Goal: Answer question/provide support: Share knowledge or assist other users

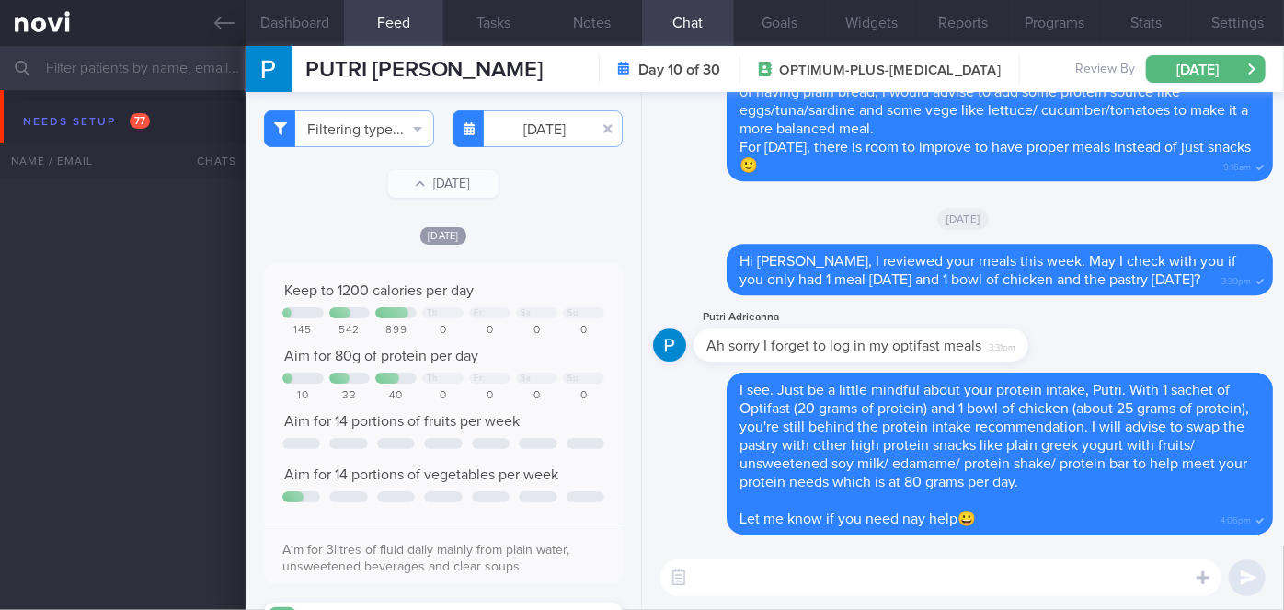
scroll to position [4846, 0]
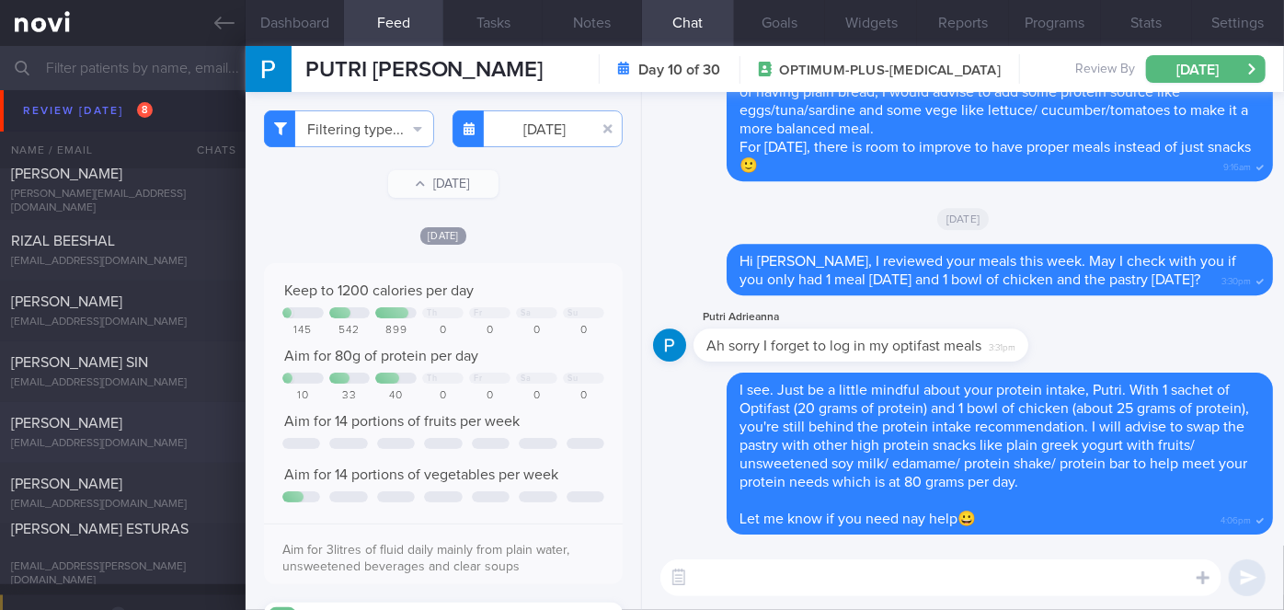
click at [88, 418] on span "[PERSON_NAME]" at bounding box center [66, 423] width 111 height 15
checkbox input "true"
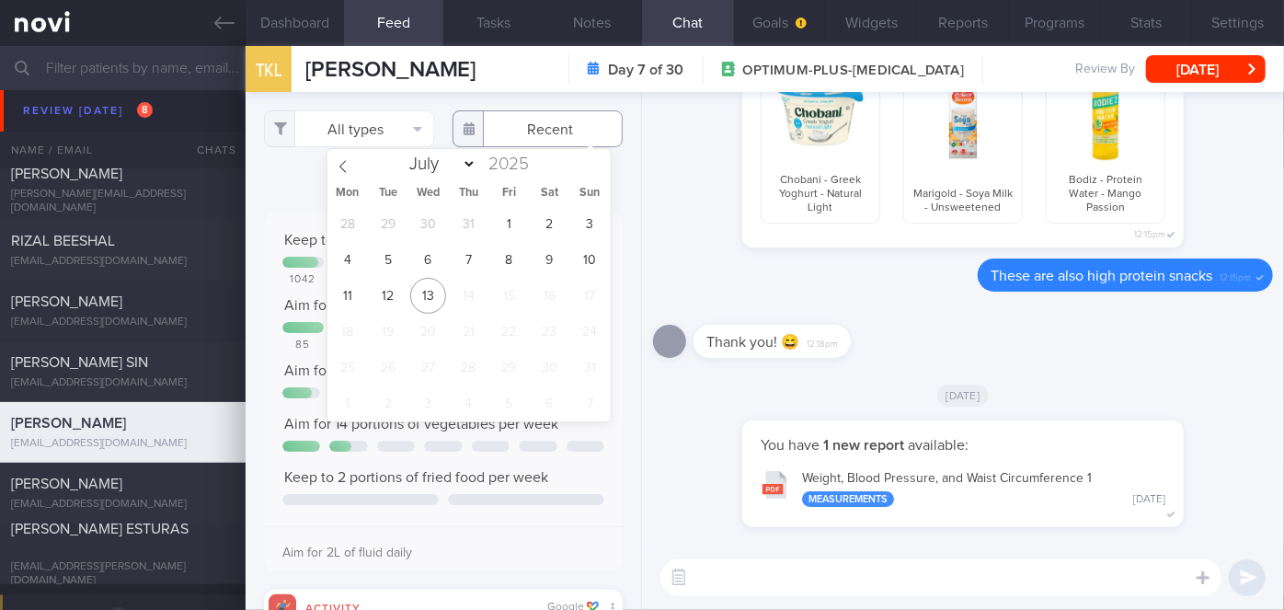
click at [538, 132] on input "text" at bounding box center [538, 128] width 170 height 37
click at [472, 265] on span "7" at bounding box center [469, 260] width 36 height 36
type input "[DATE]"
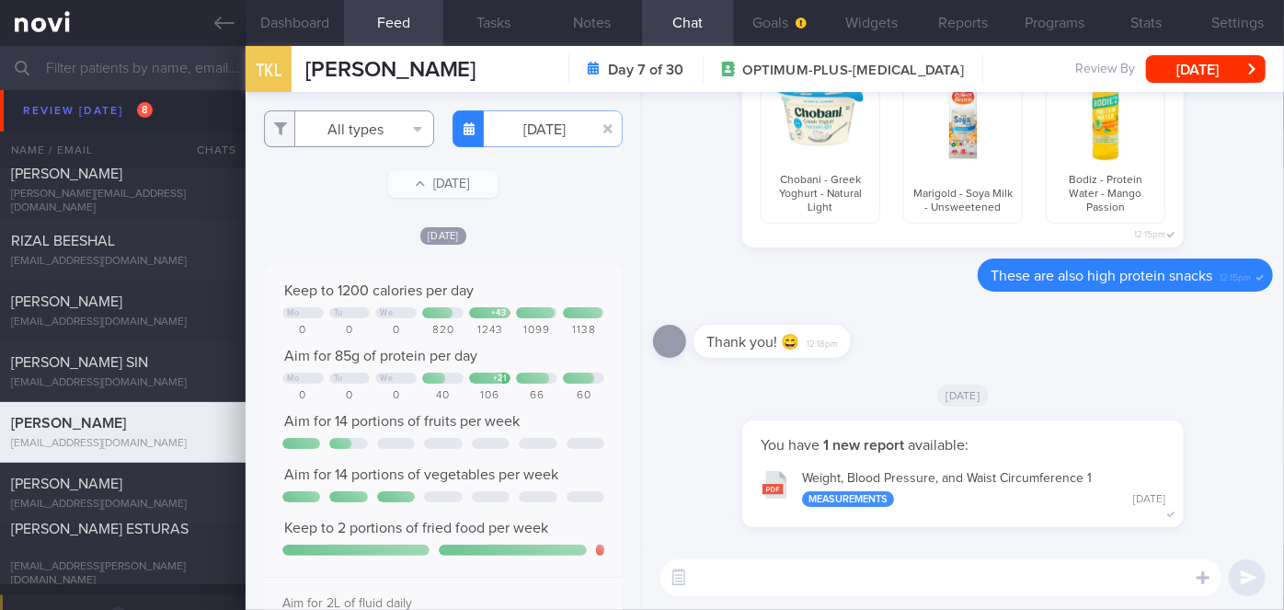
click at [356, 132] on button "All types" at bounding box center [349, 128] width 170 height 37
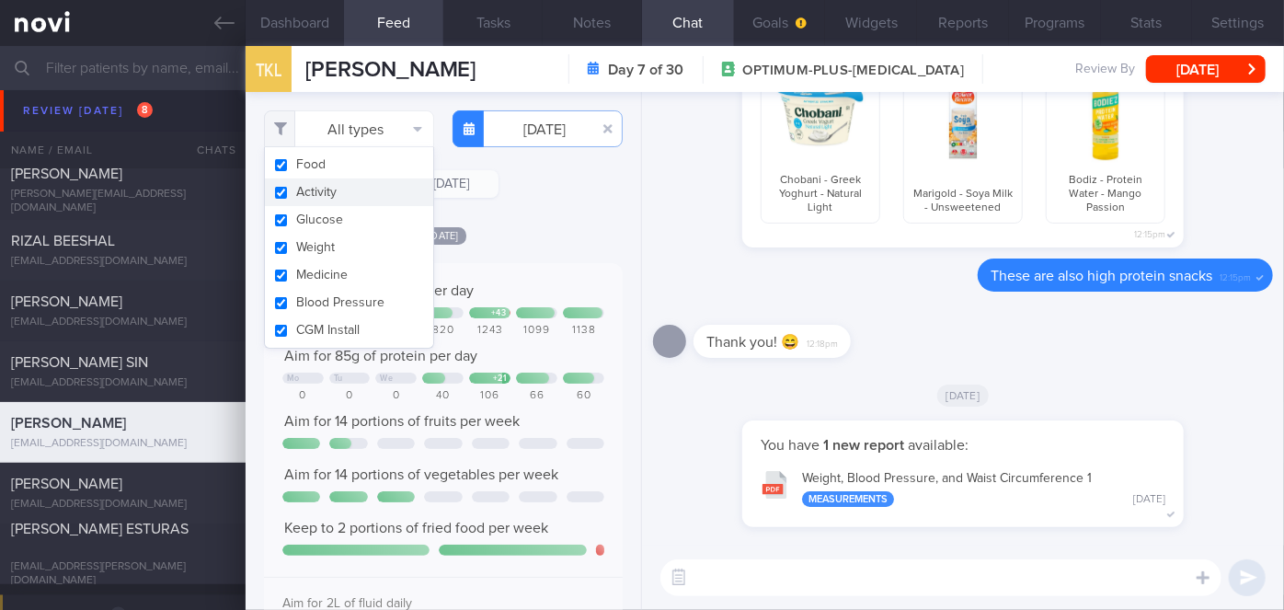
click at [305, 193] on button "Activity" at bounding box center [349, 192] width 168 height 28
checkbox input "false"
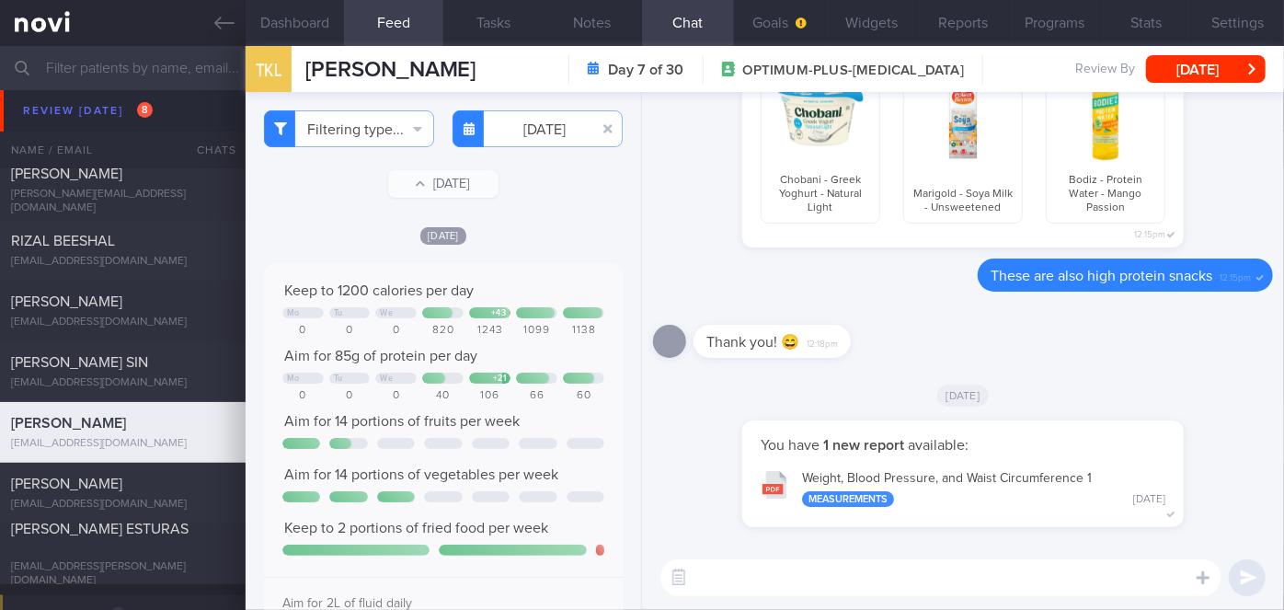
click at [552, 220] on div "Filtering type... Food Activity Glucose Weight Medicine Blood Pressure [MEDICAL…" at bounding box center [444, 351] width 396 height 518
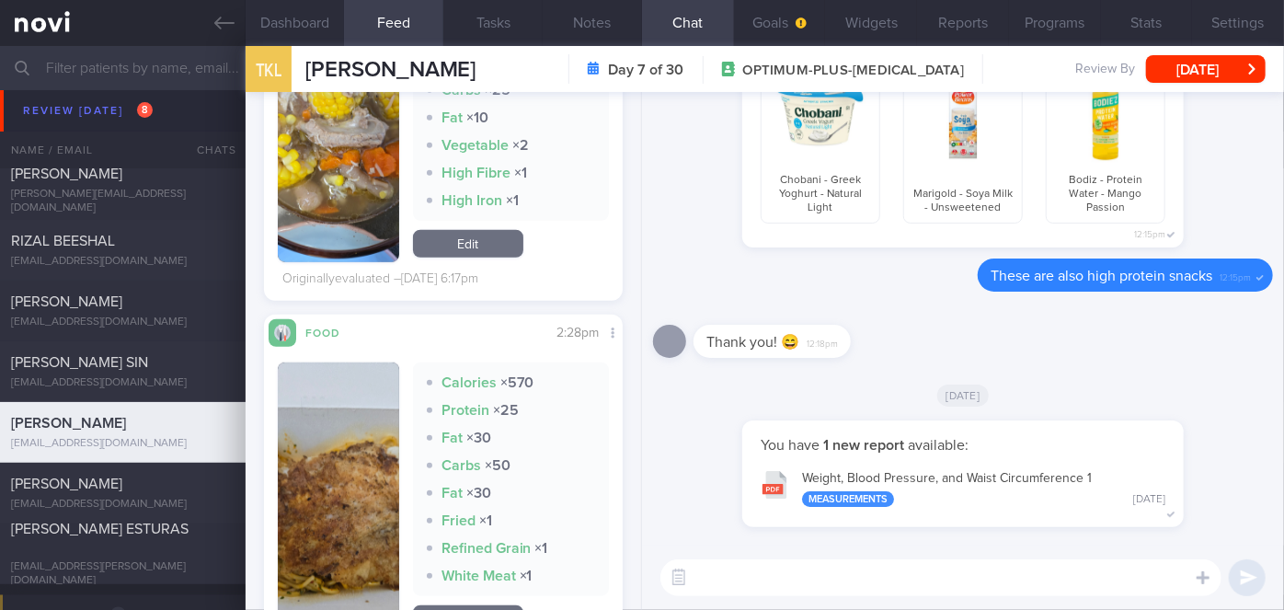
scroll to position [851, 0]
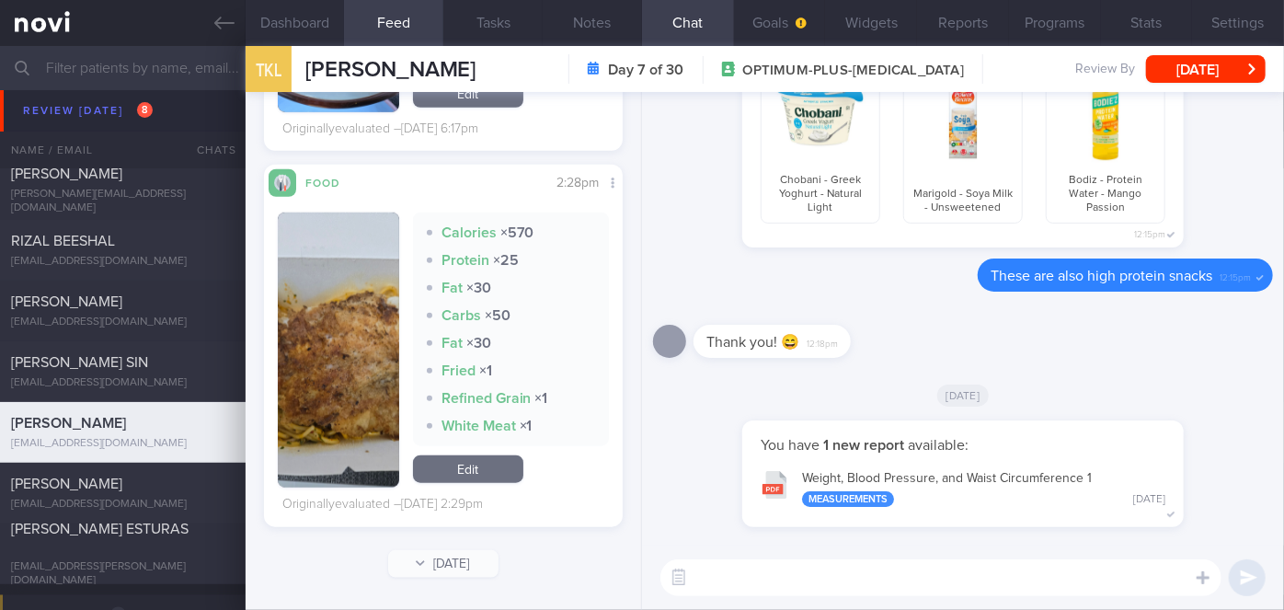
click at [343, 363] on button "button" at bounding box center [338, 350] width 121 height 275
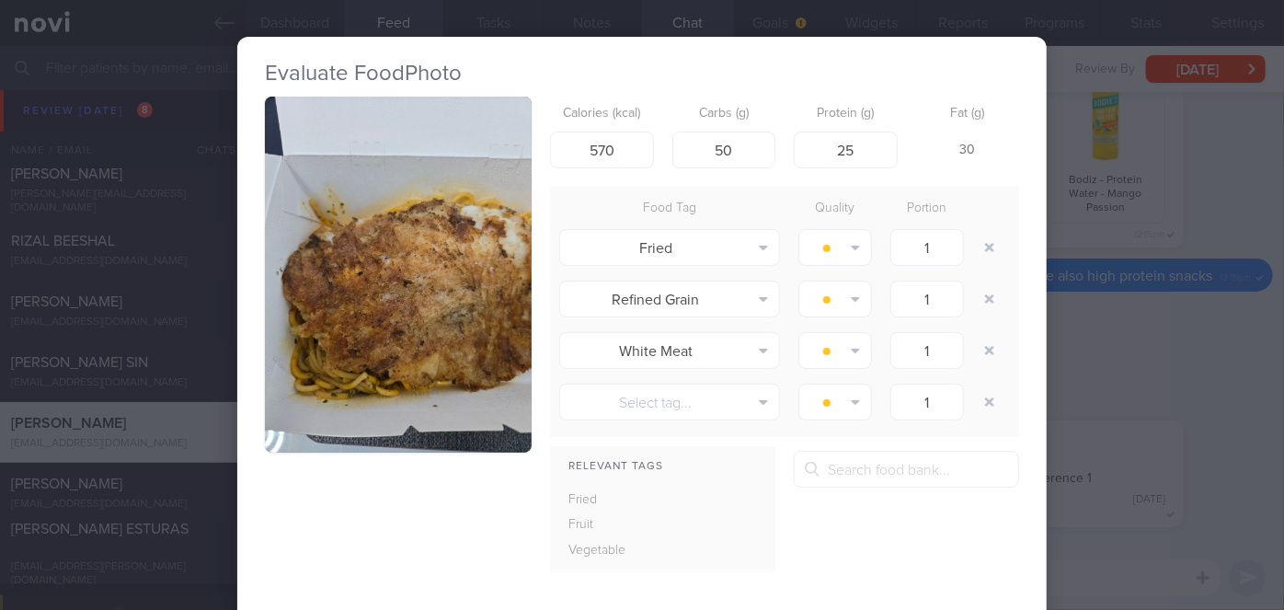
click at [1062, 349] on div "Evaluate Food Photo Calories (kcal) 570 Carbs (g) 50 Protein (g) 25 Fat (g) 30 …" at bounding box center [642, 305] width 1284 height 610
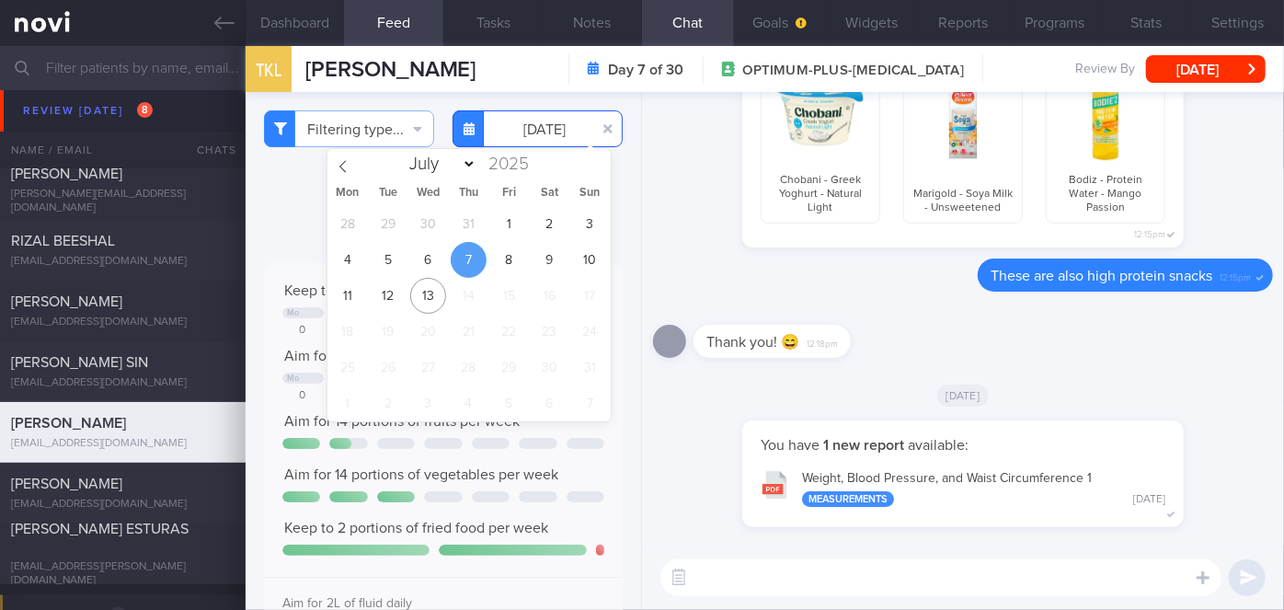
click at [538, 144] on input "[DATE]" at bounding box center [538, 128] width 170 height 37
drag, startPoint x: 527, startPoint y: 257, endPoint x: 509, endPoint y: 265, distance: 20.2
click at [509, 265] on div "28 29 30 31 1 2 3 4 5 6 7 8 9 10 11 12 13 14 15 16 17 18 19 20 21 22 23 24 25 2…" at bounding box center [469, 313] width 283 height 215
click at [509, 265] on span "8" at bounding box center [509, 260] width 36 height 36
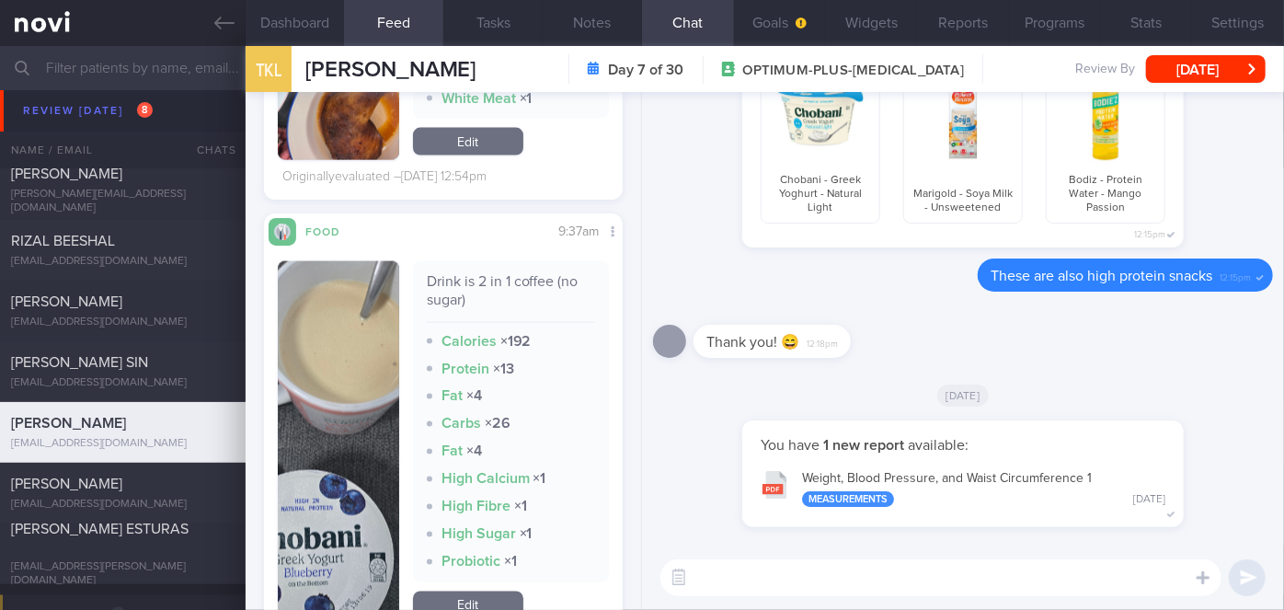
scroll to position [1648, 0]
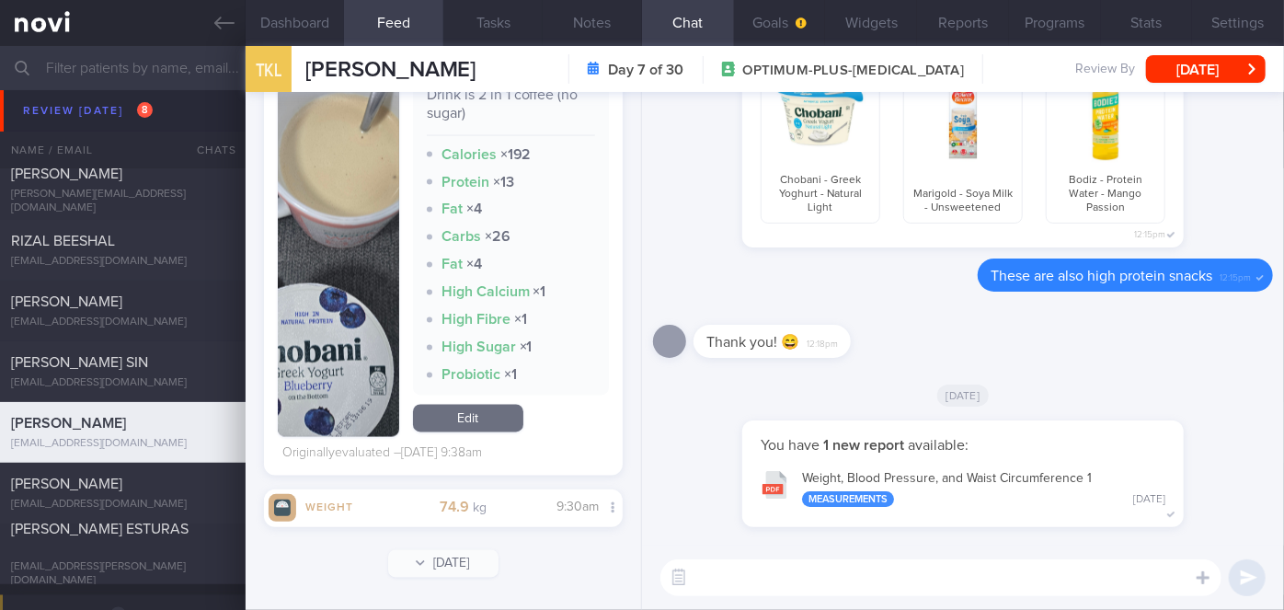
click at [351, 328] on button "button" at bounding box center [338, 256] width 121 height 363
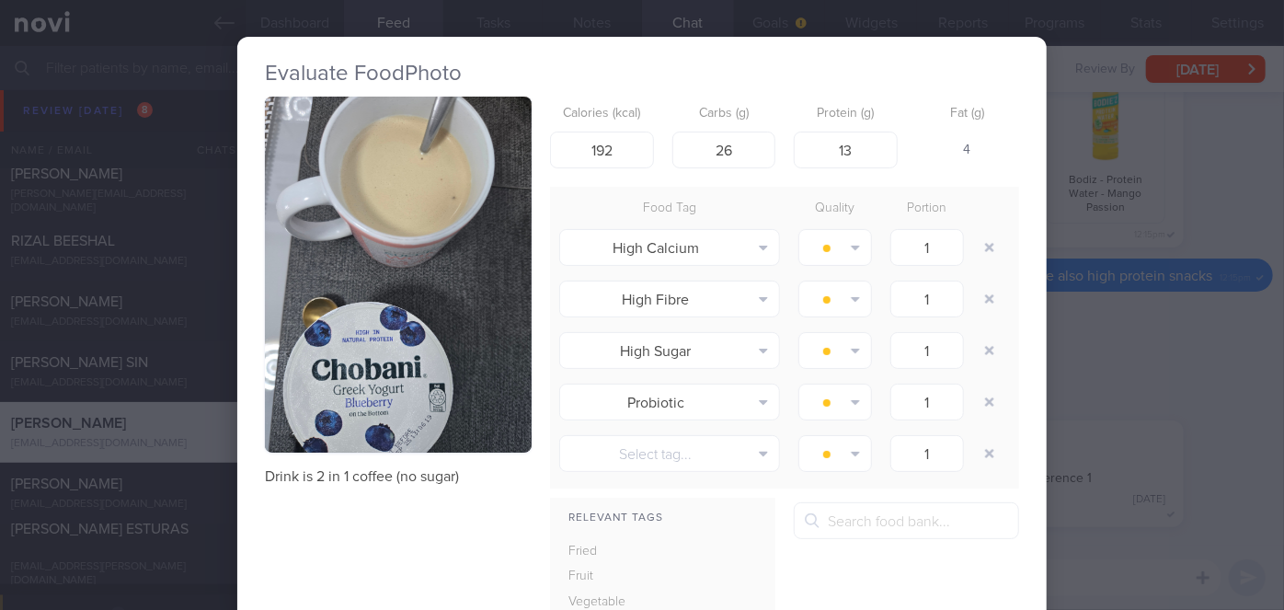
click at [1075, 329] on div "Evaluate Food Photo Drink is 2 in 1 coffee (no sugar) Calories (kcal) 192 Carbs…" at bounding box center [642, 305] width 1284 height 610
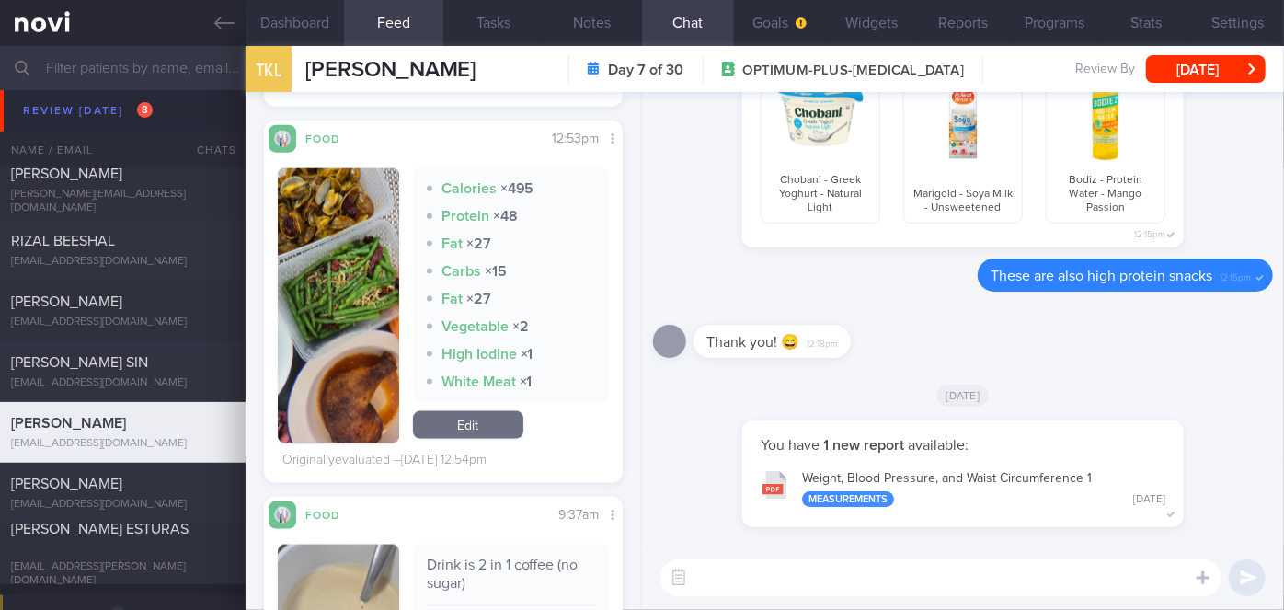
scroll to position [1190, 0]
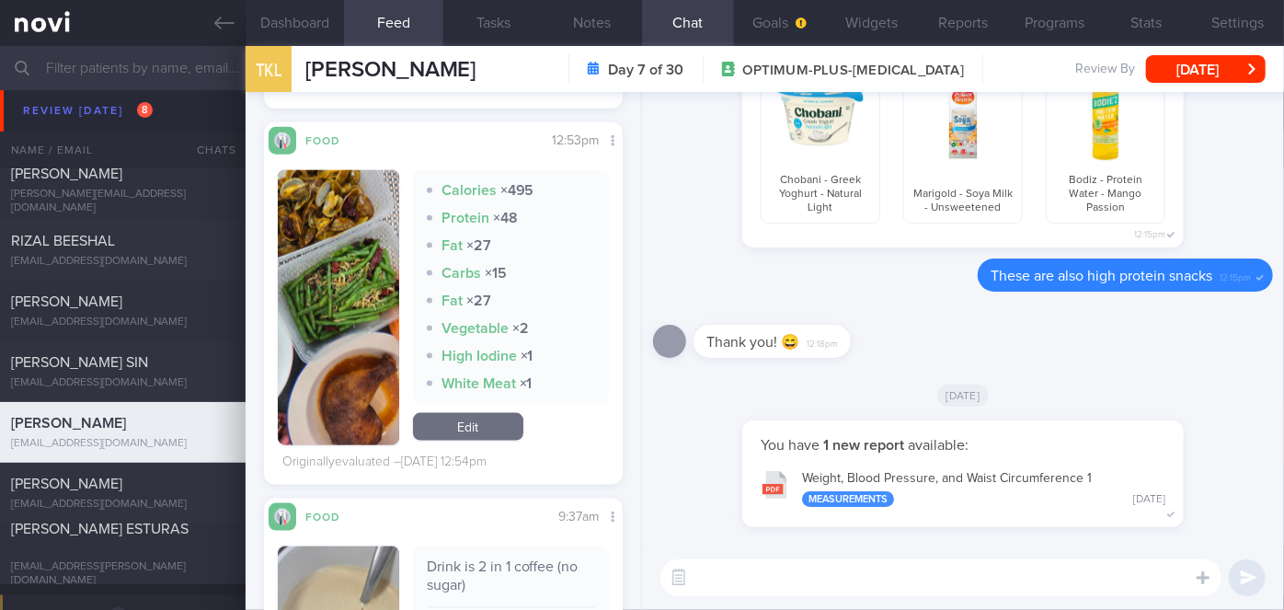
click at [378, 303] on button "button" at bounding box center [338, 307] width 121 height 275
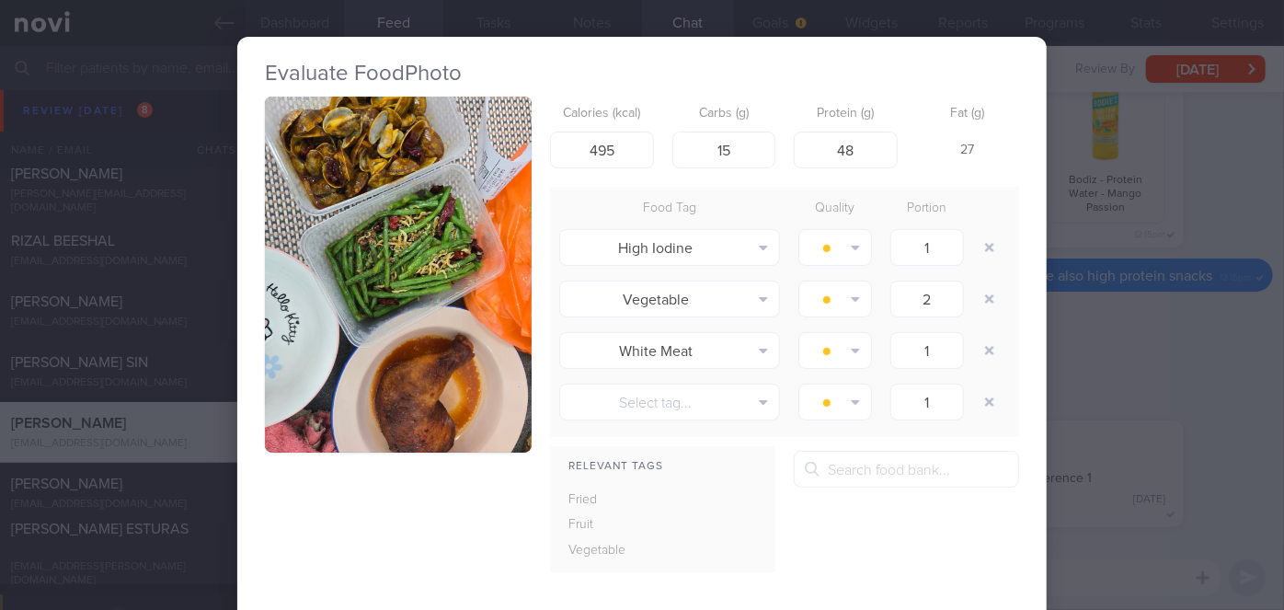
click at [1123, 448] on div "Evaluate Food Photo Calories (kcal) 495 Carbs (g) 15 Protein (g) 48 Fat (g) 27 …" at bounding box center [642, 305] width 1284 height 610
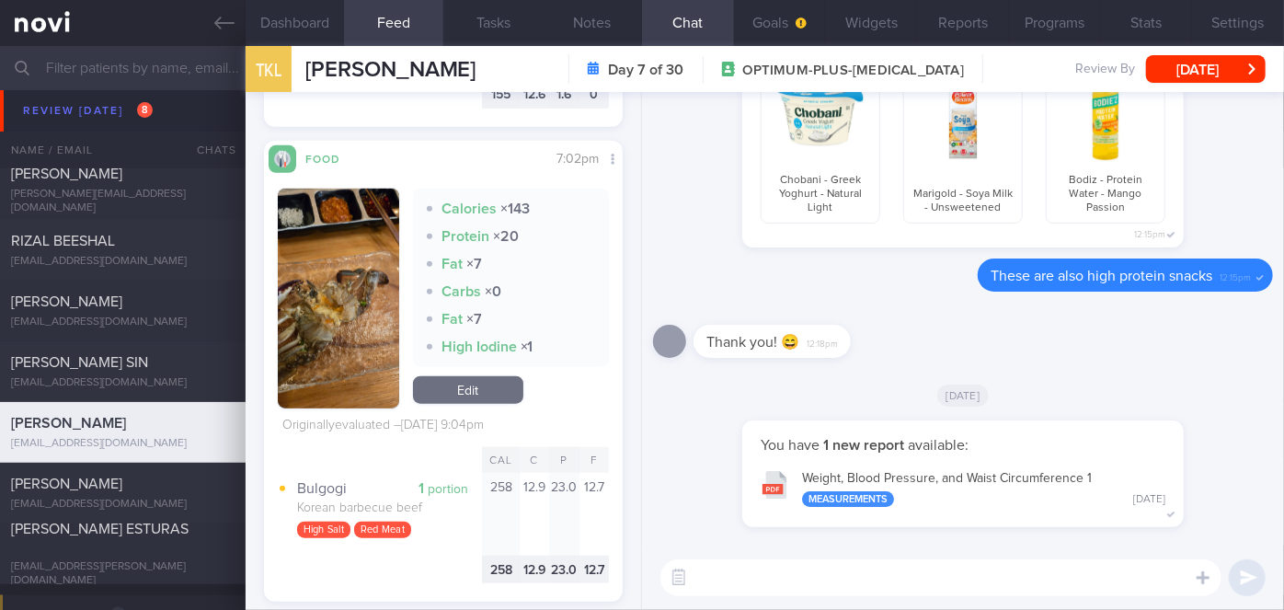
scroll to position [696, 0]
click at [328, 289] on button "button" at bounding box center [338, 299] width 121 height 220
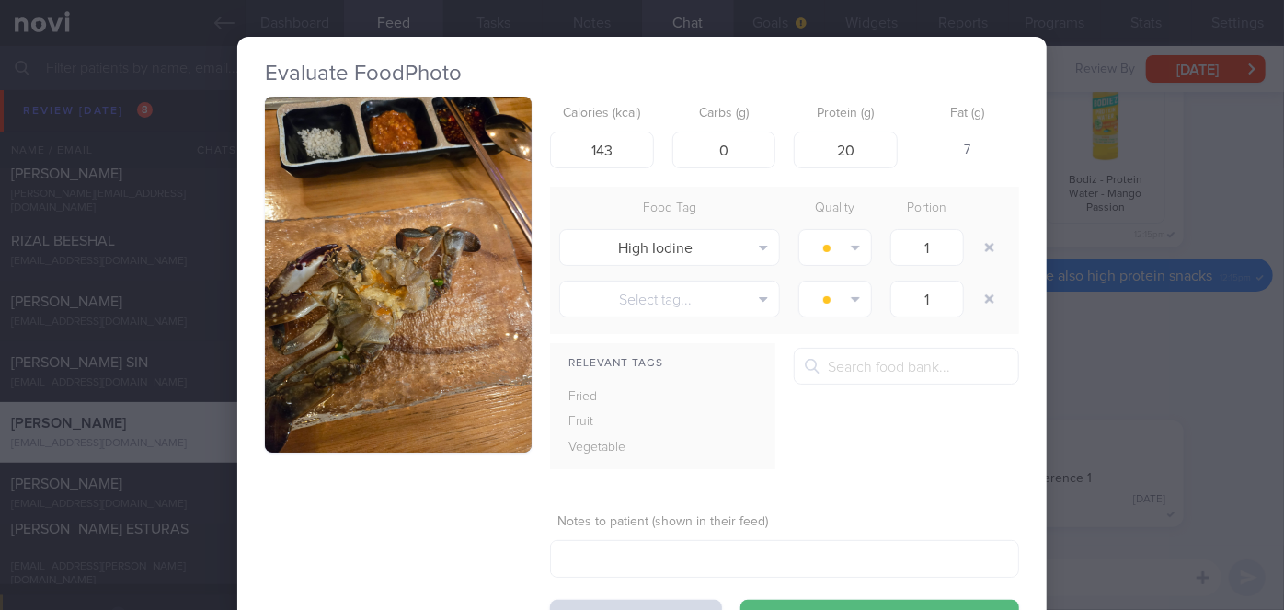
click at [1125, 360] on div "Evaluate Food Photo Calories (kcal) 143 Carbs (g) 0 Protein (g) 20 Fat (g) 7 Fo…" at bounding box center [642, 305] width 1284 height 610
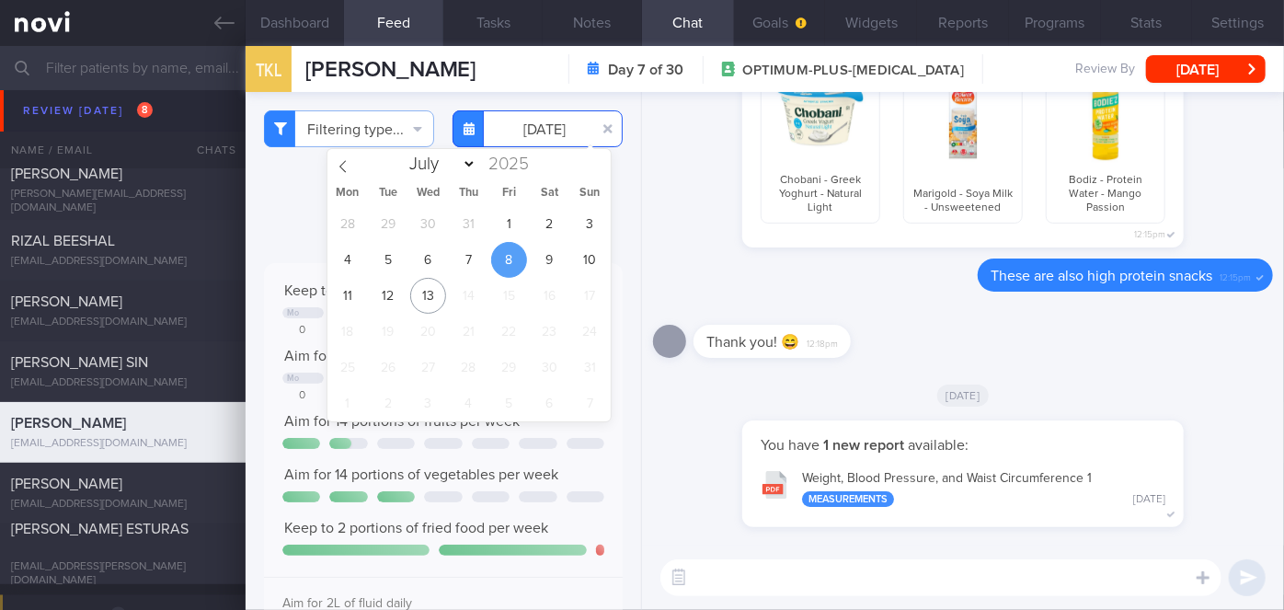
click at [524, 128] on input "[DATE]" at bounding box center [538, 128] width 170 height 37
click at [547, 271] on span "9" at bounding box center [550, 260] width 36 height 36
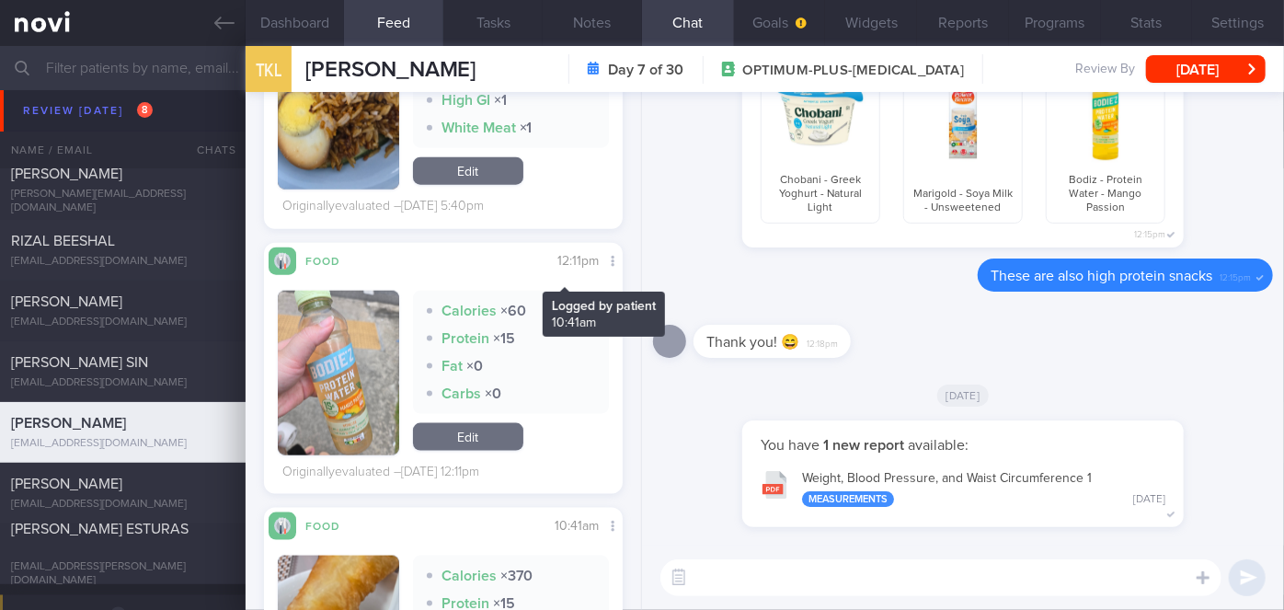
scroll to position [1378, 0]
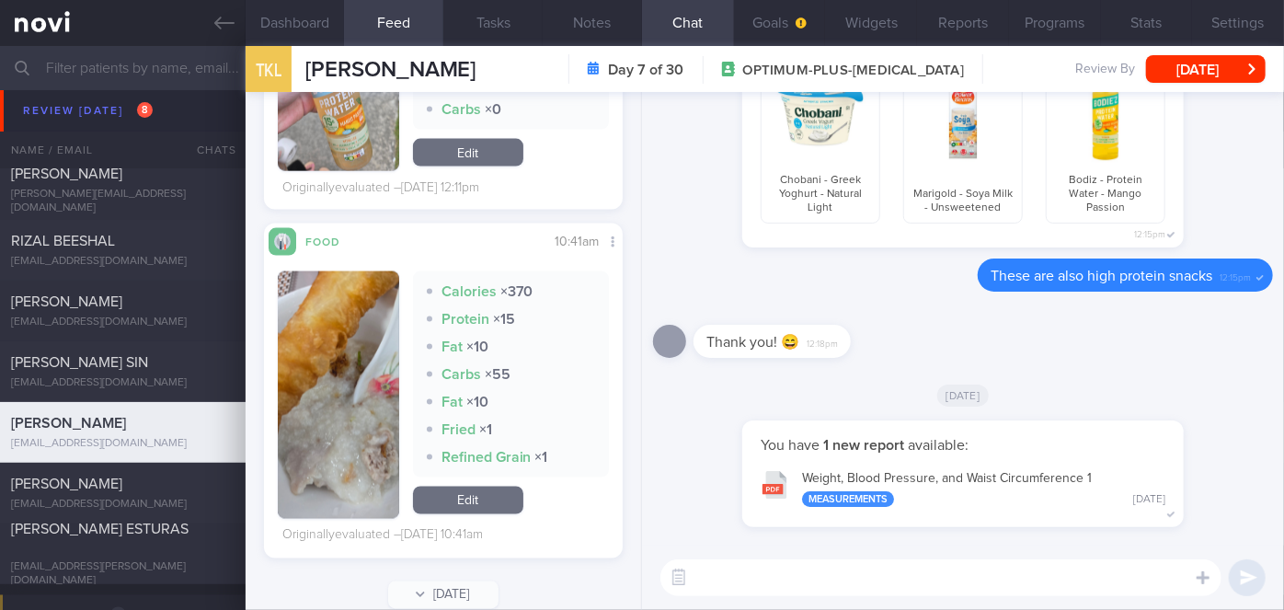
click at [371, 353] on button "button" at bounding box center [338, 394] width 121 height 247
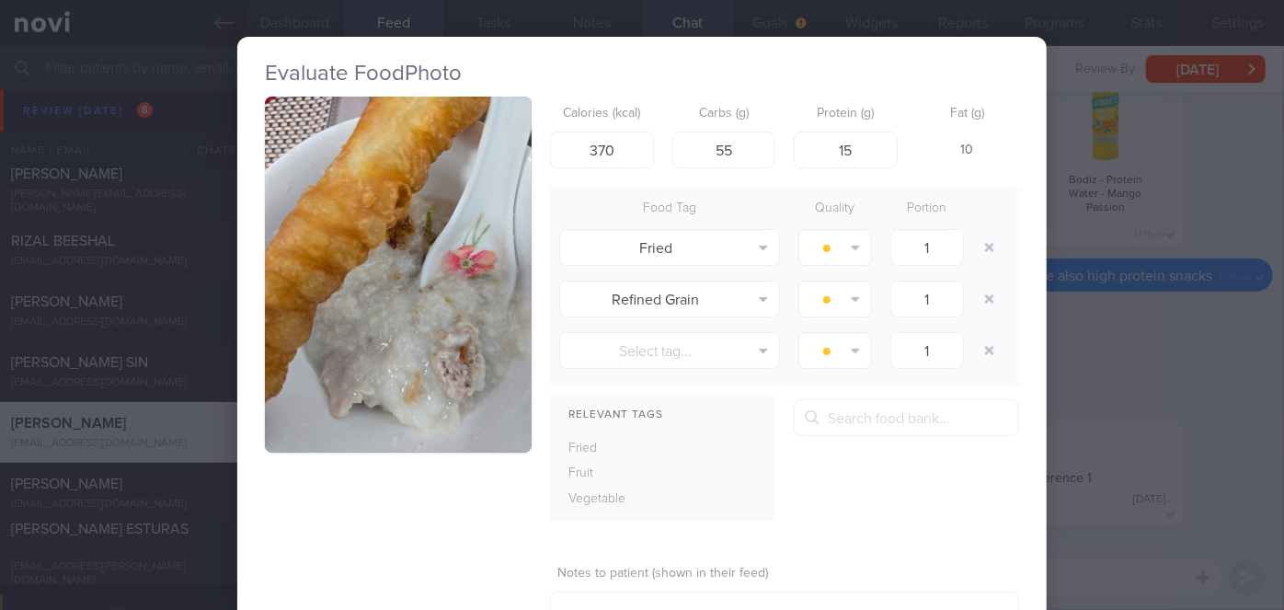
click at [1104, 319] on div "Evaluate Food Photo Calories (kcal) 370 Carbs (g) 55 Protein (g) 15 Fat (g) 10 …" at bounding box center [642, 305] width 1284 height 610
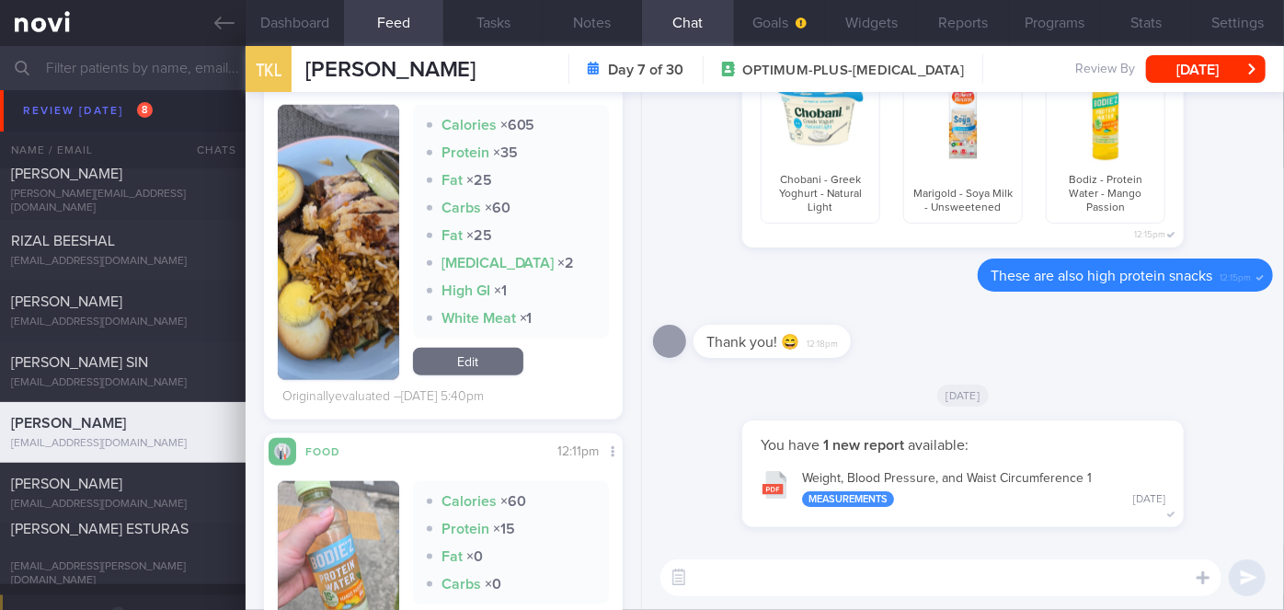
scroll to position [788, 0]
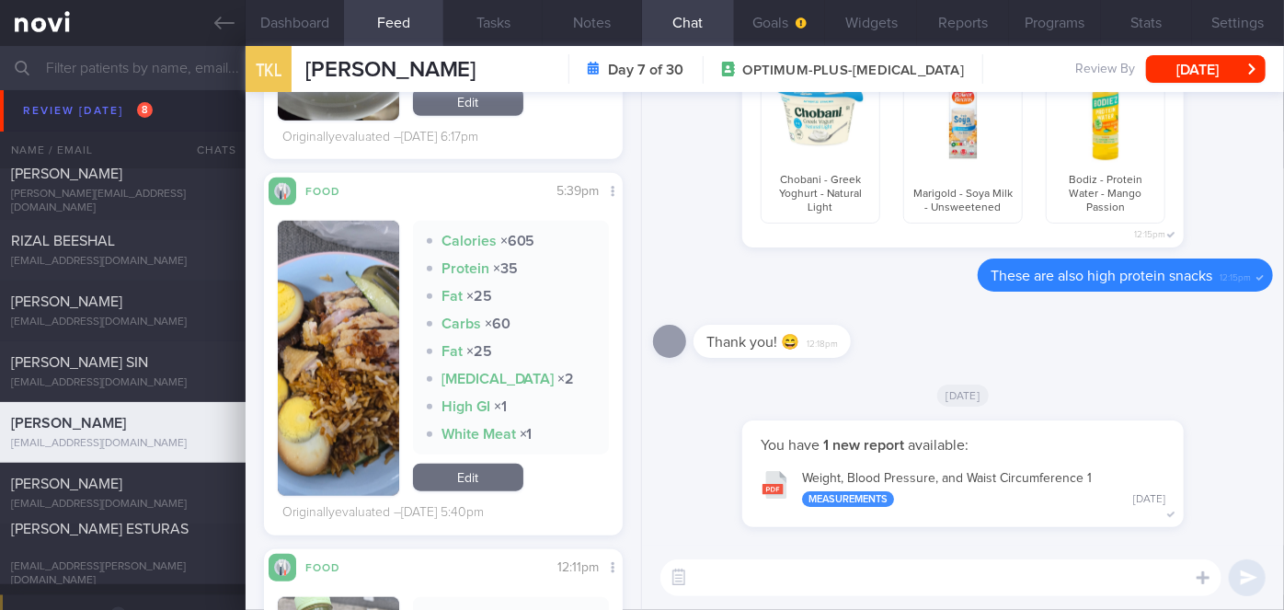
click at [332, 386] on button "button" at bounding box center [338, 358] width 121 height 275
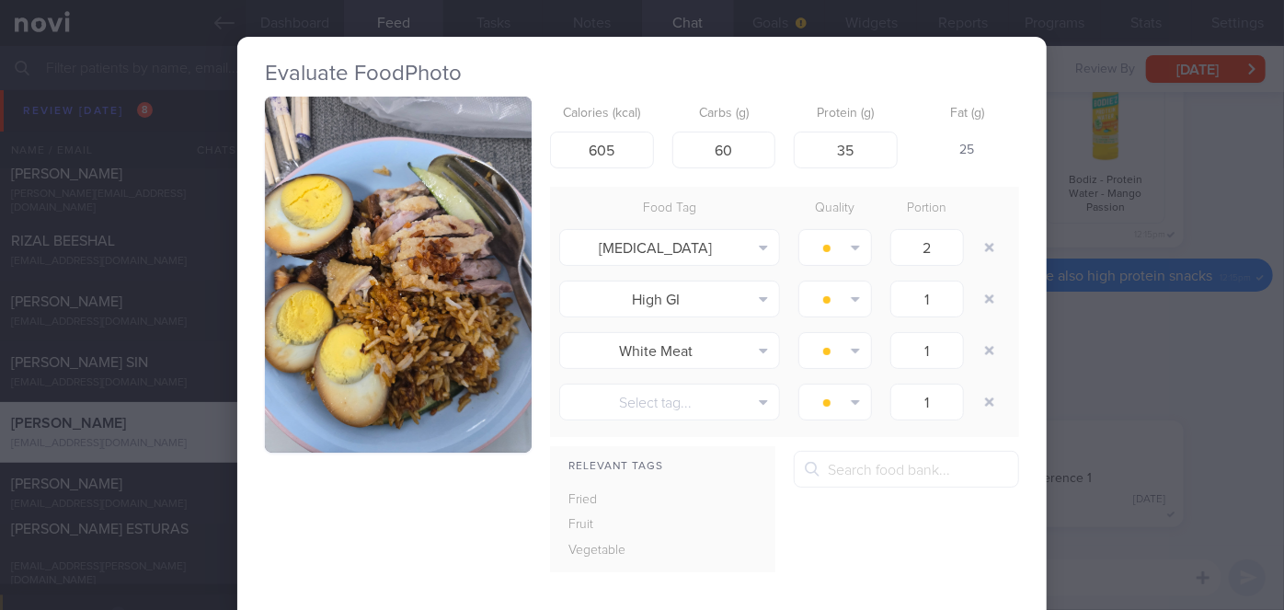
click at [1079, 327] on div "Evaluate Food Photo Calories (kcal) 605 Carbs (g) 60 Protein (g) 35 Fat (g) 25 …" at bounding box center [642, 305] width 1284 height 610
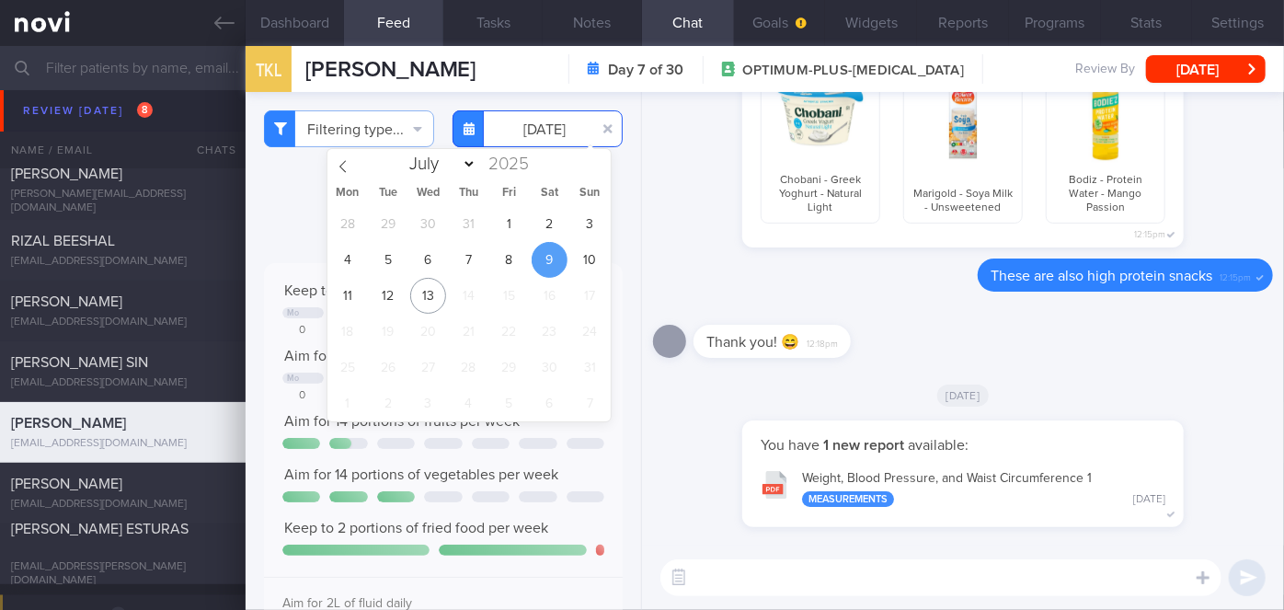
click at [520, 134] on input "[DATE]" at bounding box center [538, 128] width 170 height 37
click at [589, 253] on span "10" at bounding box center [590, 260] width 36 height 36
type input "[DATE]"
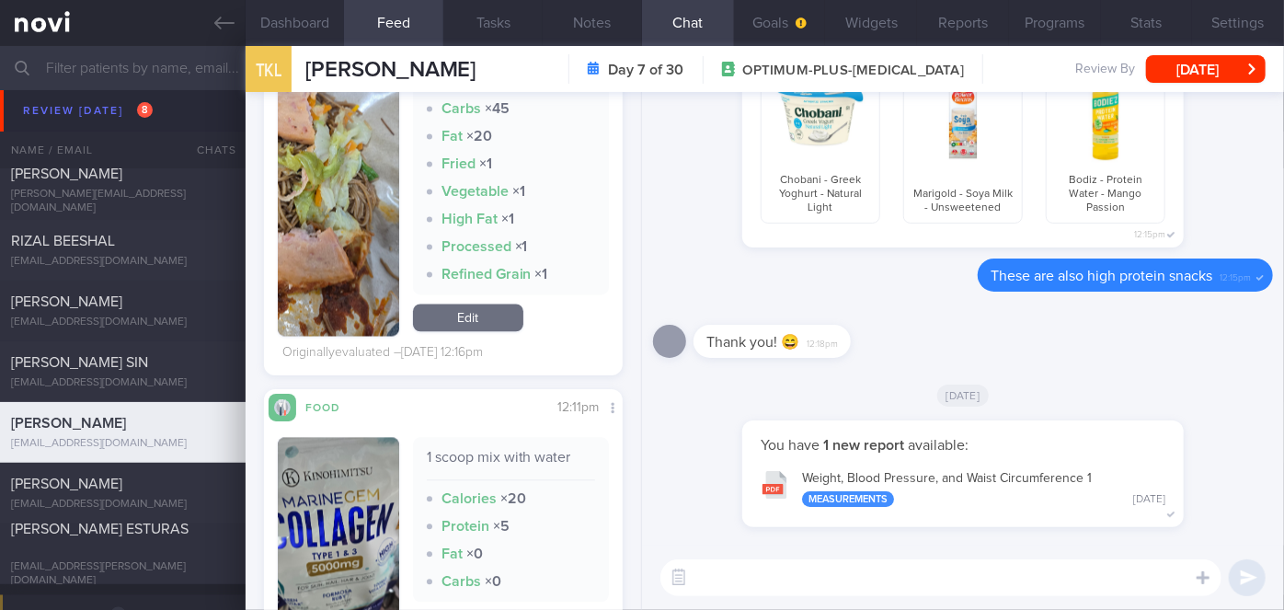
scroll to position [2141, 0]
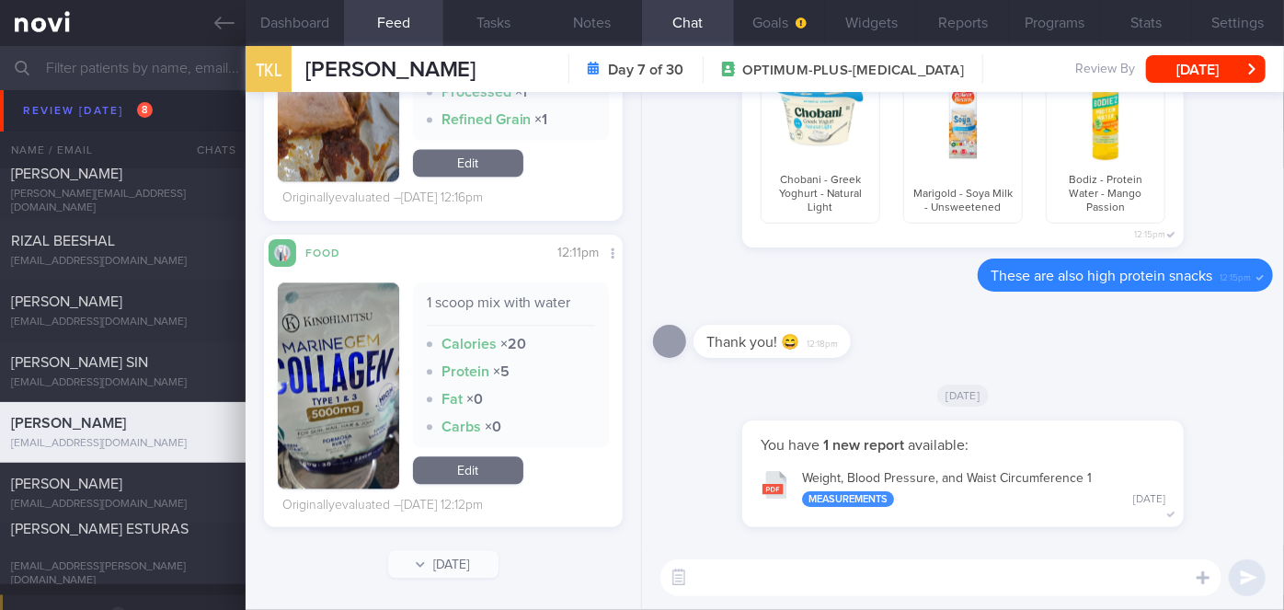
click at [332, 458] on button "button" at bounding box center [338, 385] width 121 height 206
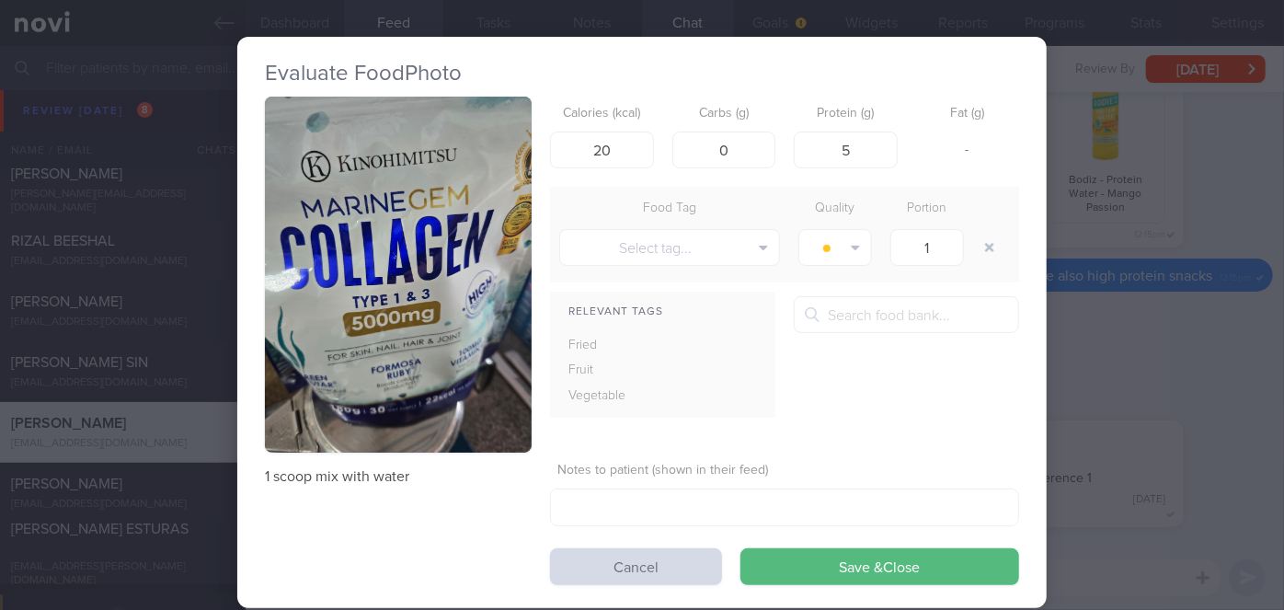
click at [1082, 346] on div "Evaluate Food Photo 1 scoop mix with water Calories (kcal) 20 Carbs (g) 0 Prote…" at bounding box center [642, 305] width 1284 height 610
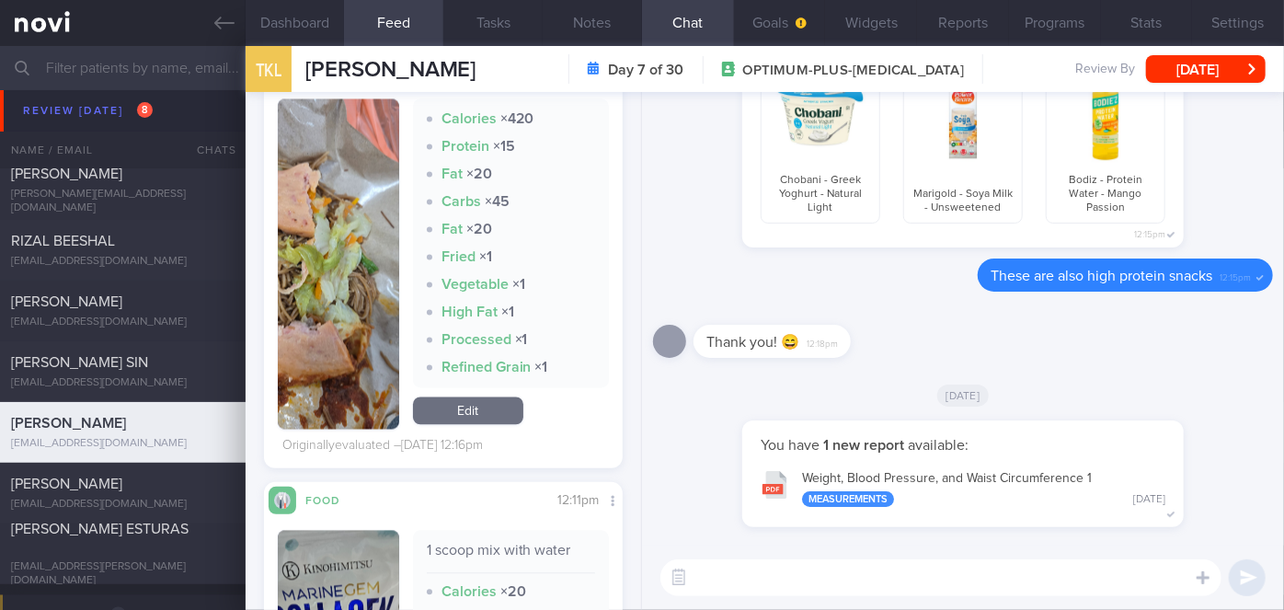
scroll to position [1886, 0]
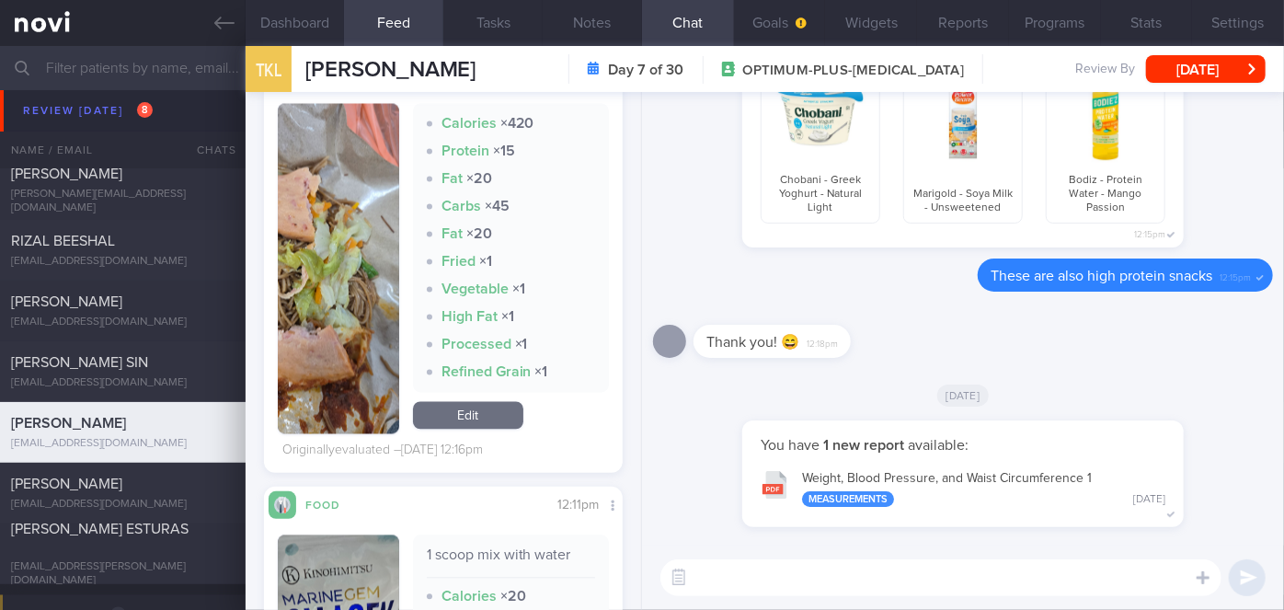
click at [365, 275] on button "button" at bounding box center [338, 268] width 121 height 330
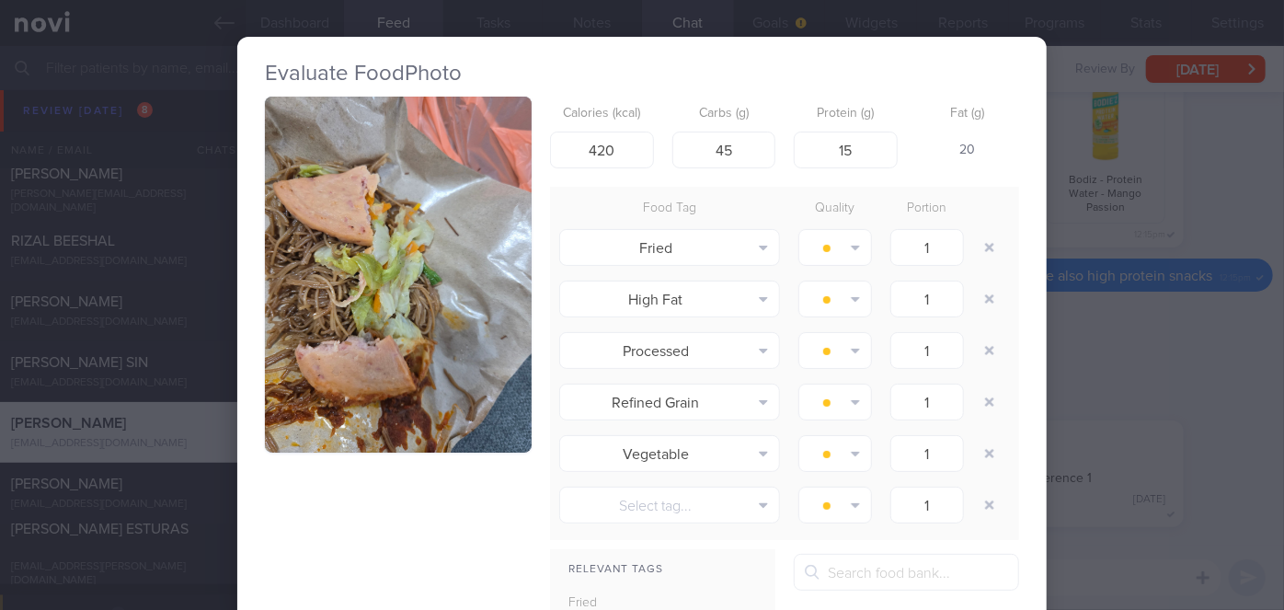
click at [365, 275] on button "button" at bounding box center [398, 275] width 267 height 356
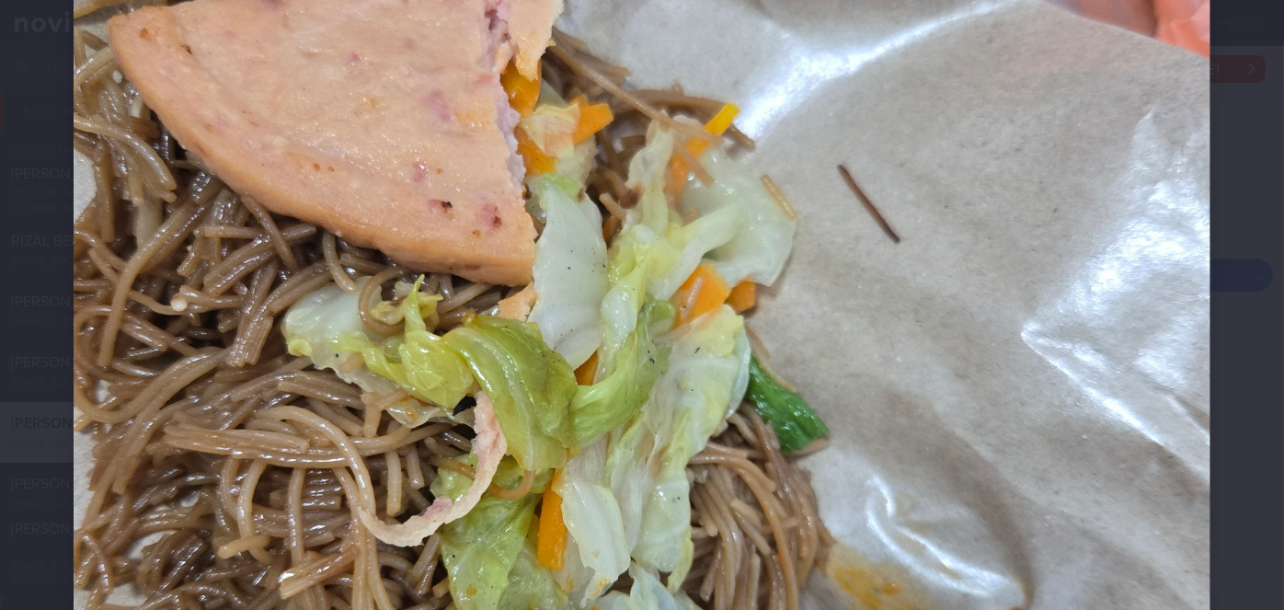
scroll to position [427, 0]
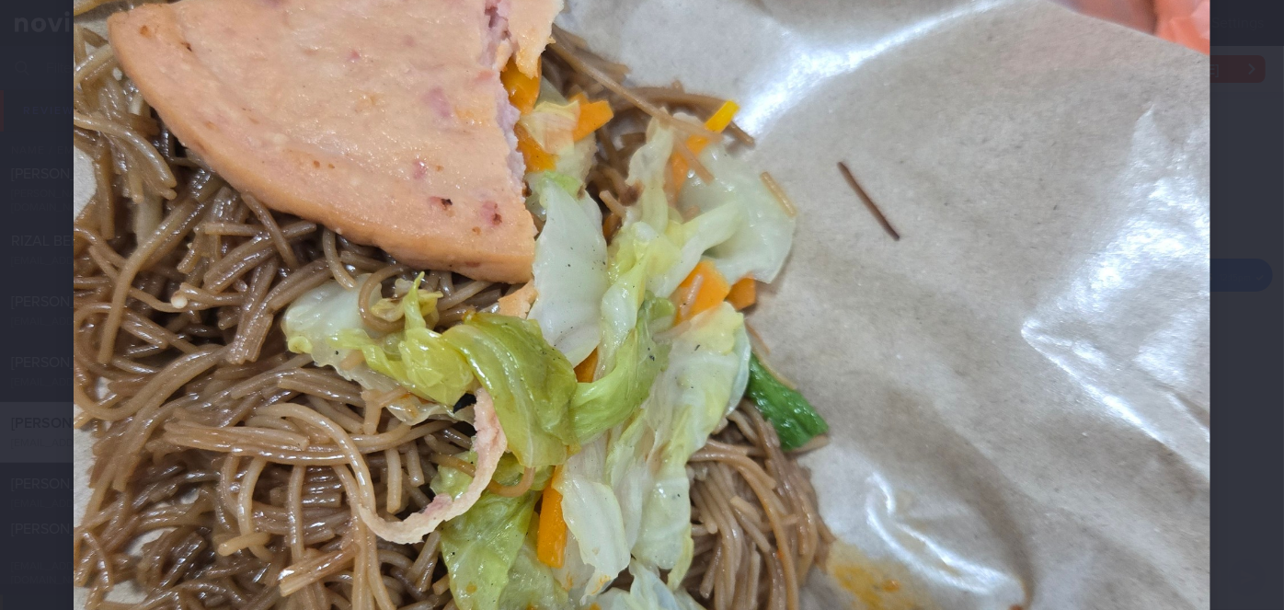
click at [1255, 391] on div at bounding box center [642, 404] width 1284 height 1663
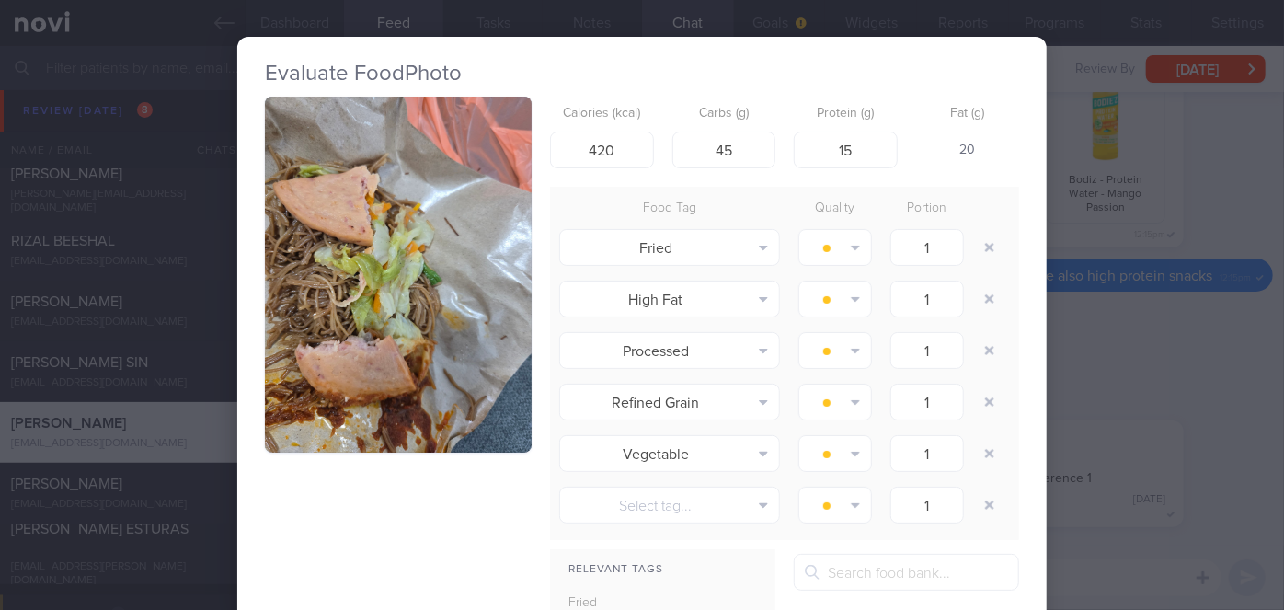
click at [1170, 374] on div "Evaluate Food Photo Calories (kcal) 420 Carbs (g) 45 Protein (g) 15 Fat (g) 20 …" at bounding box center [642, 305] width 1284 height 610
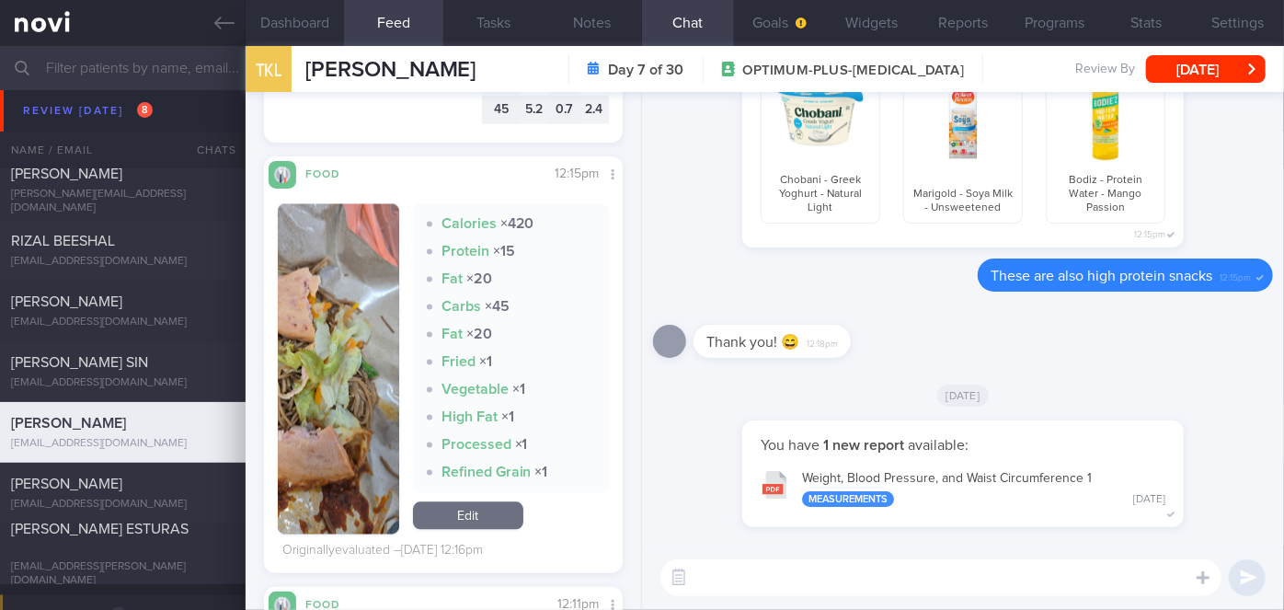
scroll to position [1800, 0]
click at [387, 333] on button "button" at bounding box center [338, 368] width 121 height 330
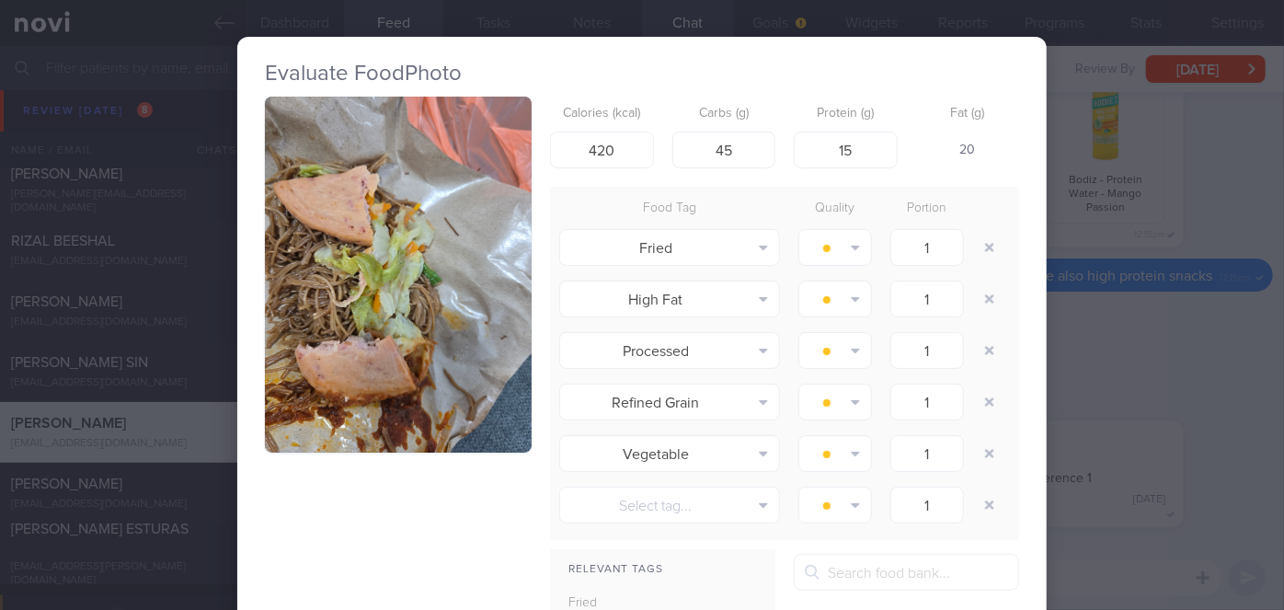
click at [1104, 371] on div "Evaluate Food Photo Calories (kcal) 420 Carbs (g) 45 Protein (g) 15 Fat (g) 20 …" at bounding box center [642, 305] width 1284 height 610
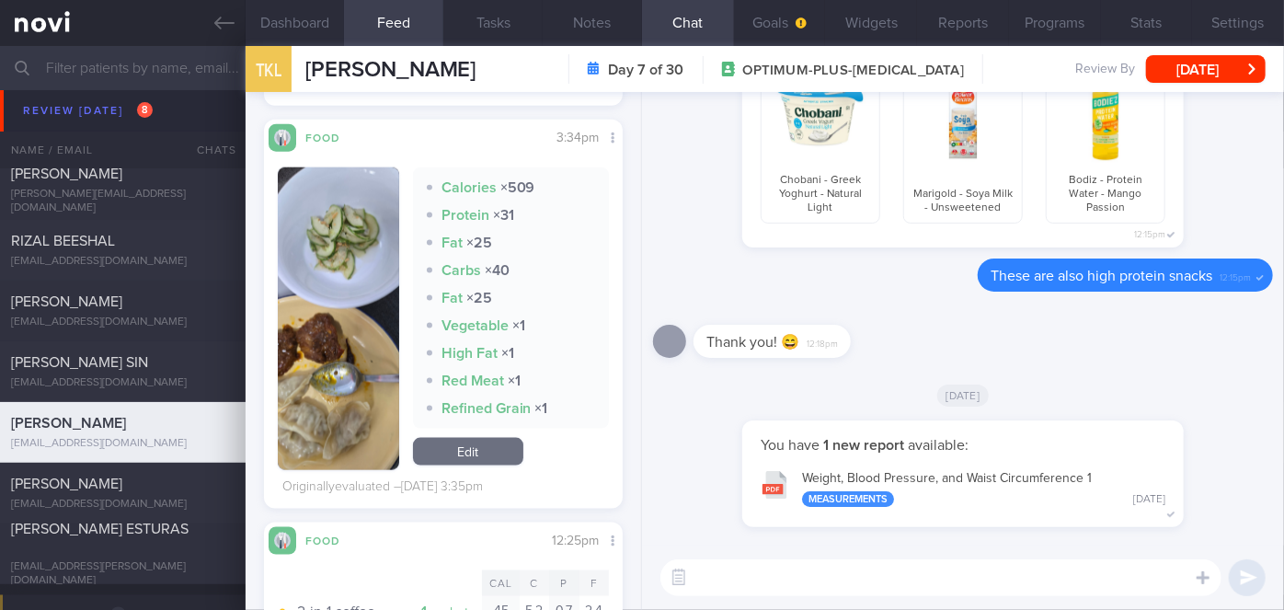
scroll to position [1231, 0]
click at [357, 331] on button "button" at bounding box center [338, 318] width 121 height 303
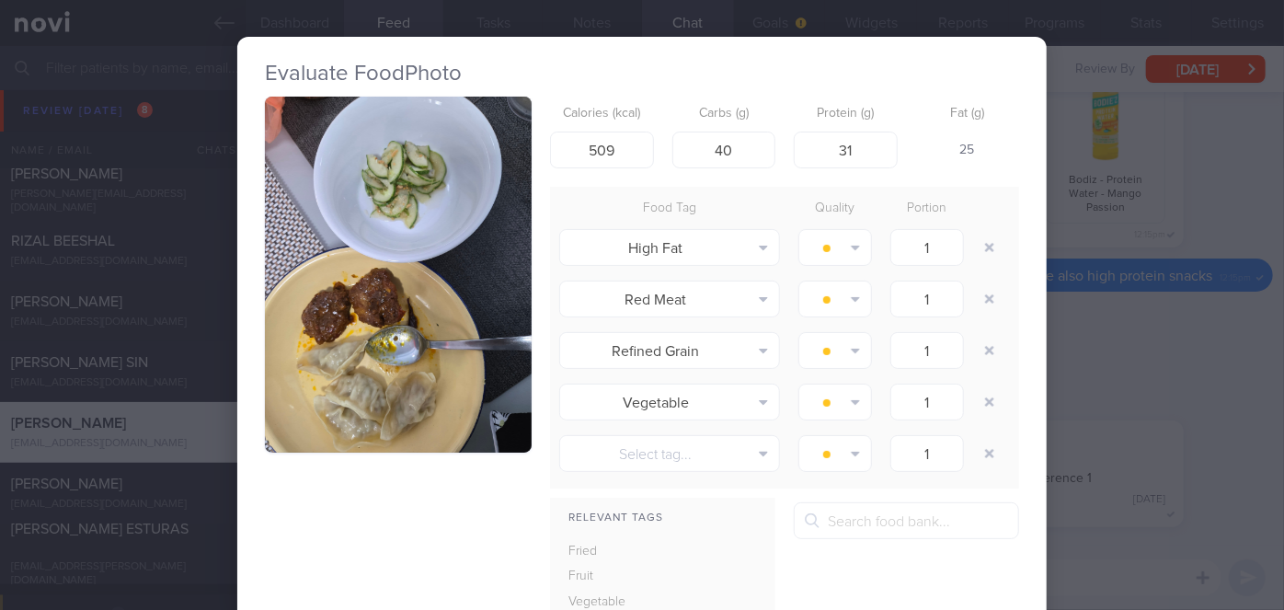
click at [1157, 376] on div "Evaluate Food Photo Calories (kcal) 509 Carbs (g) 40 Protein (g) 31 Fat (g) 25 …" at bounding box center [642, 305] width 1284 height 610
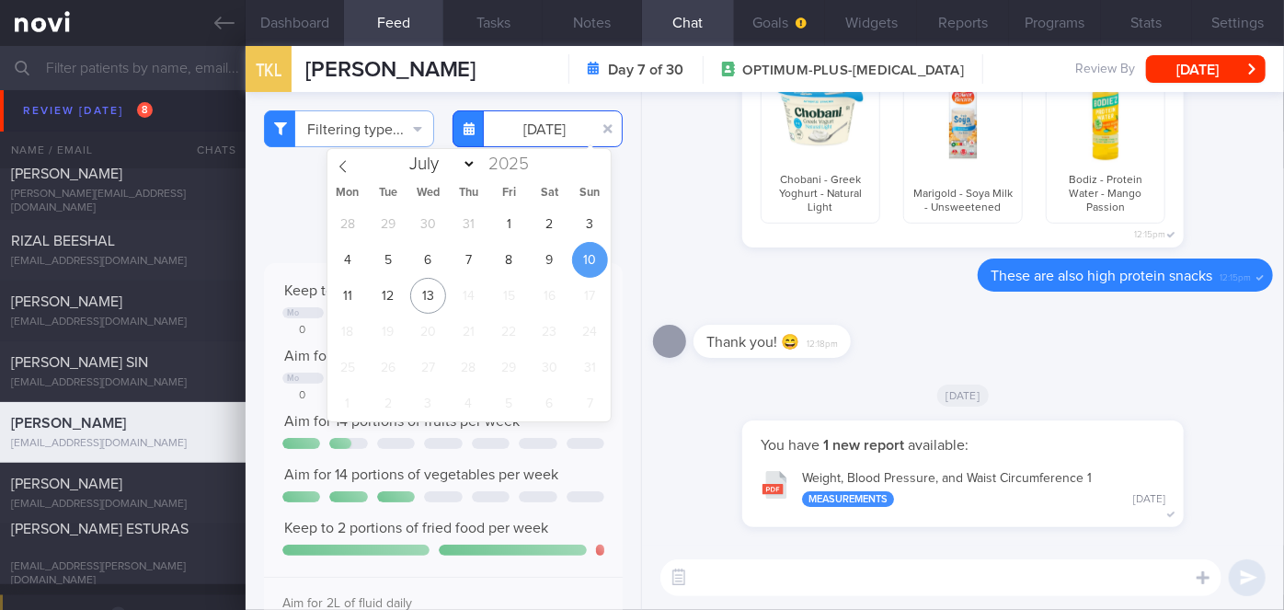
click at [532, 132] on input "[DATE]" at bounding box center [538, 128] width 170 height 37
click at [351, 287] on span "11" at bounding box center [347, 296] width 36 height 36
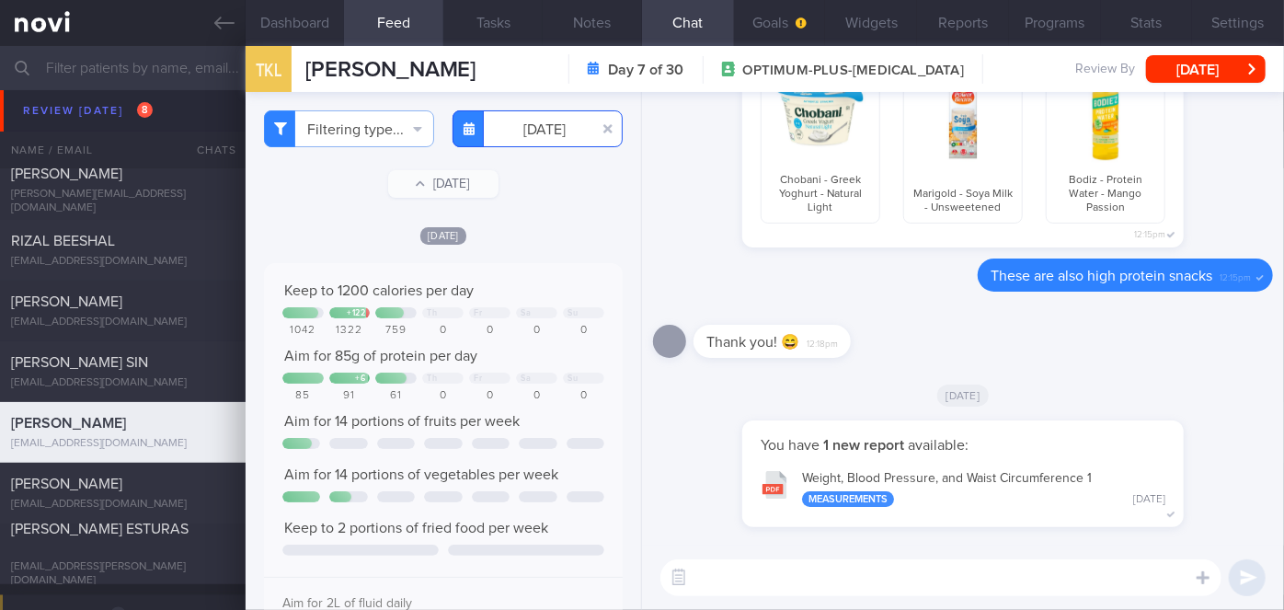
click at [517, 127] on input "[DATE]" at bounding box center [538, 128] width 170 height 37
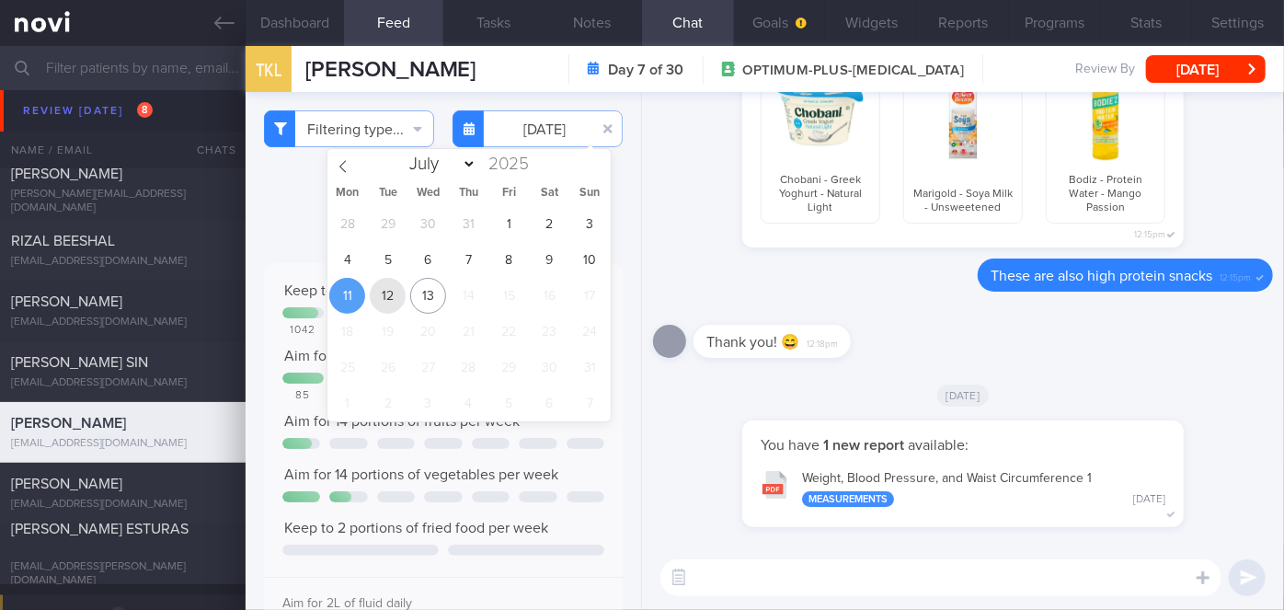
click at [394, 288] on span "12" at bounding box center [388, 296] width 36 height 36
type input "[DATE]"
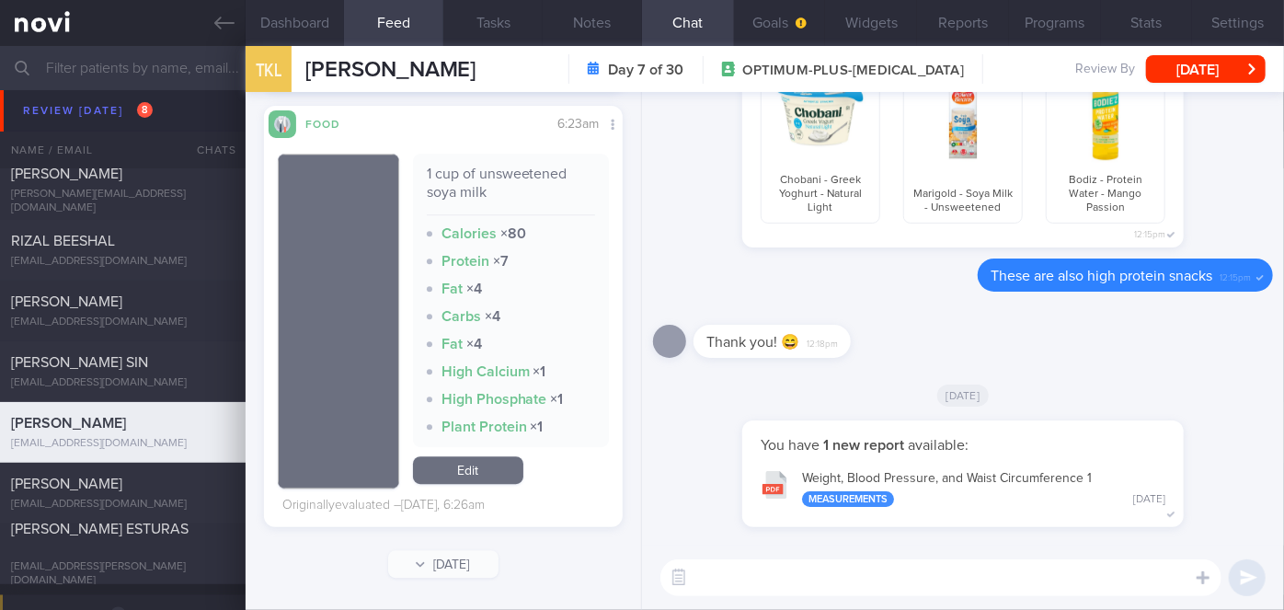
scroll to position [2490, 0]
click at [727, 571] on textarea at bounding box center [941, 577] width 561 height 37
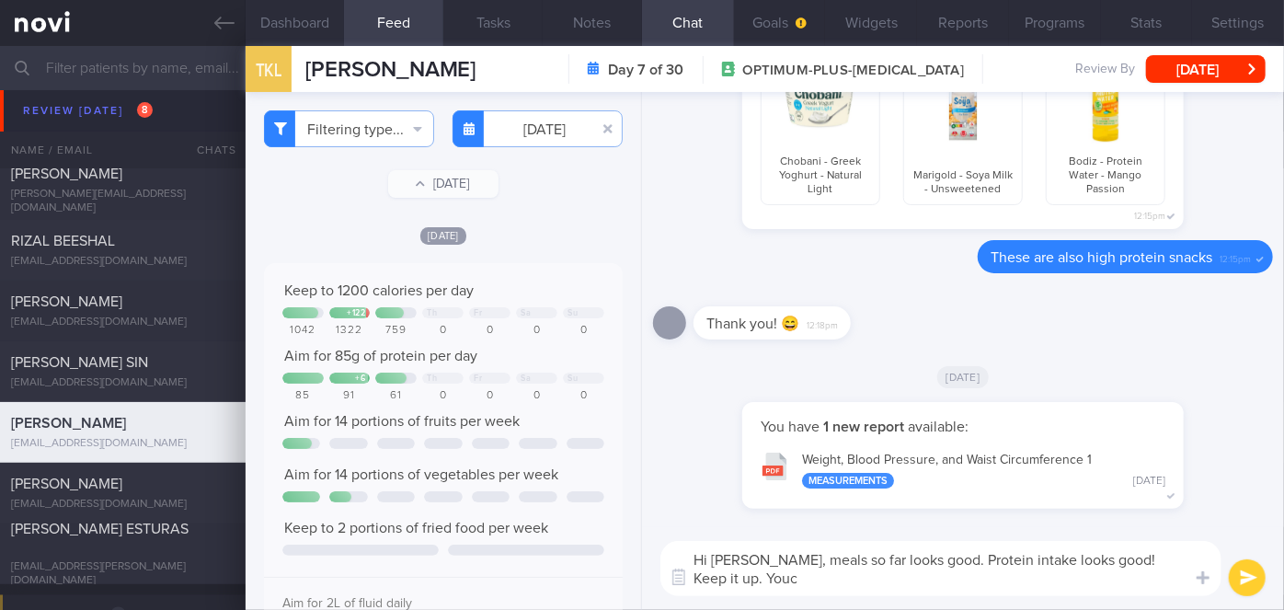
scroll to position [0, 0]
click at [1167, 555] on textarea "Hi [PERSON_NAME], meals so far looks good. Protein intake looks good! Keep it u…" at bounding box center [941, 568] width 561 height 55
type textarea "Hi [PERSON_NAME], meals so far looks good. Protein intake looks good! Keep it u…"
click at [1249, 570] on button "submit" at bounding box center [1247, 577] width 37 height 37
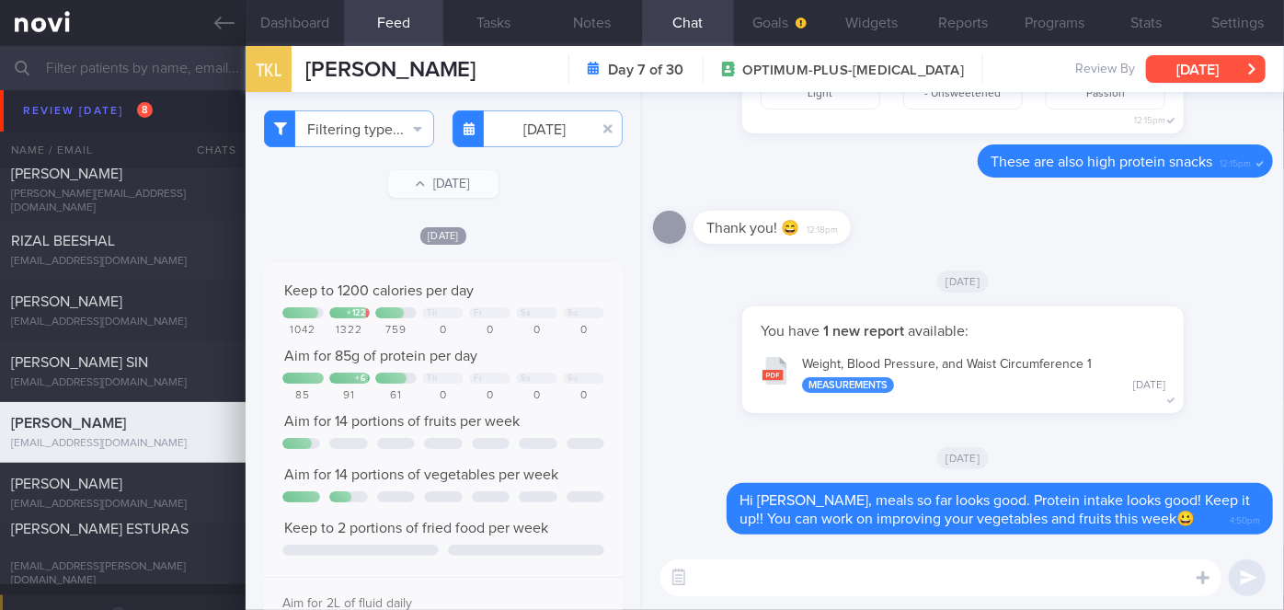
click at [1188, 59] on button "[DATE]" at bounding box center [1206, 69] width 120 height 28
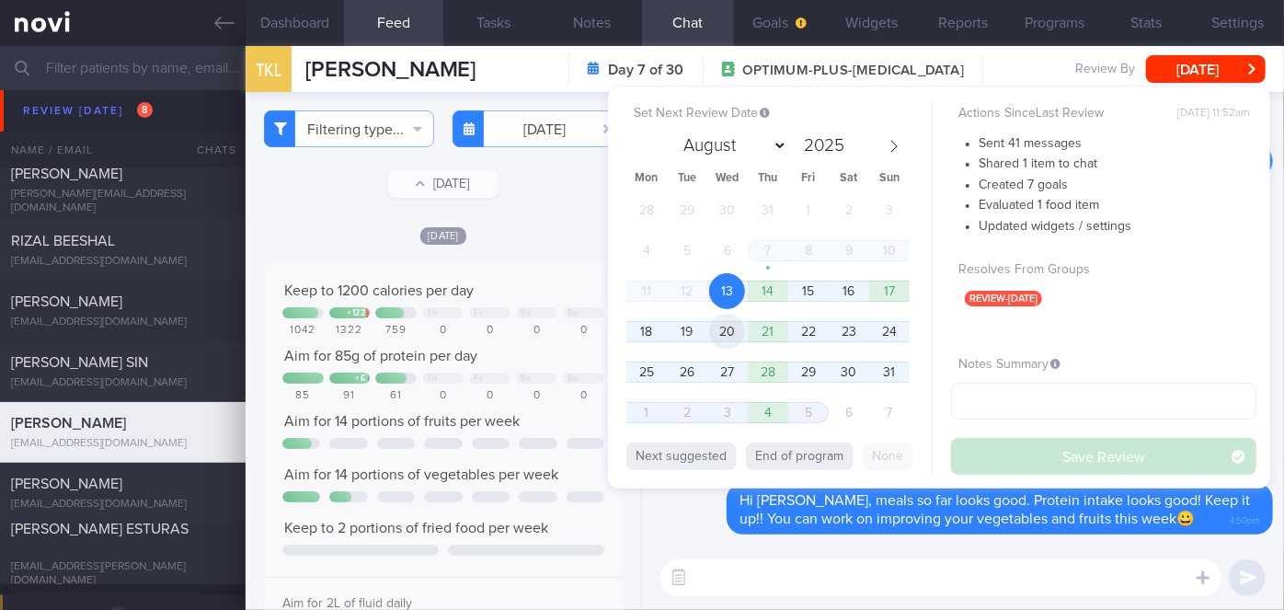
click at [721, 328] on span "20" at bounding box center [727, 332] width 36 height 36
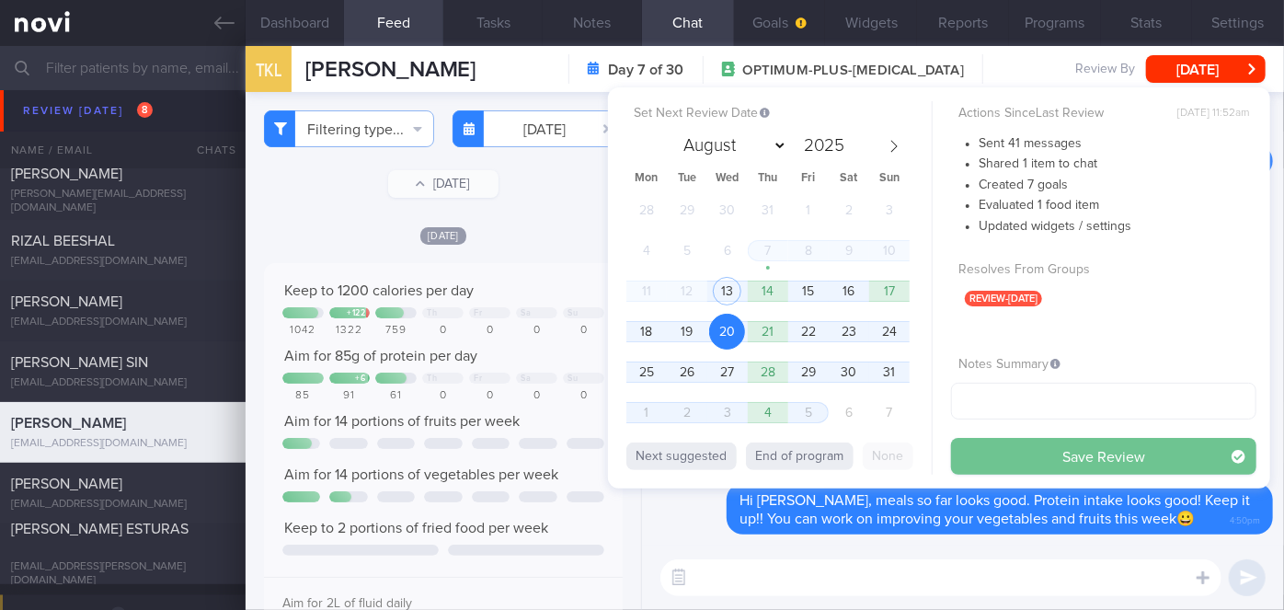
click at [1026, 465] on button "Save Review" at bounding box center [1103, 456] width 305 height 37
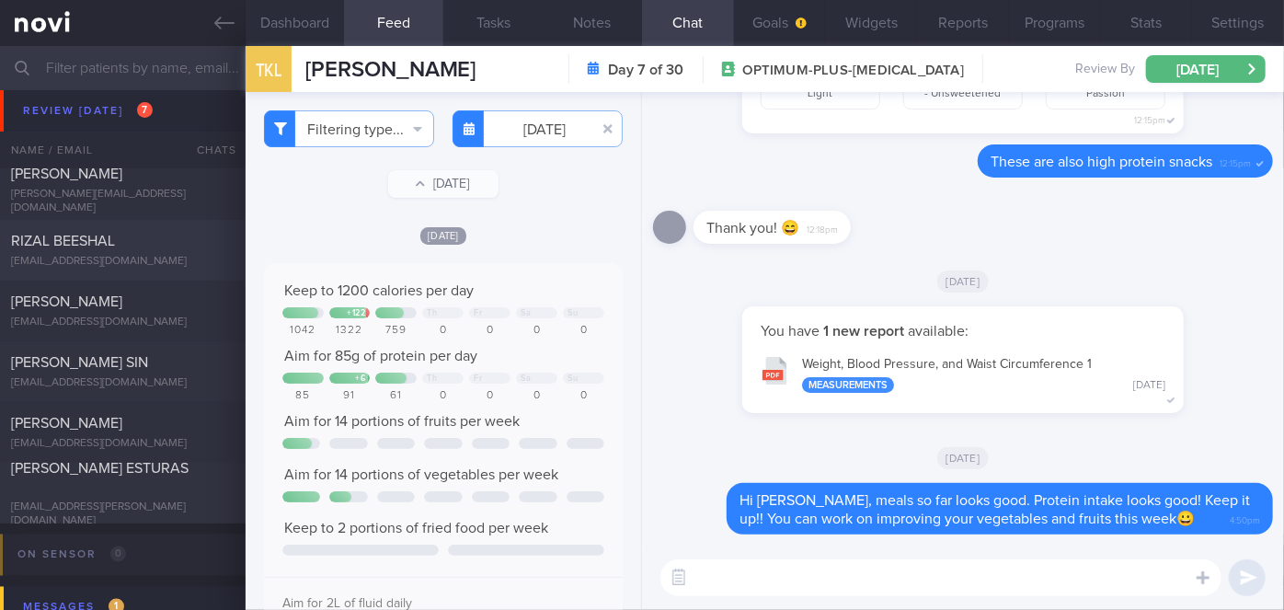
click at [113, 256] on div "[EMAIL_ADDRESS][DOMAIN_NAME]" at bounding box center [123, 262] width 224 height 14
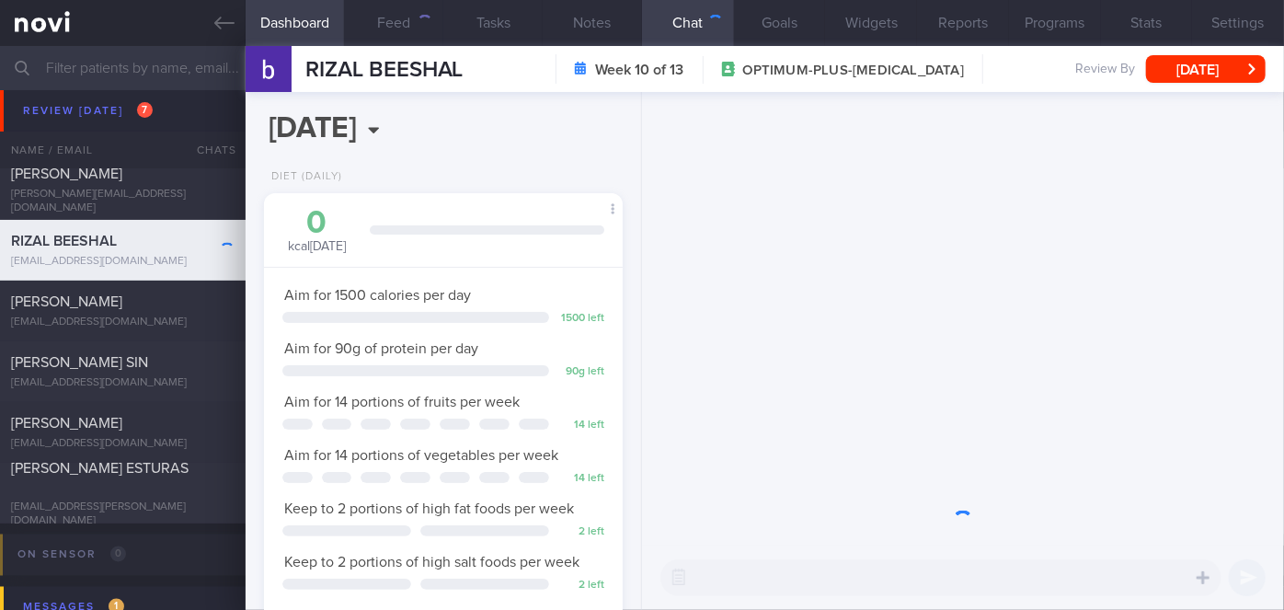
scroll to position [182, 314]
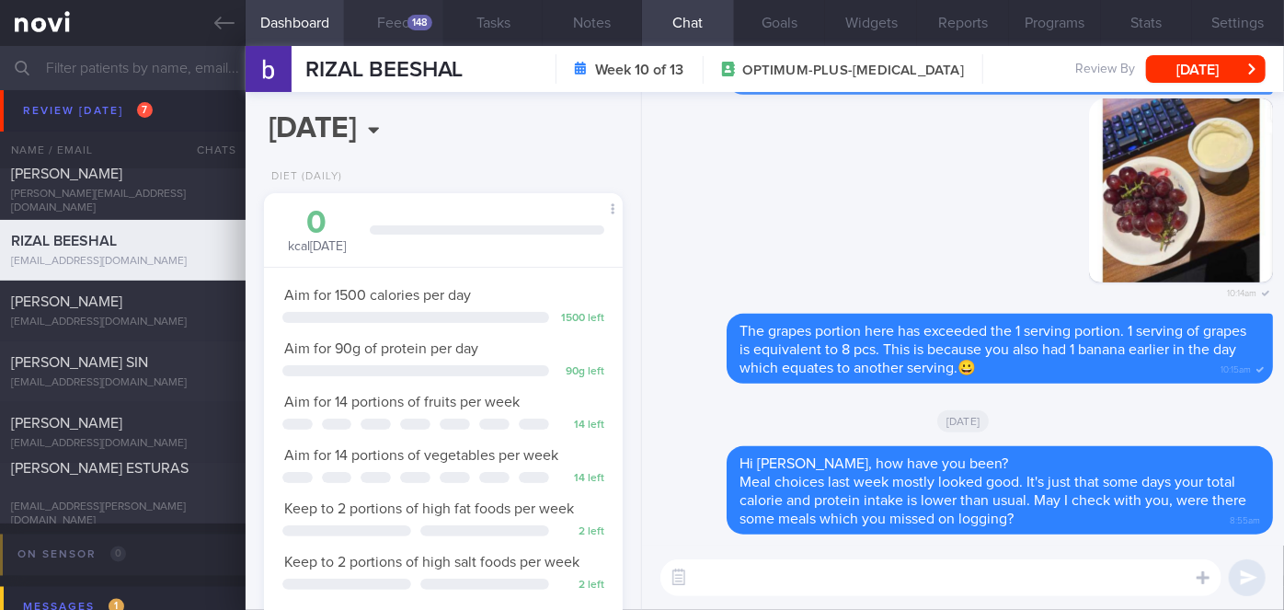
click at [382, 22] on button "Feed 148" at bounding box center [393, 23] width 99 height 46
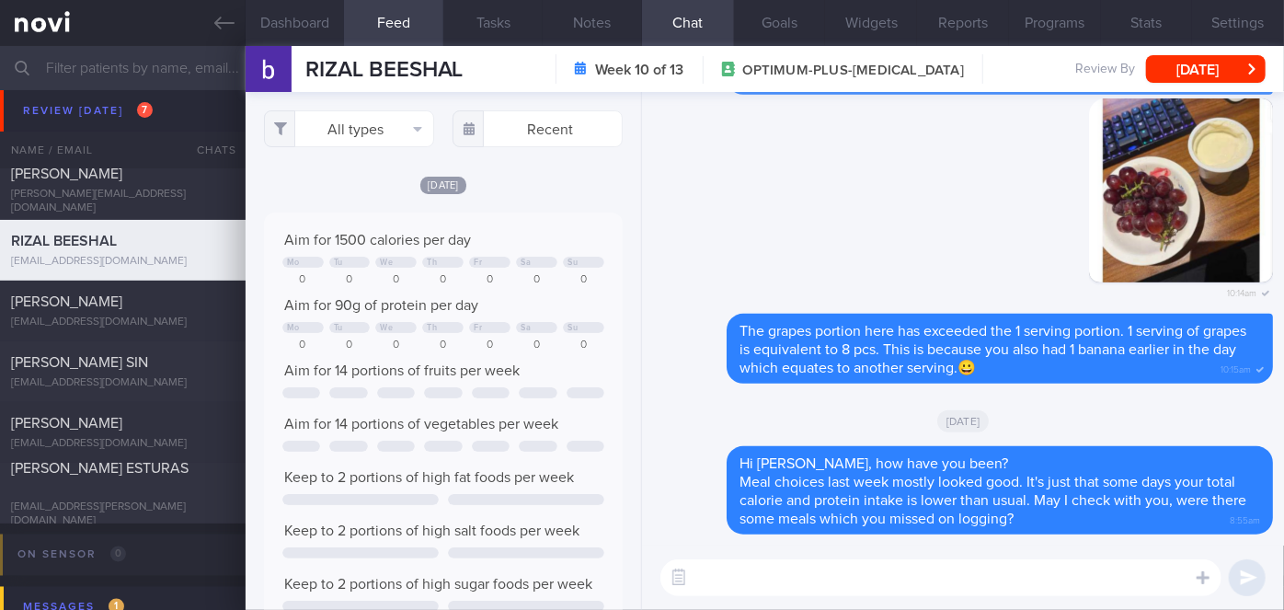
scroll to position [79, 322]
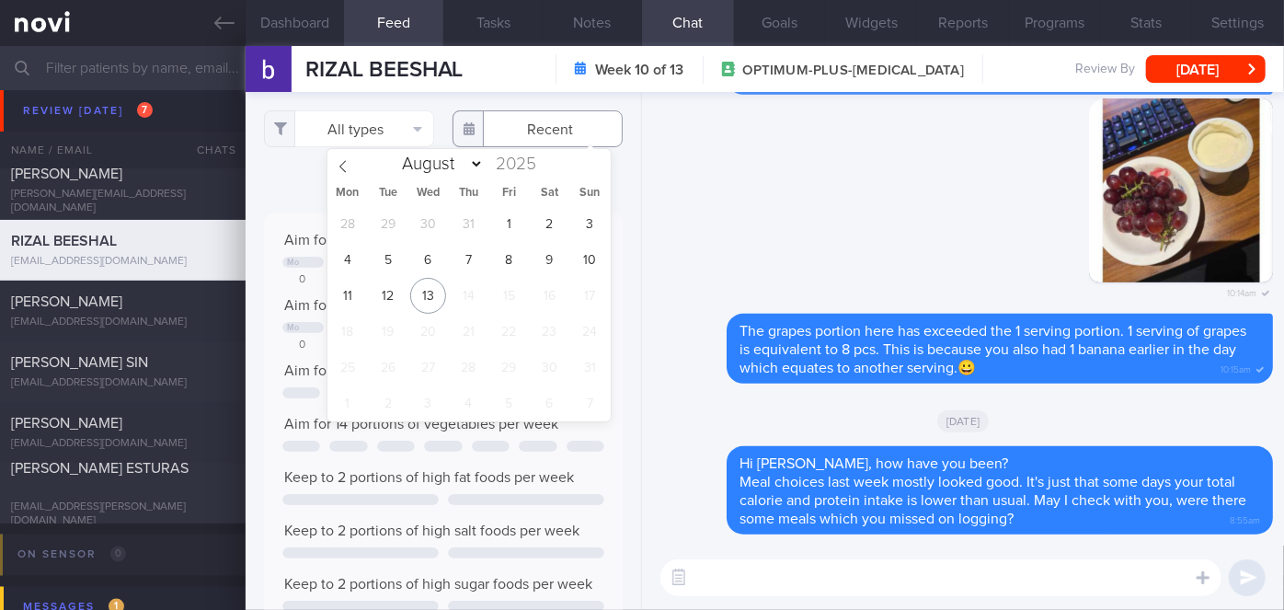
click at [505, 132] on input "text" at bounding box center [538, 128] width 170 height 37
click at [416, 254] on span "6" at bounding box center [428, 260] width 36 height 36
type input "[DATE]"
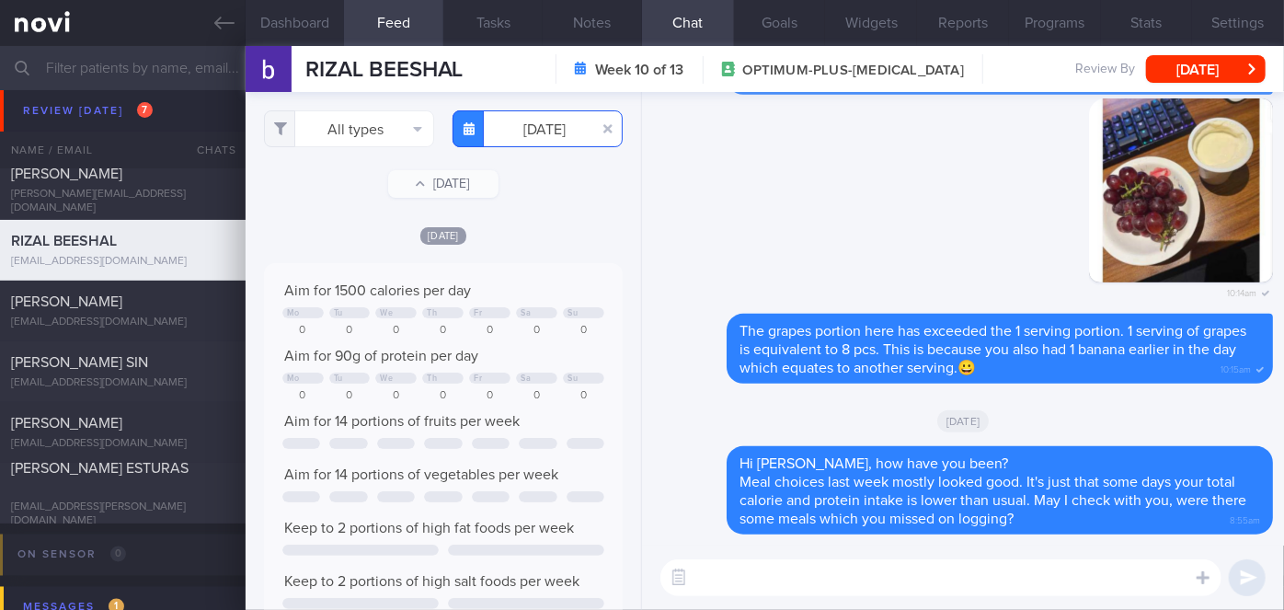
scroll to position [79, 322]
click at [1202, 66] on button "[DATE]" at bounding box center [1206, 69] width 120 height 28
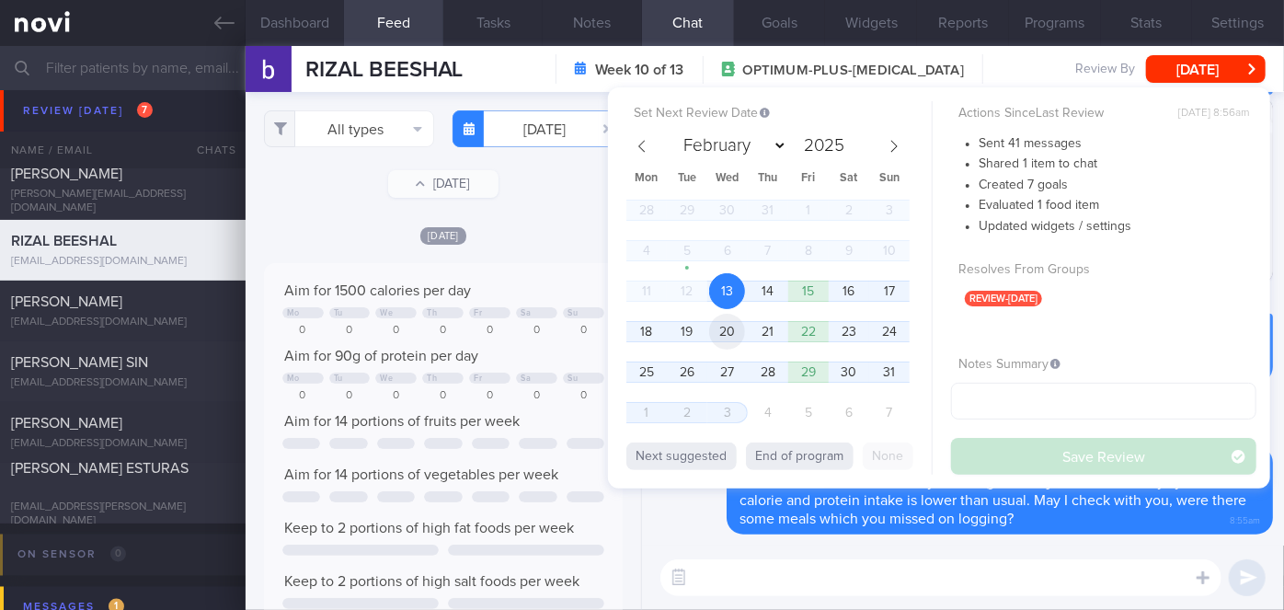
click at [718, 337] on span "20" at bounding box center [727, 332] width 36 height 36
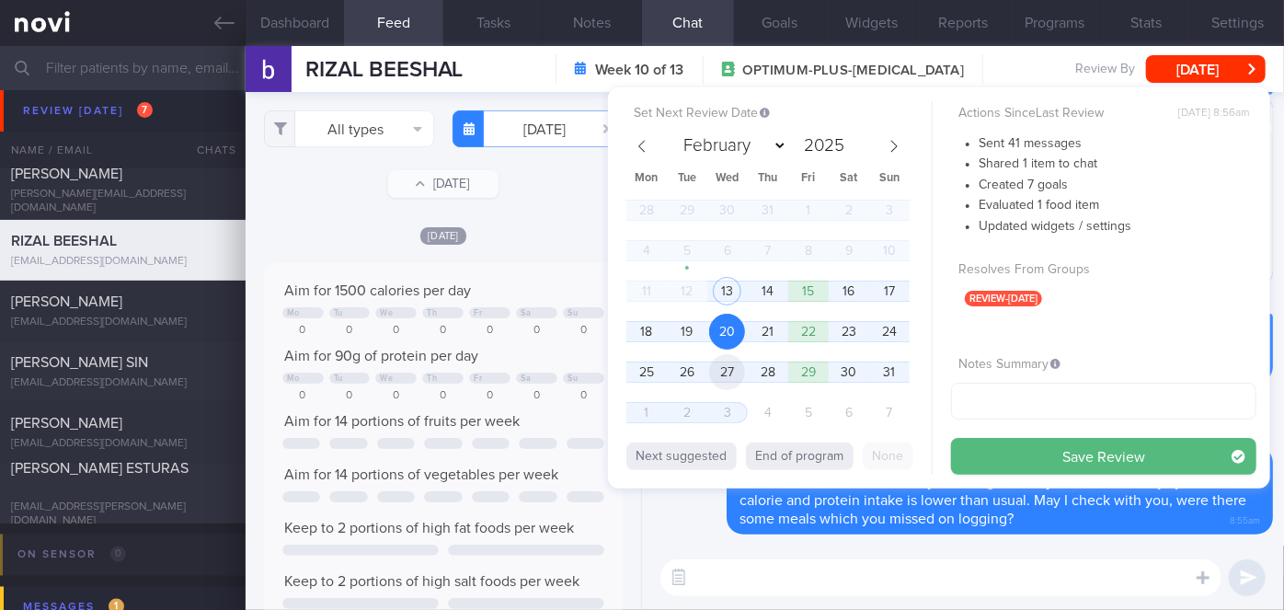
click at [721, 362] on span "27" at bounding box center [727, 372] width 36 height 36
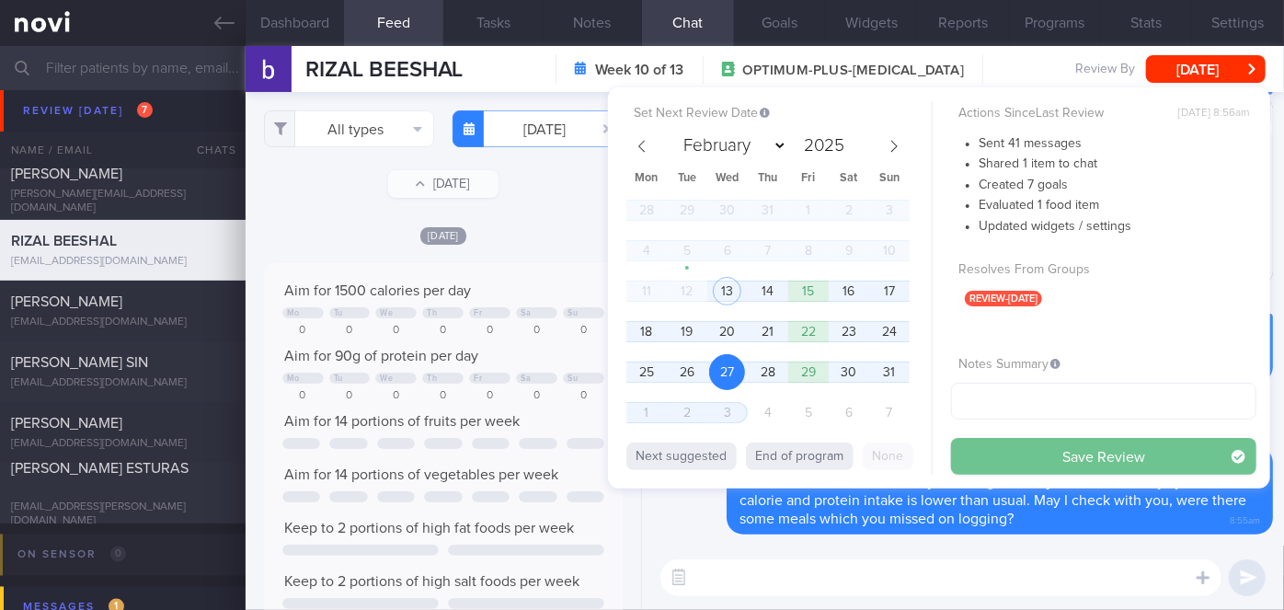
click at [1046, 468] on button "Save Review" at bounding box center [1103, 456] width 305 height 37
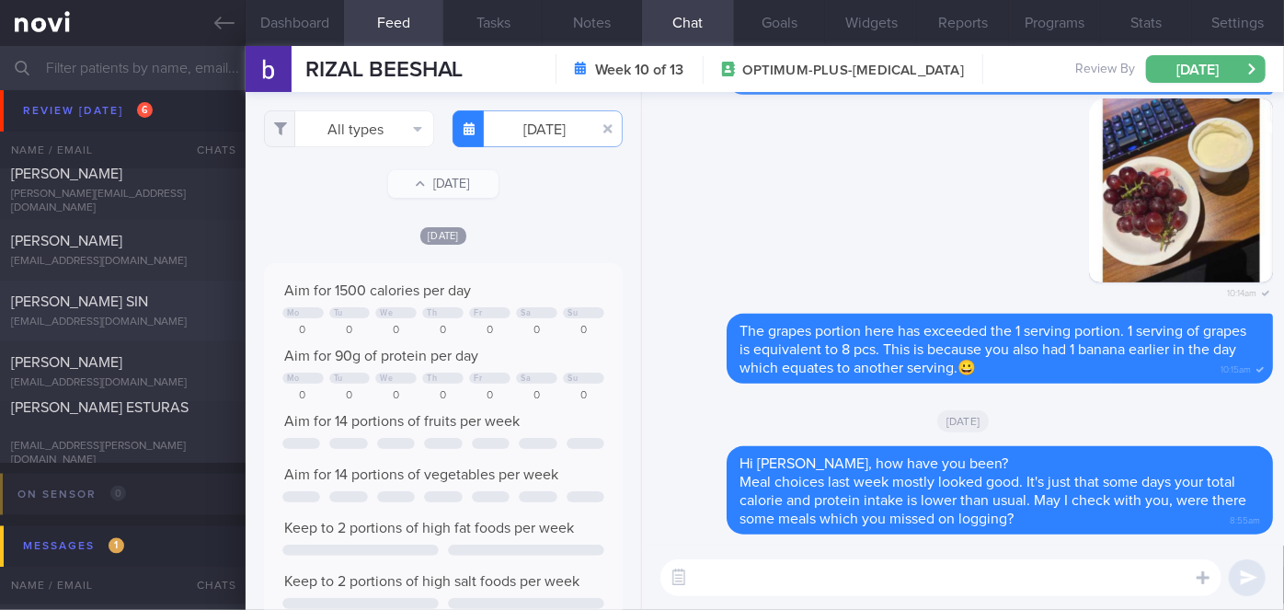
click at [91, 304] on span "[PERSON_NAME] SIN" at bounding box center [79, 301] width 137 height 15
checkbox input "false"
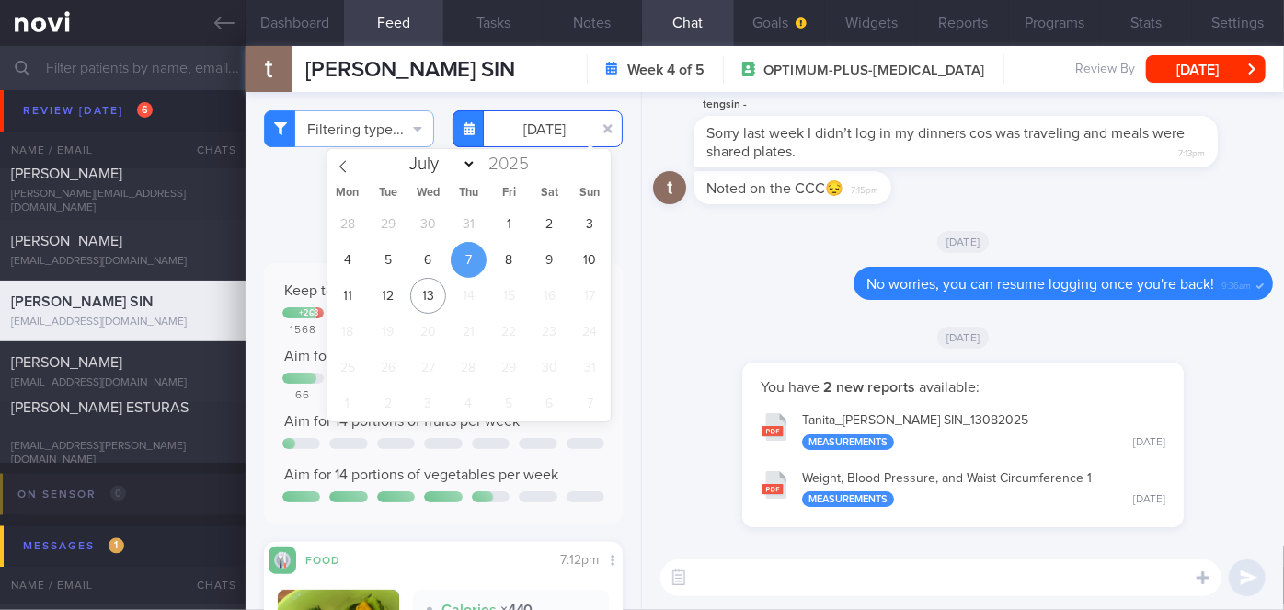
click at [511, 133] on input "[DATE]" at bounding box center [538, 128] width 170 height 37
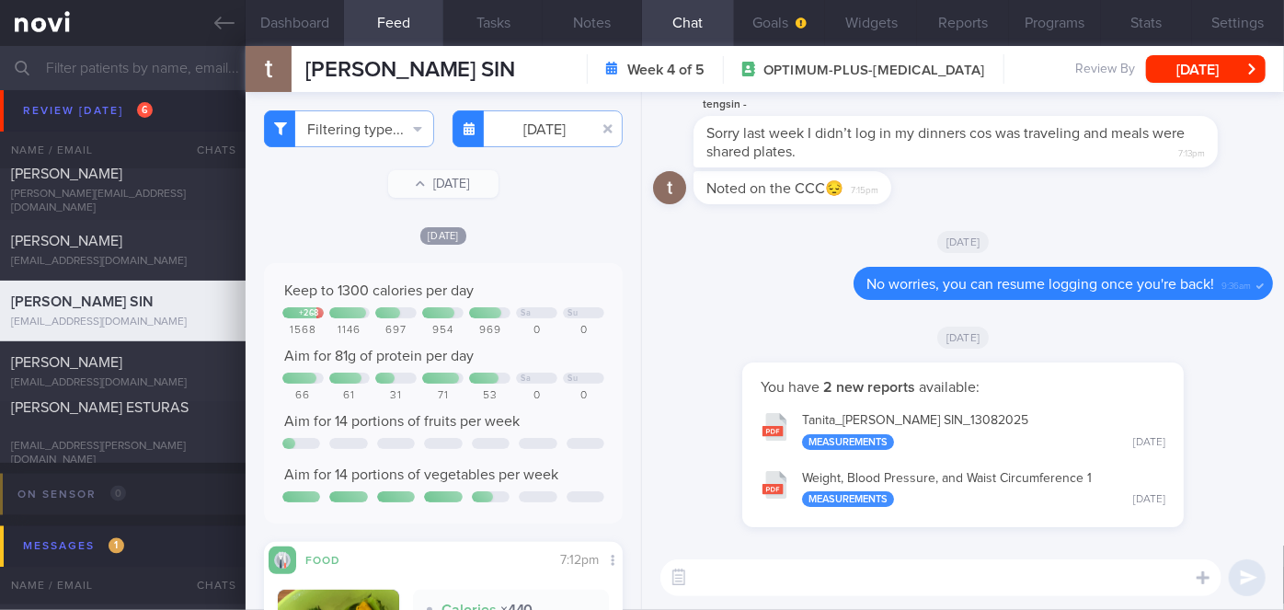
click at [309, 201] on div "Filtering type... Food Activity Glucose Weight Medicine Blood Pressure [MEDICAL…" at bounding box center [444, 351] width 396 height 518
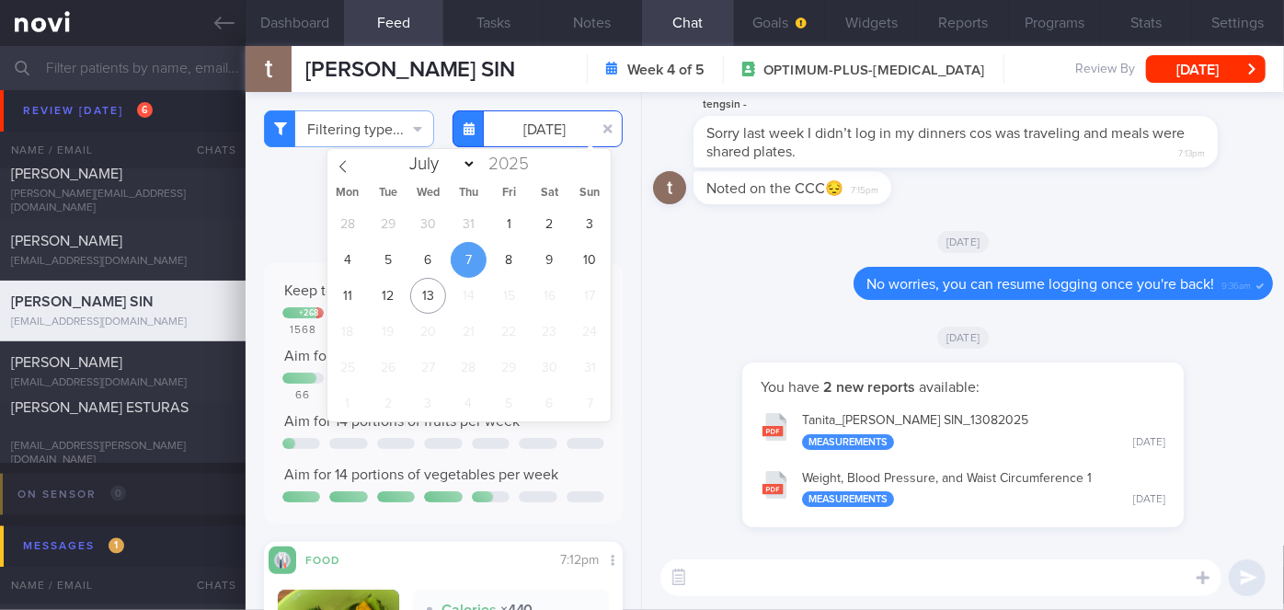
click at [510, 128] on input "[DATE]" at bounding box center [538, 128] width 170 height 37
click at [507, 269] on span "8" at bounding box center [509, 260] width 36 height 36
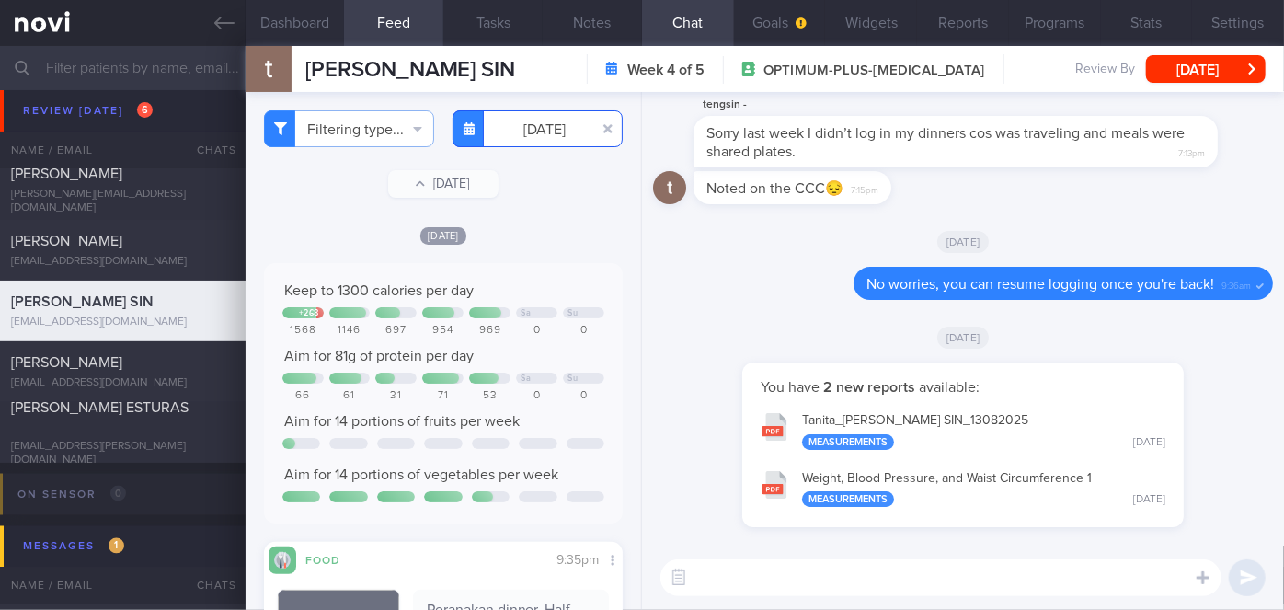
click at [510, 128] on input "[DATE]" at bounding box center [538, 128] width 170 height 37
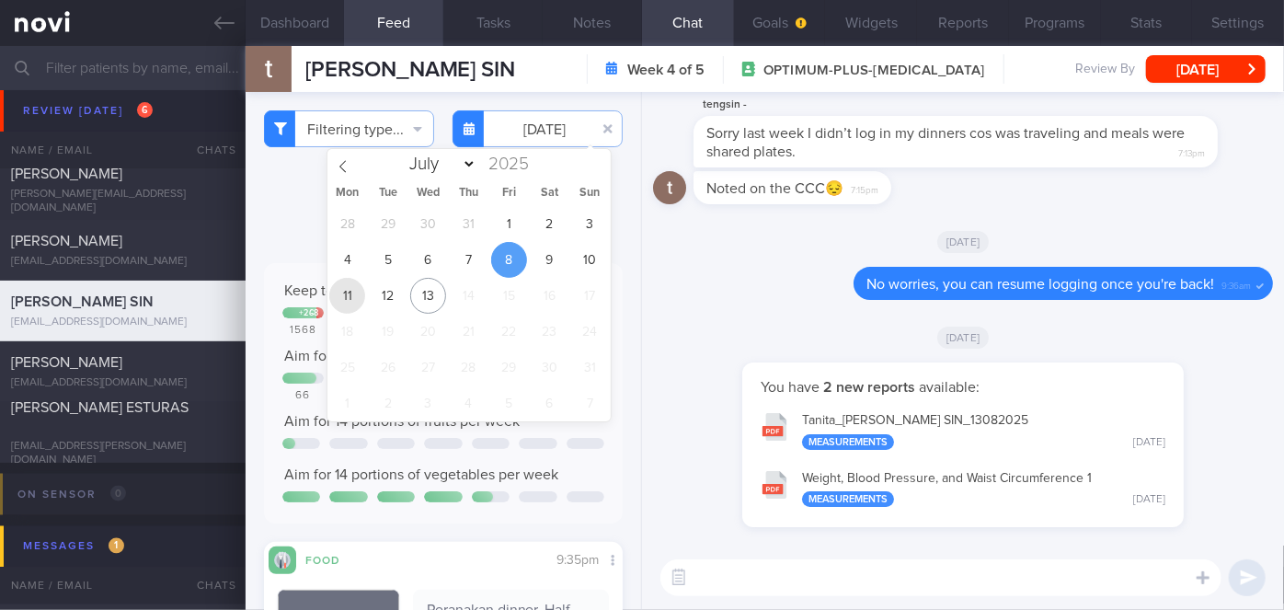
click at [348, 292] on span "11" at bounding box center [347, 296] width 36 height 36
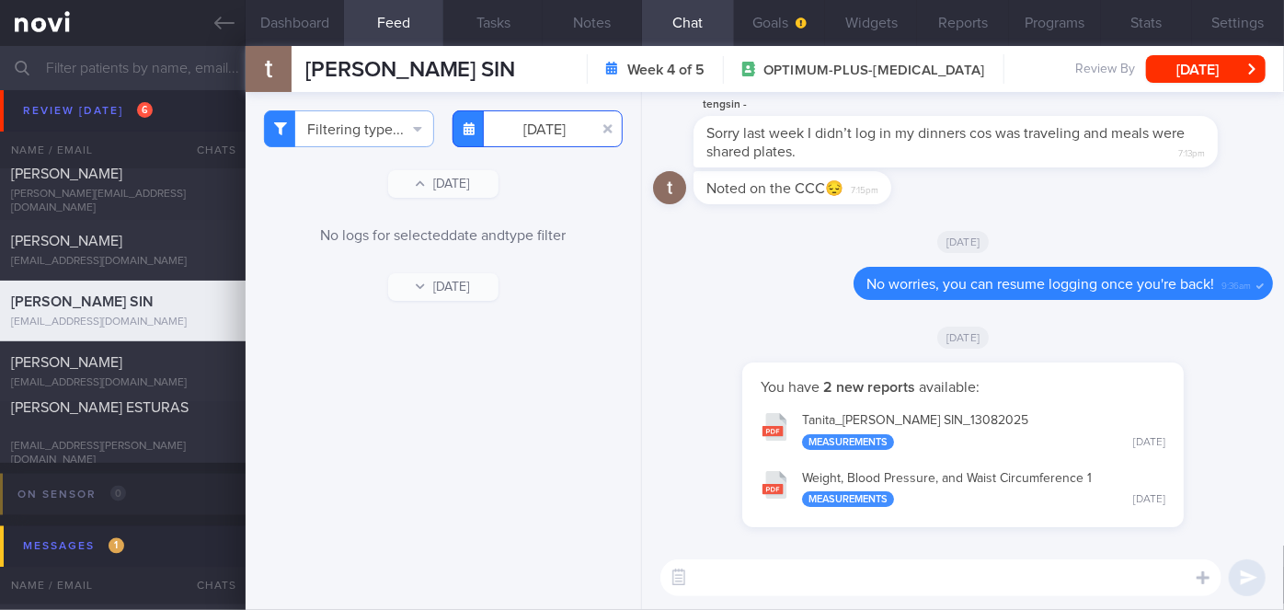
click at [527, 136] on input "[DATE]" at bounding box center [538, 128] width 170 height 37
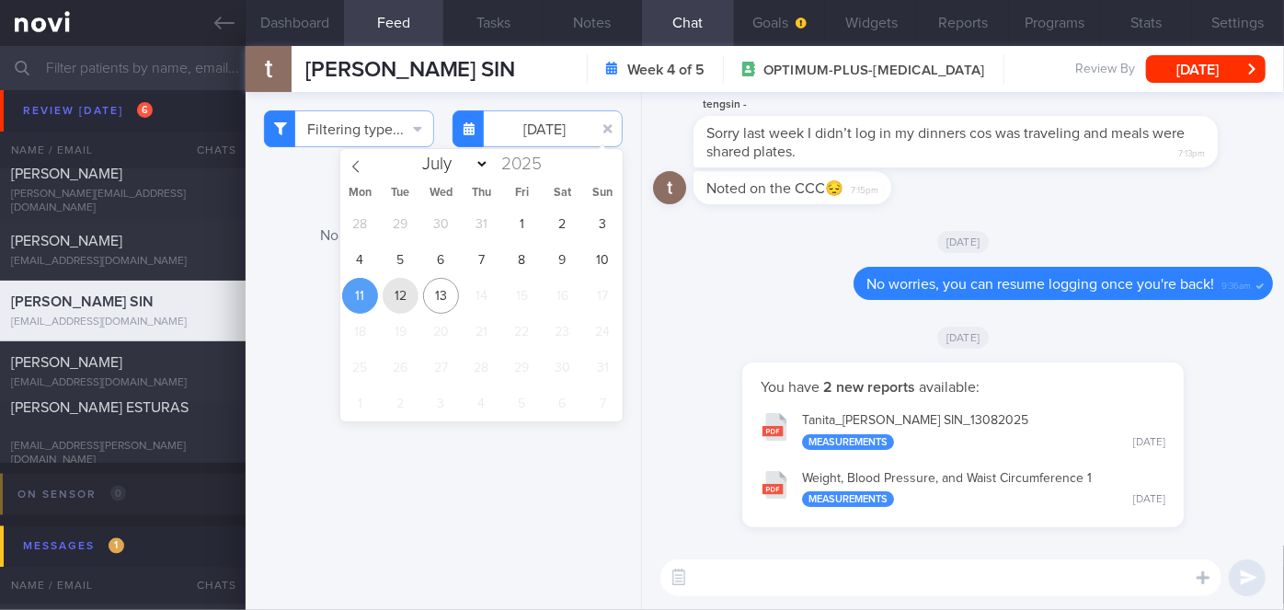
click at [410, 302] on span "12" at bounding box center [401, 296] width 36 height 36
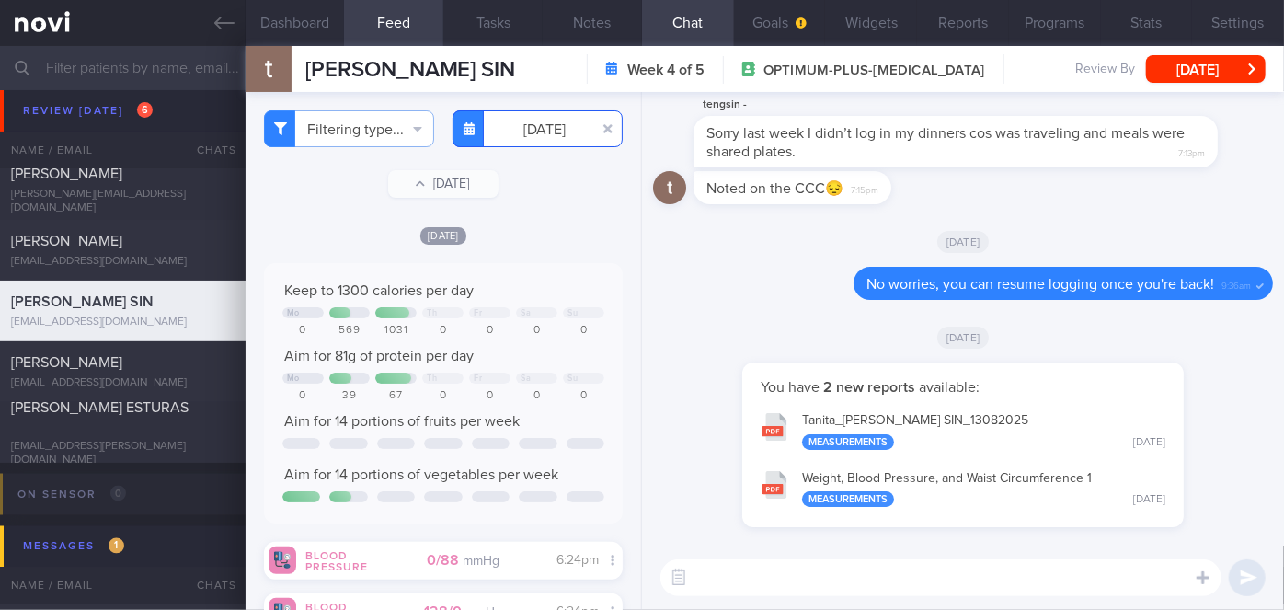
click at [537, 135] on input "[DATE]" at bounding box center [538, 128] width 170 height 37
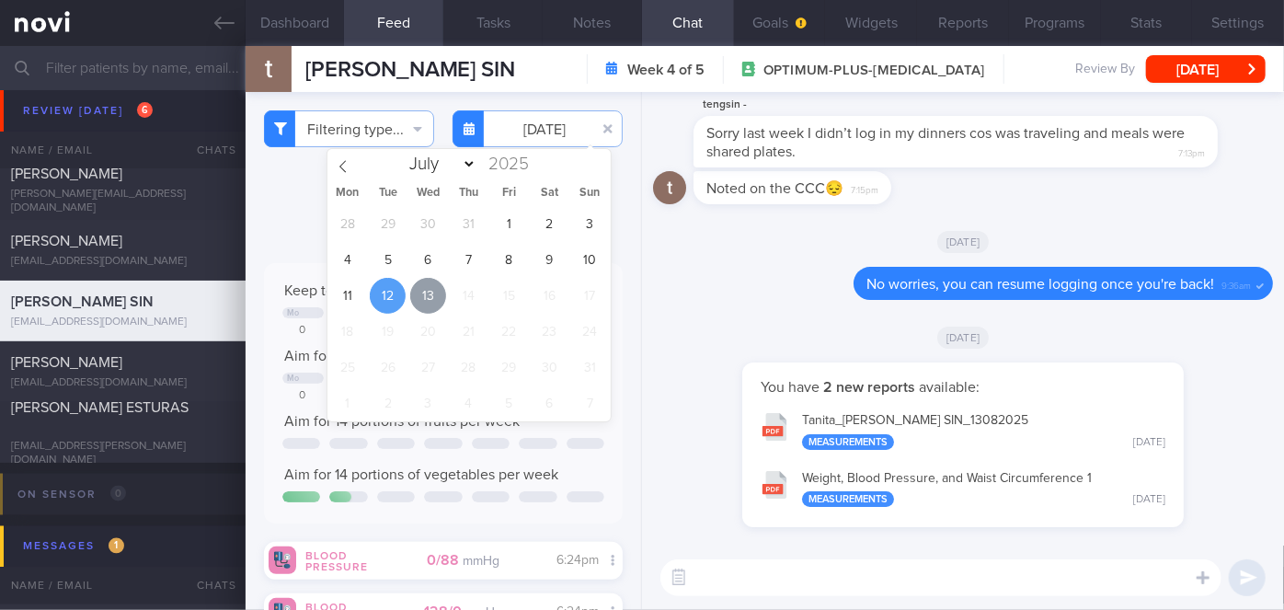
click at [420, 298] on span "13" at bounding box center [428, 296] width 36 height 36
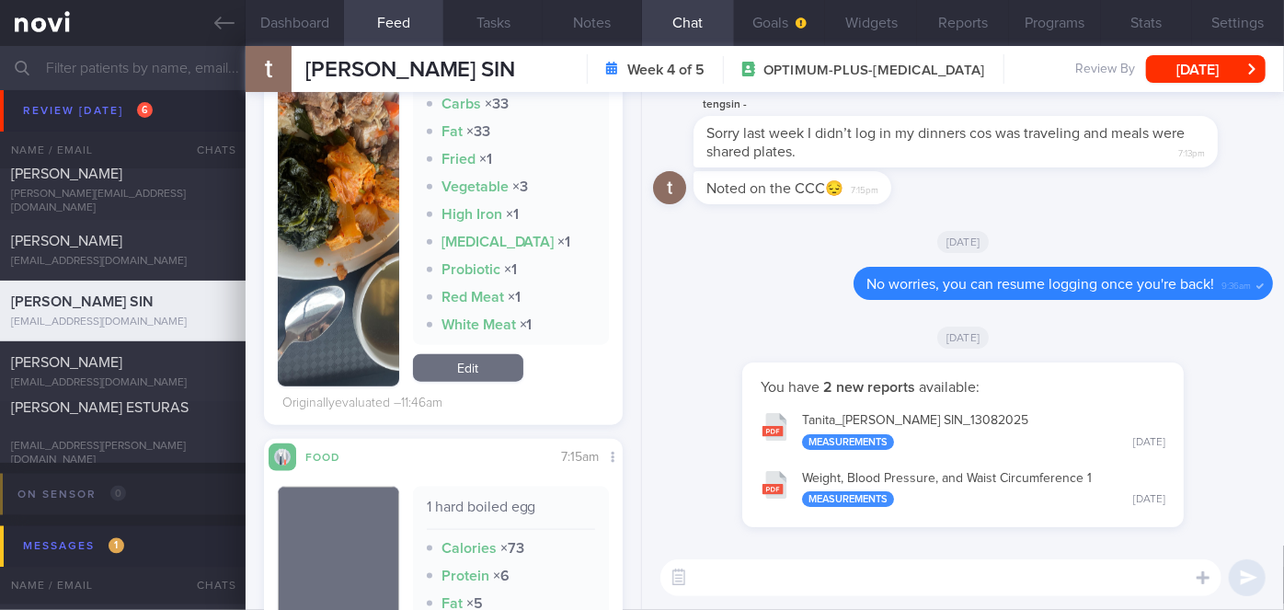
scroll to position [949, 0]
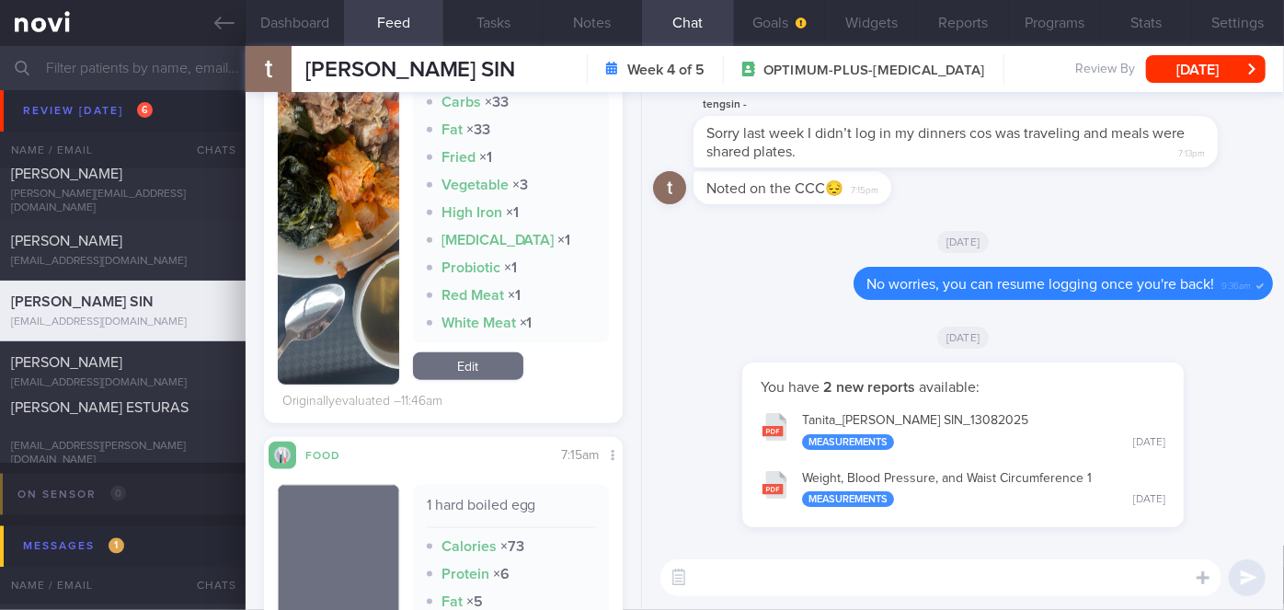
click at [323, 255] on button "button" at bounding box center [338, 192] width 121 height 386
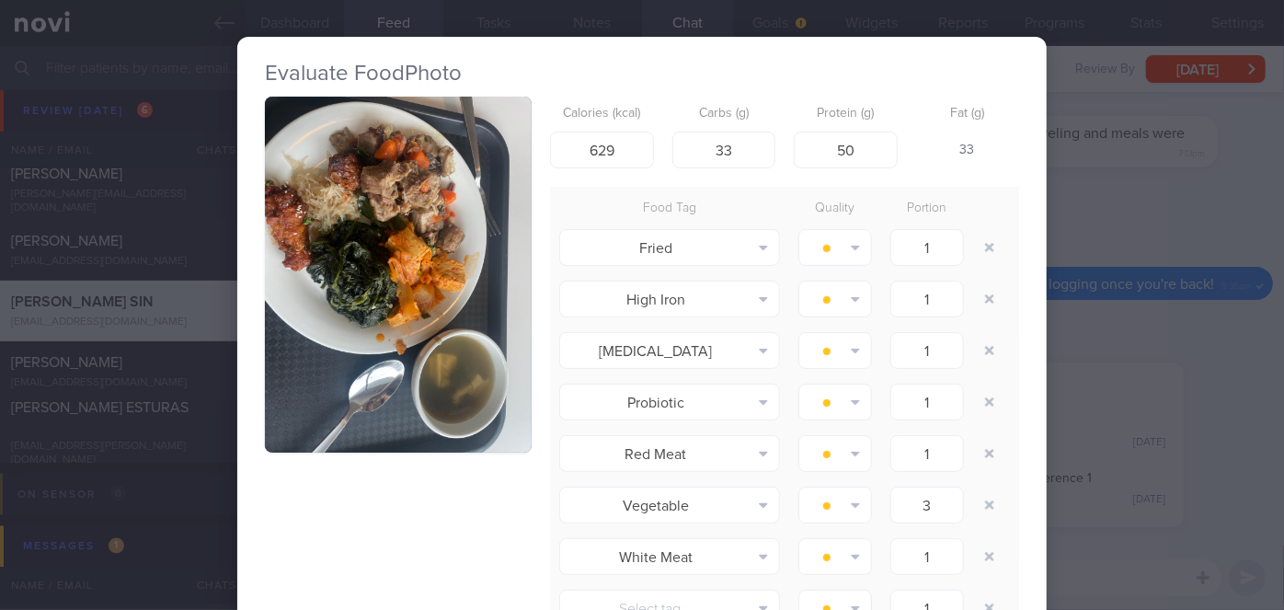
click at [1097, 338] on div "Evaluate Food Photo Calories (kcal) 629 Carbs (g) 33 Protein (g) 50 Fat (g) 33 …" at bounding box center [642, 305] width 1284 height 610
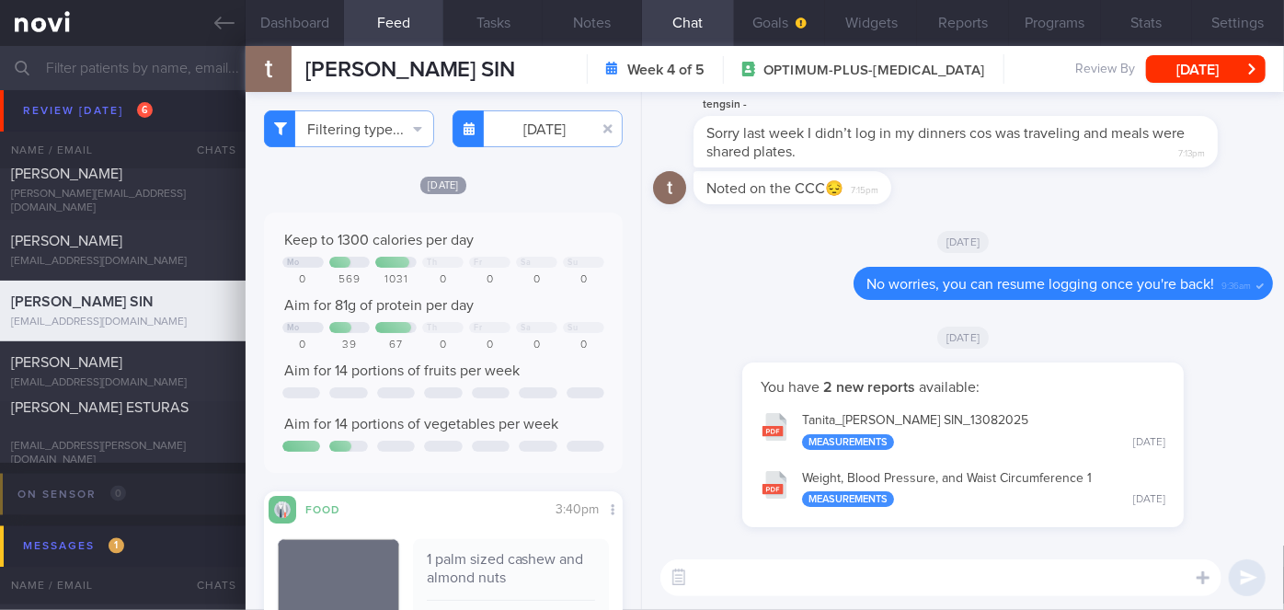
click at [723, 574] on textarea at bounding box center [941, 577] width 561 height 37
click at [972, 425] on button "Tanita_ [PERSON_NAME] SIN_ 13082025 Measurements [DATE]" at bounding box center [963, 430] width 423 height 58
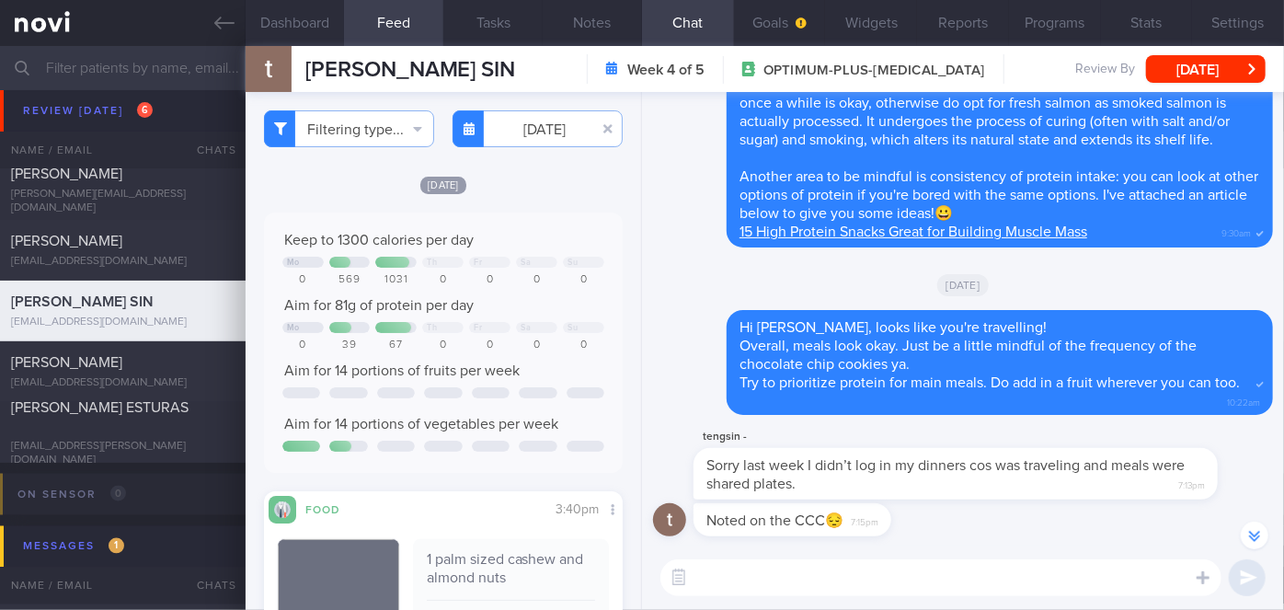
scroll to position [-727, 0]
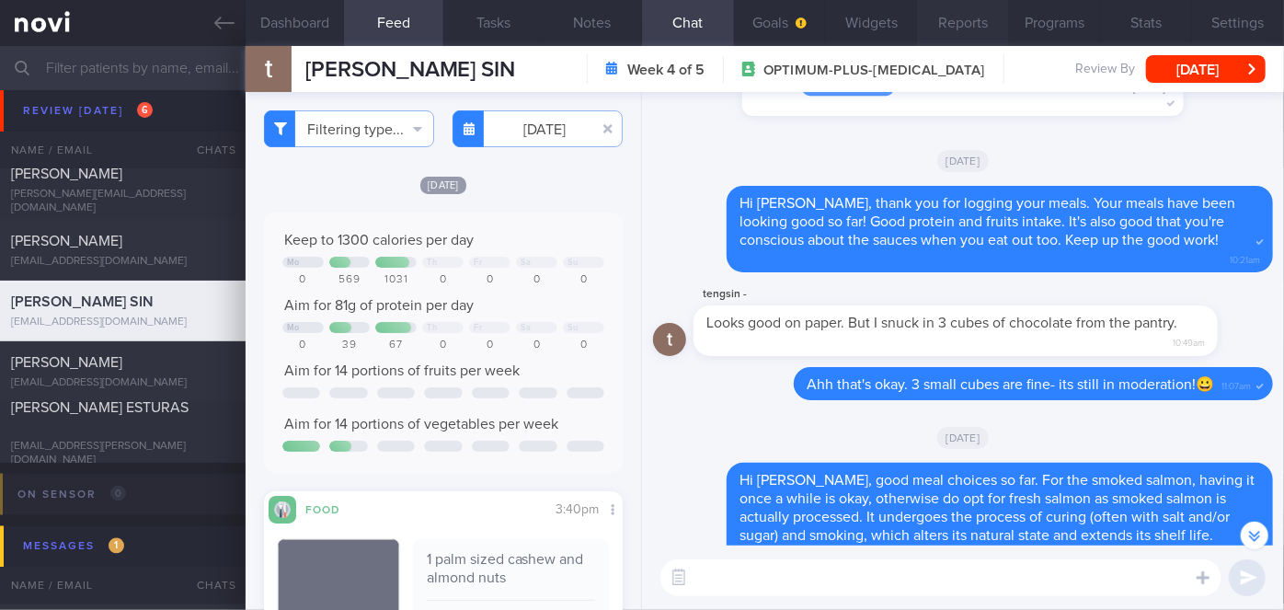
click at [958, 20] on button "Reports" at bounding box center [963, 23] width 92 height 46
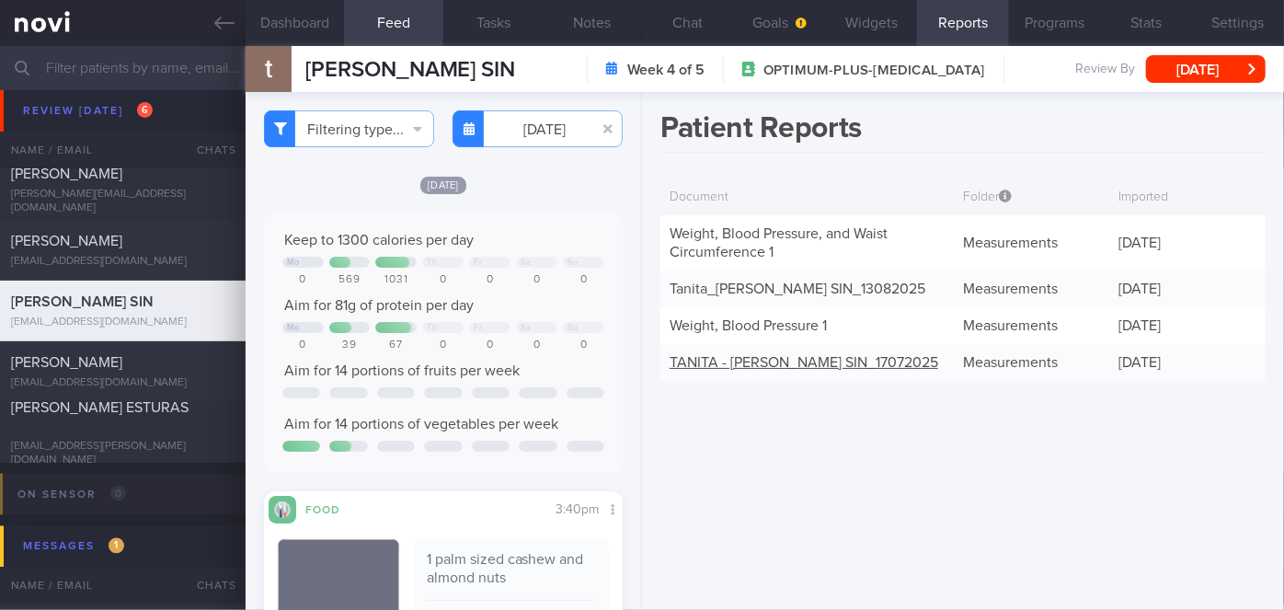
click at [822, 369] on div "[PERSON_NAME] SIN_ 17072025" at bounding box center [807, 362] width 293 height 37
click at [804, 361] on link "[PERSON_NAME] SIN_ 17072025" at bounding box center [804, 362] width 269 height 15
click at [694, 19] on button "Chat" at bounding box center [688, 23] width 92 height 46
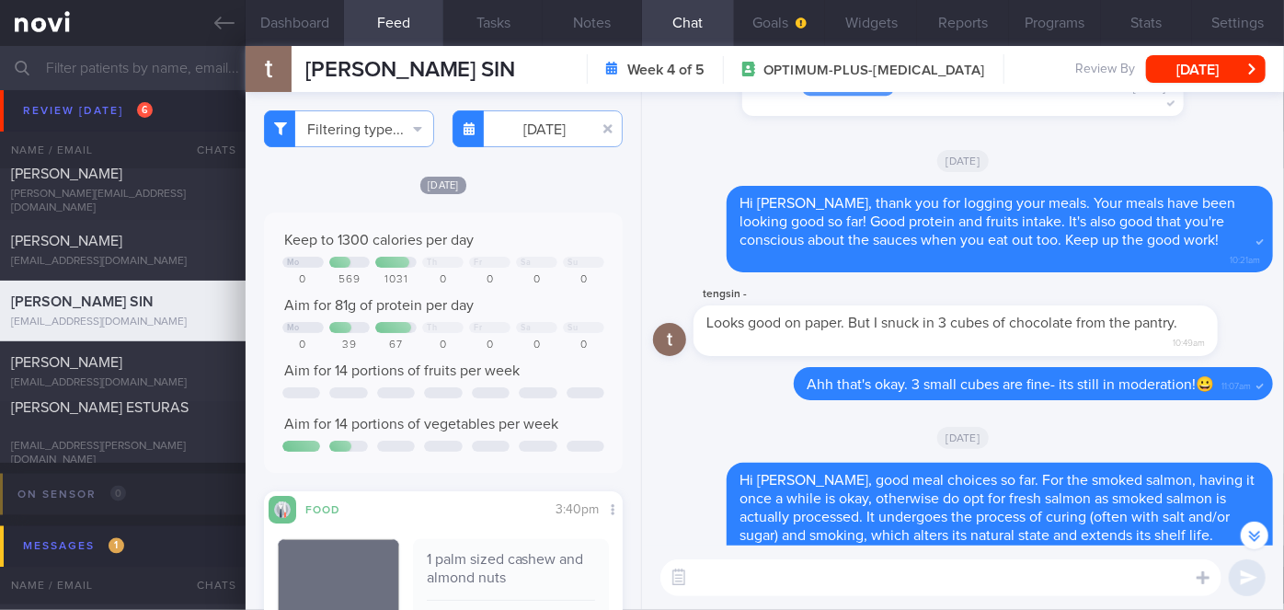
click at [771, 581] on textarea at bounding box center [941, 577] width 561 height 37
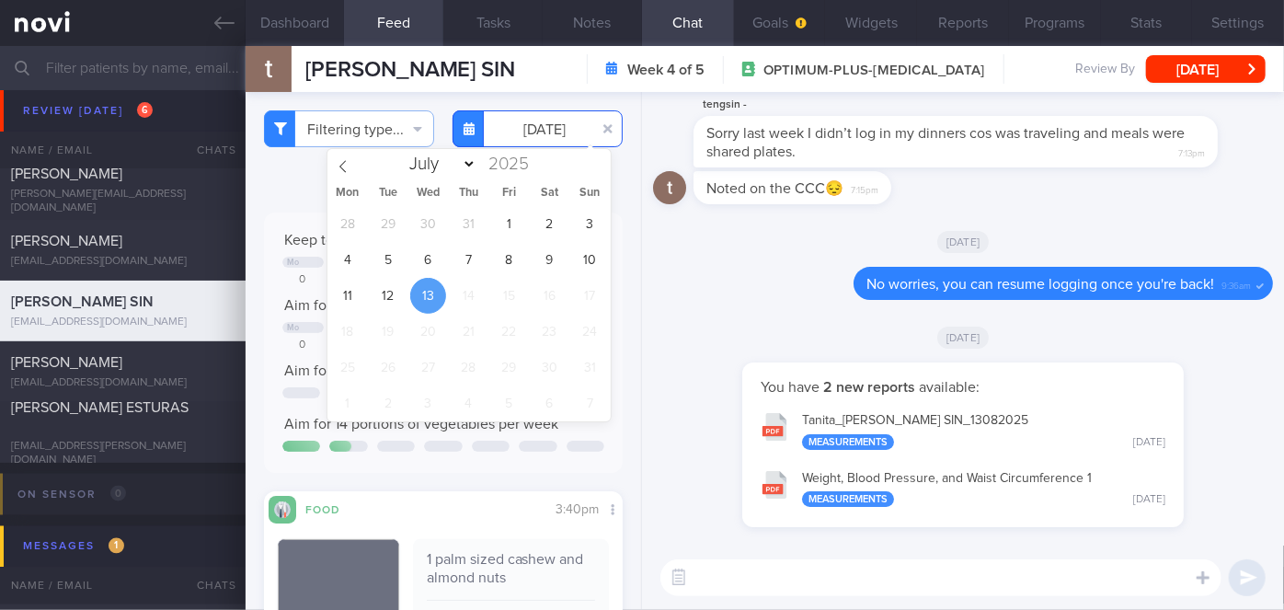
click at [524, 138] on input "[DATE]" at bounding box center [538, 128] width 170 height 37
click at [509, 259] on span "8" at bounding box center [509, 260] width 36 height 36
type input "[DATE]"
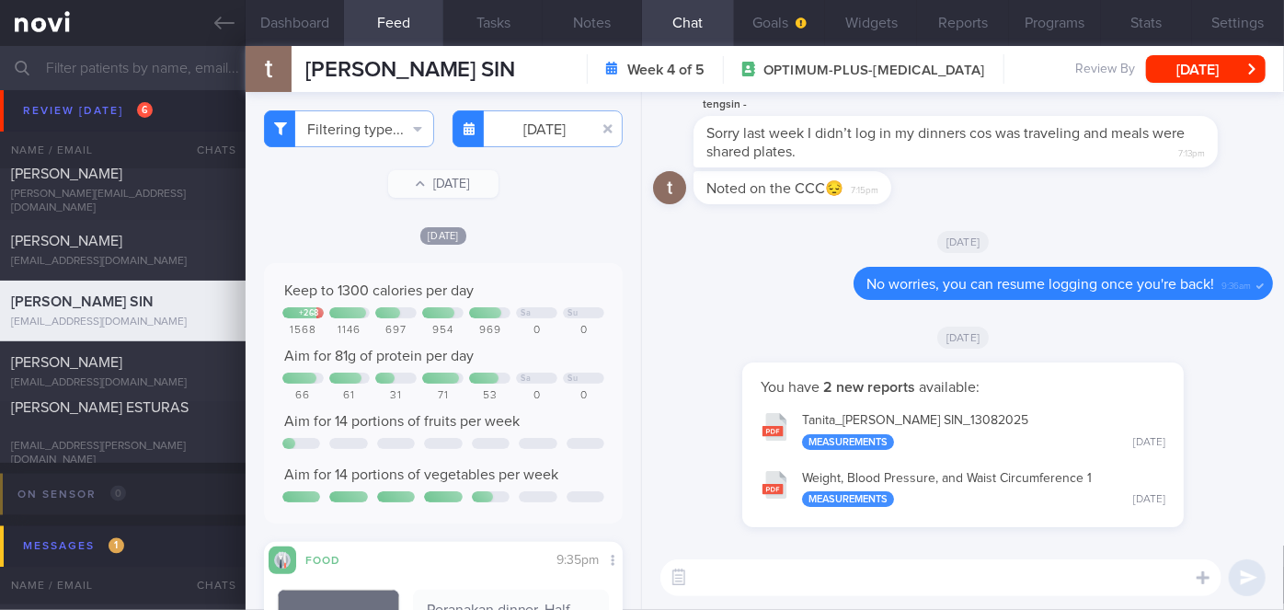
click at [716, 579] on textarea at bounding box center [941, 577] width 561 height 37
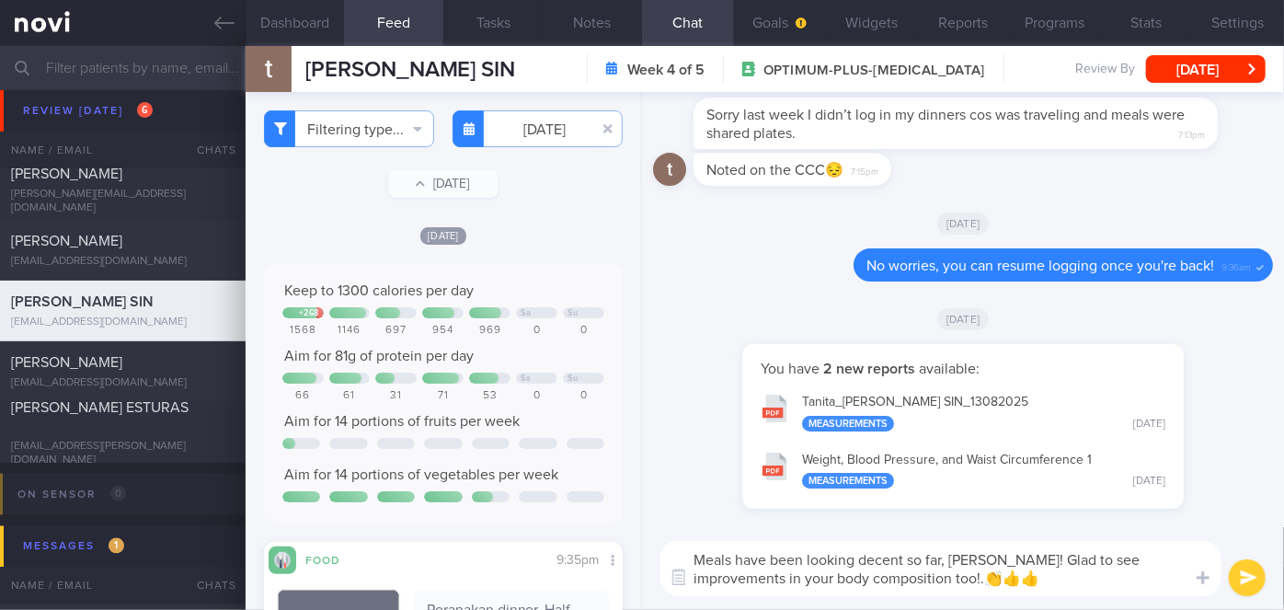
type textarea "Meals have been looking decent so far, [PERSON_NAME]! Glad to see improvements …"
click at [1246, 572] on button "submit" at bounding box center [1247, 577] width 37 height 37
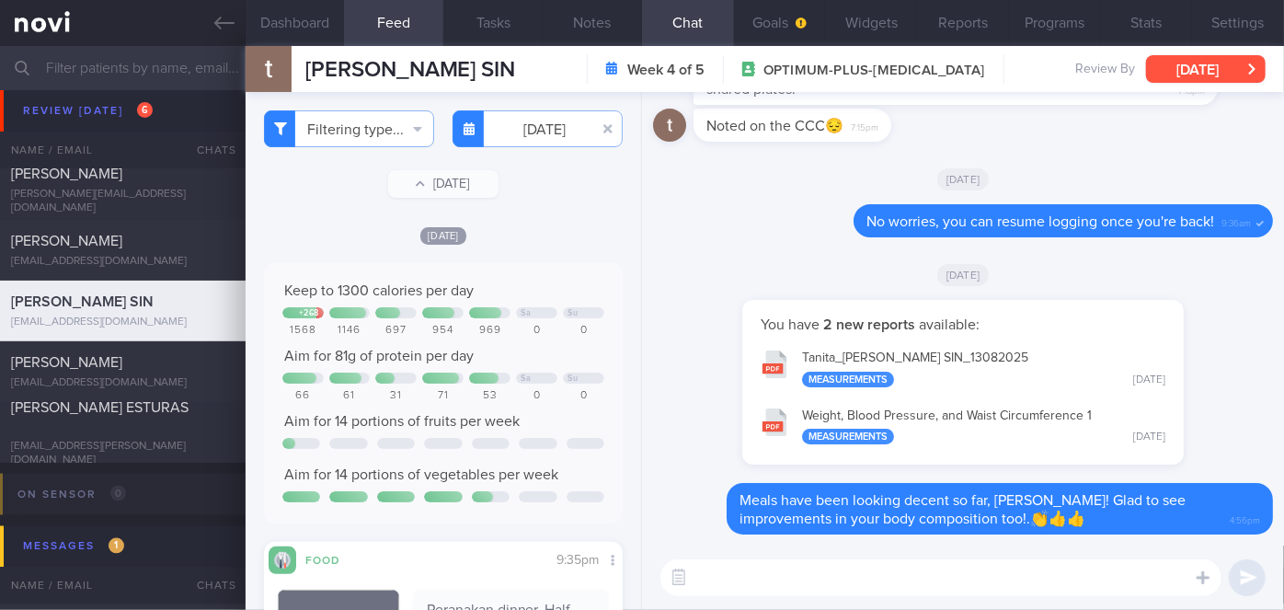
click at [1207, 64] on button "[DATE]" at bounding box center [1206, 69] width 120 height 28
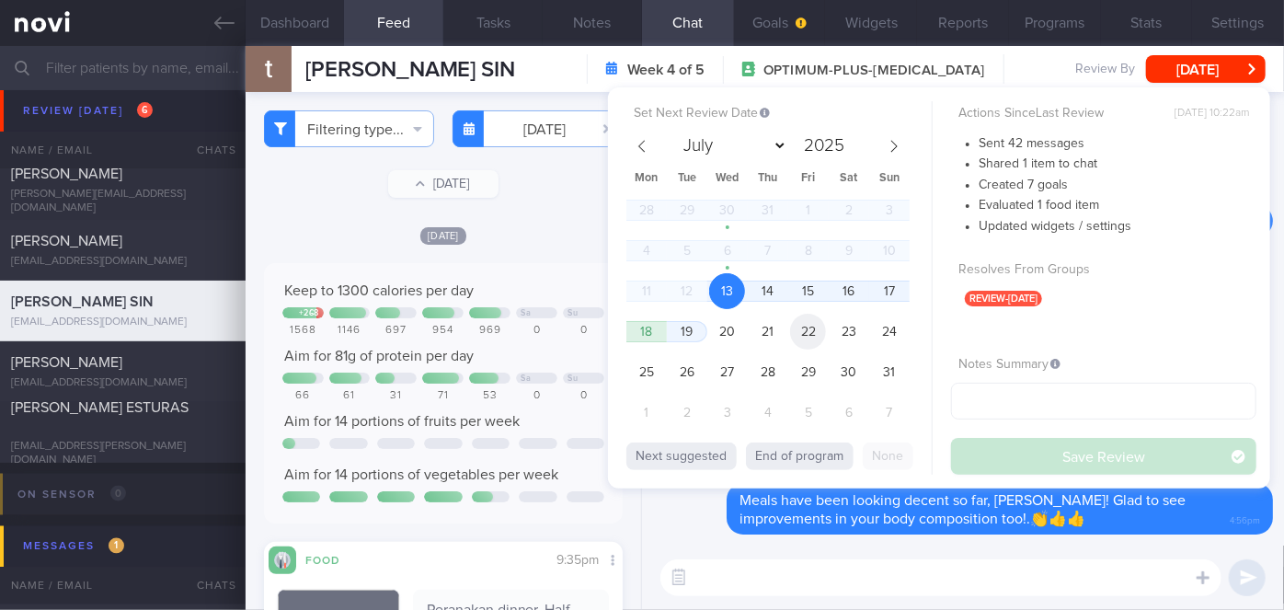
click at [802, 324] on span "22" at bounding box center [808, 332] width 36 height 36
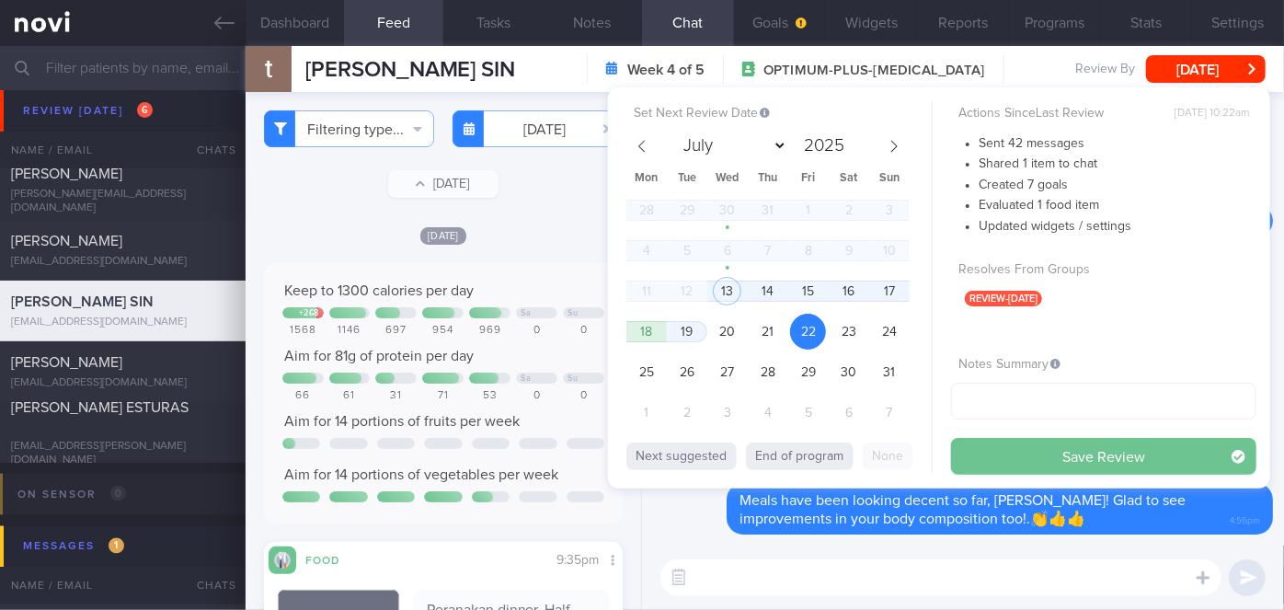
click at [998, 445] on button "Save Review" at bounding box center [1103, 456] width 305 height 37
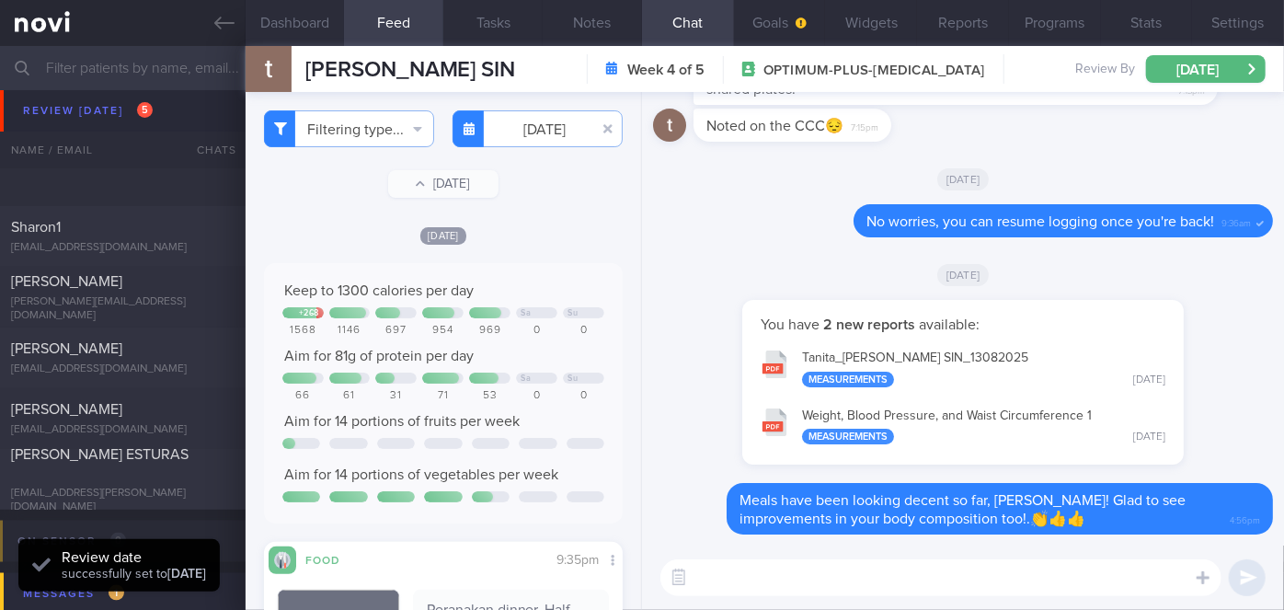
scroll to position [4798, 0]
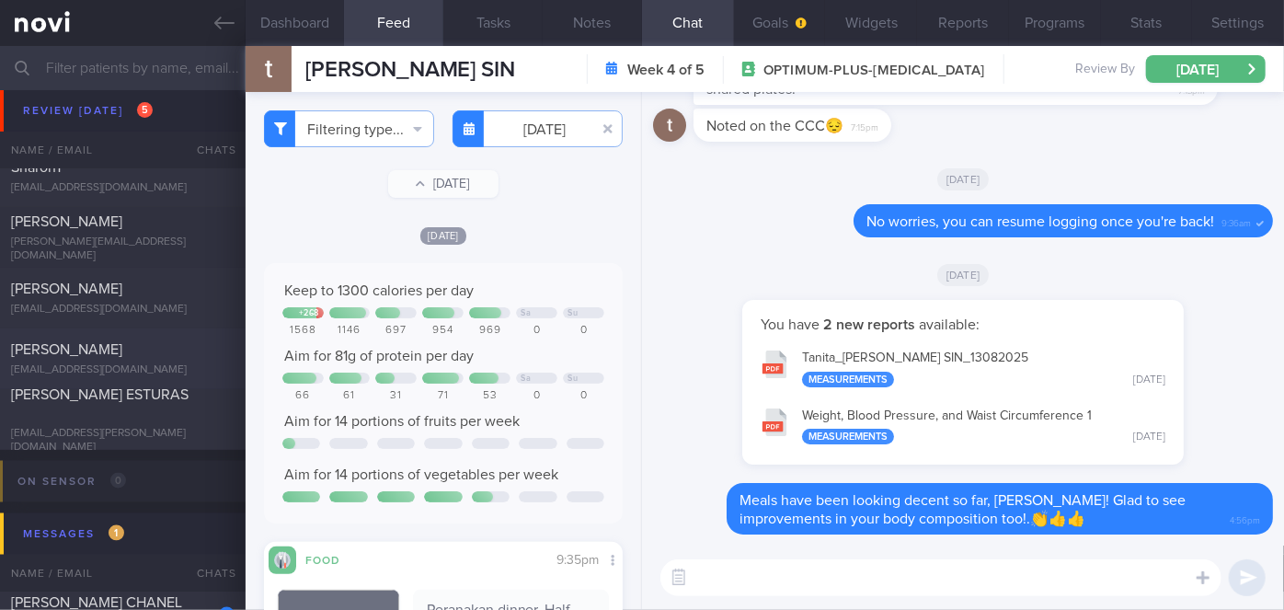
click at [178, 346] on div "[PERSON_NAME]" at bounding box center [120, 349] width 219 height 18
checkbox input "true"
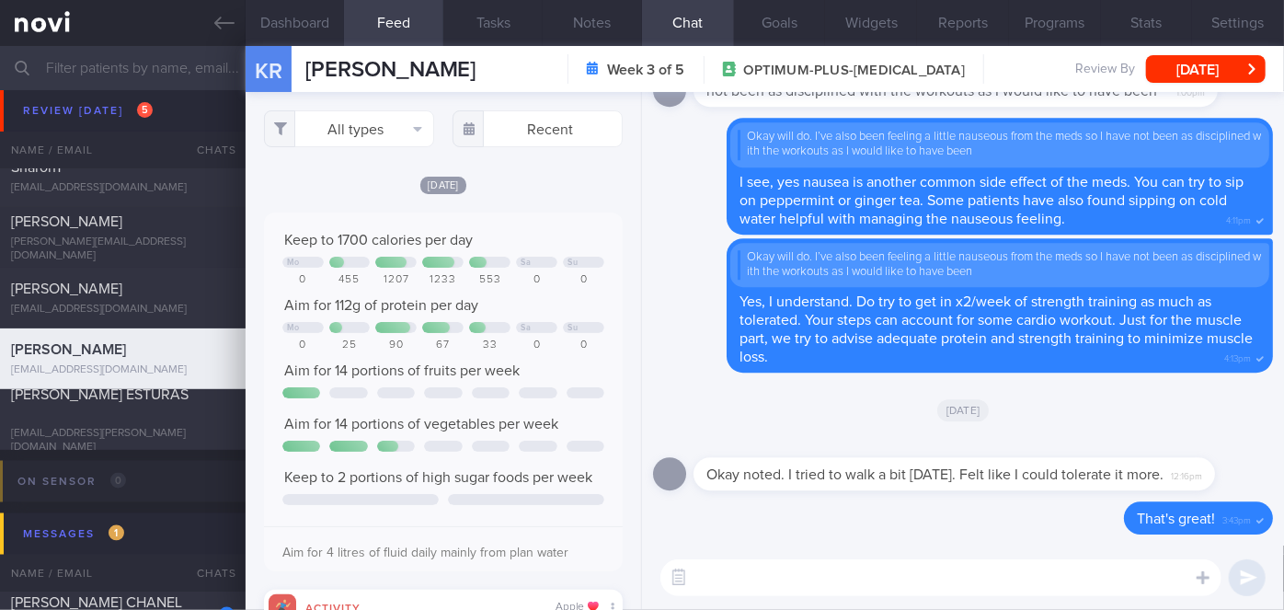
scroll to position [79, 322]
click at [515, 138] on input "text" at bounding box center [538, 128] width 170 height 37
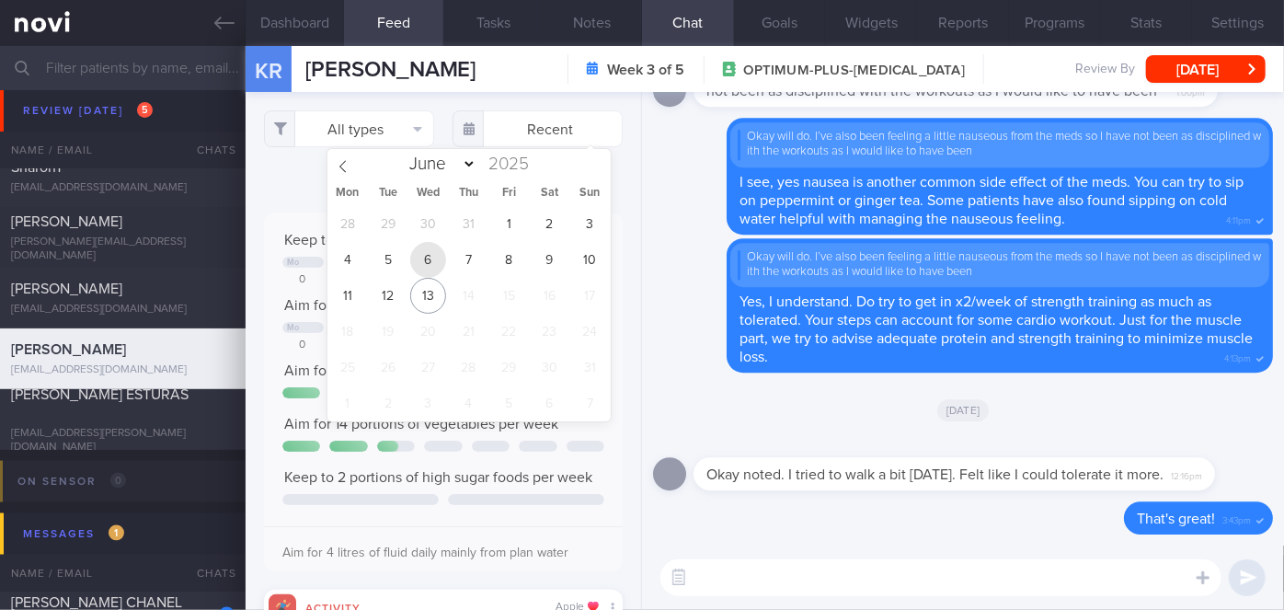
click at [430, 263] on span "6" at bounding box center [428, 260] width 36 height 36
type input "[DATE]"
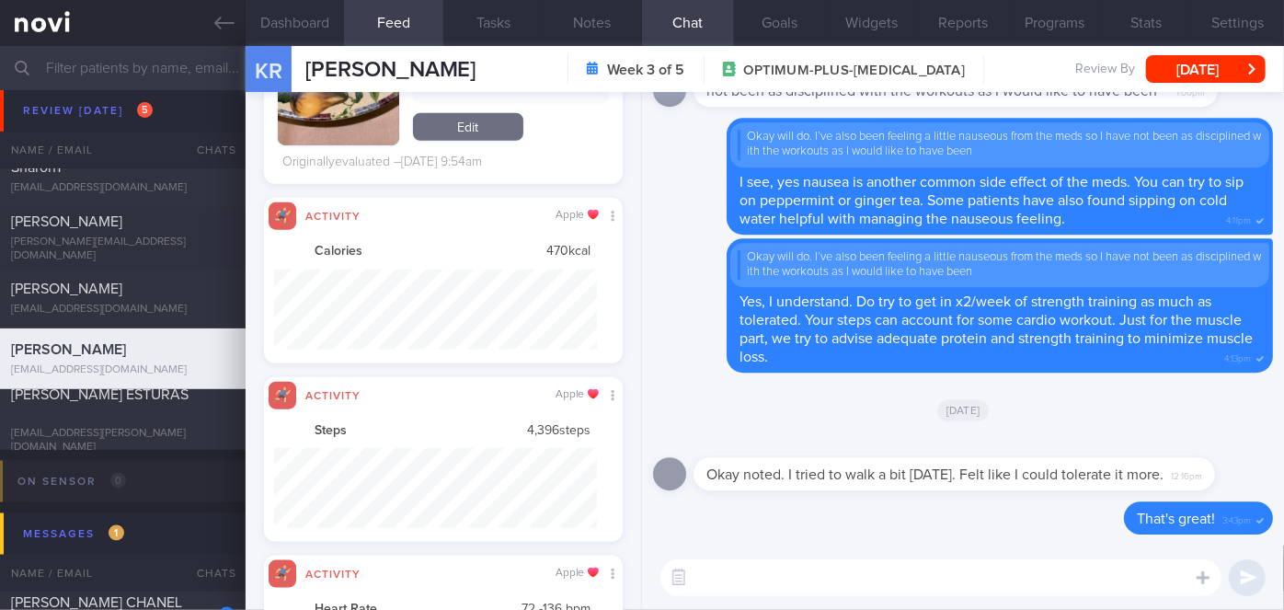
scroll to position [919976, 919733]
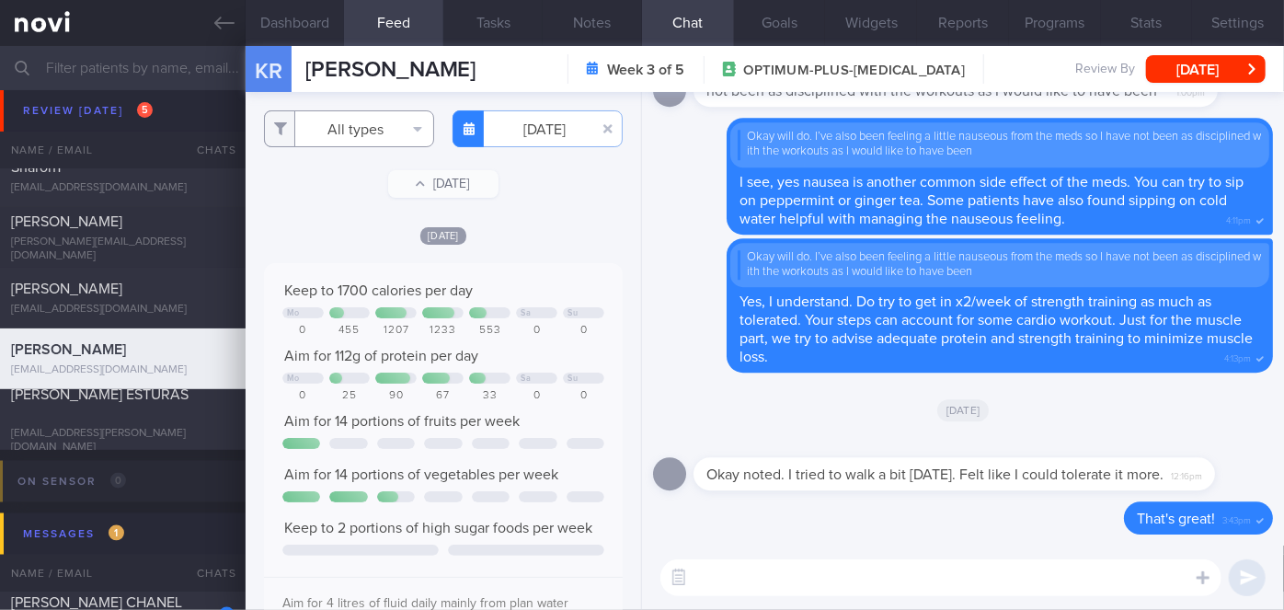
click at [375, 131] on button "All types" at bounding box center [349, 128] width 170 height 37
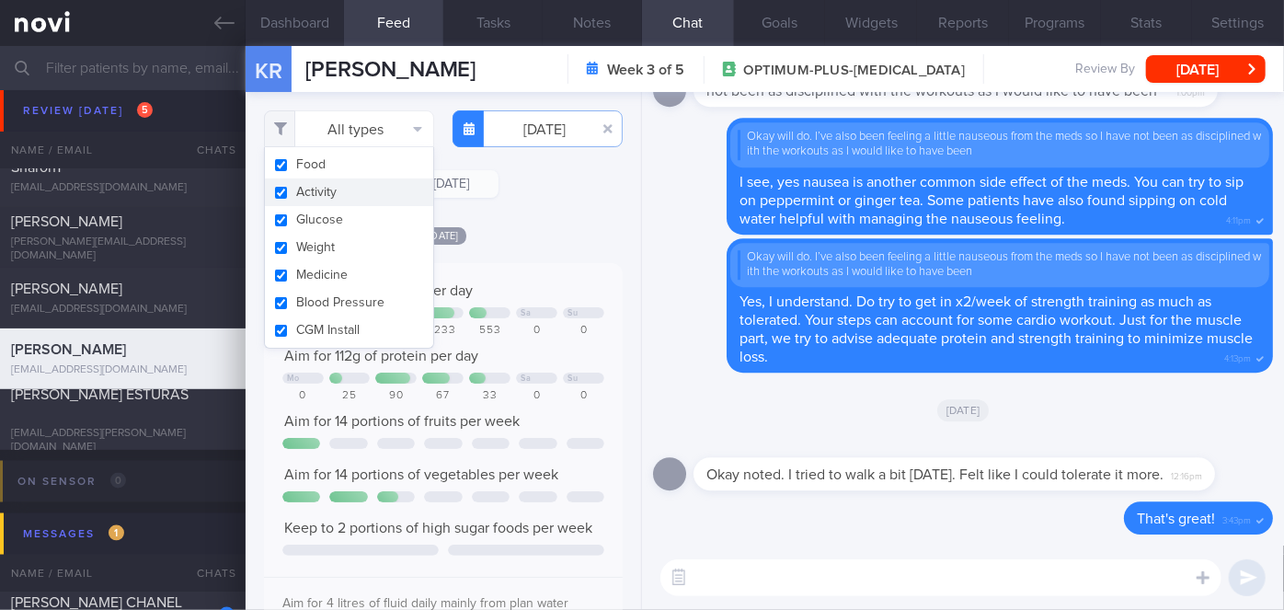
click at [324, 191] on button "Activity" at bounding box center [349, 192] width 168 height 28
checkbox input "false"
click at [503, 231] on div "[DATE]" at bounding box center [443, 234] width 359 height 19
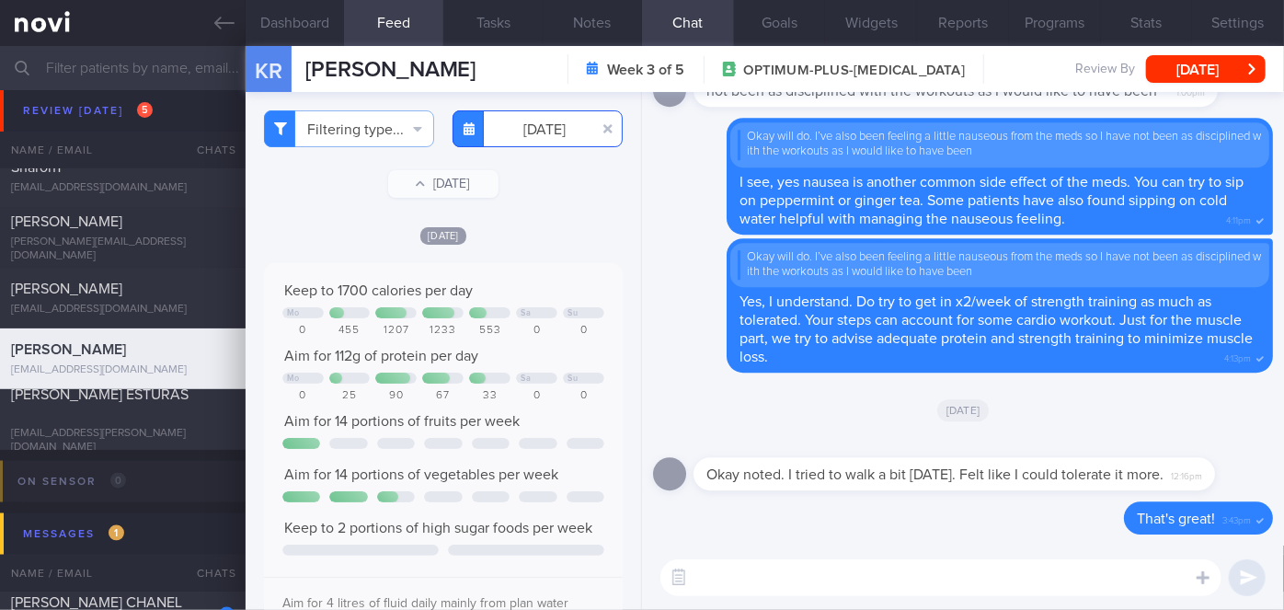
click at [551, 123] on input "[DATE]" at bounding box center [538, 128] width 170 height 37
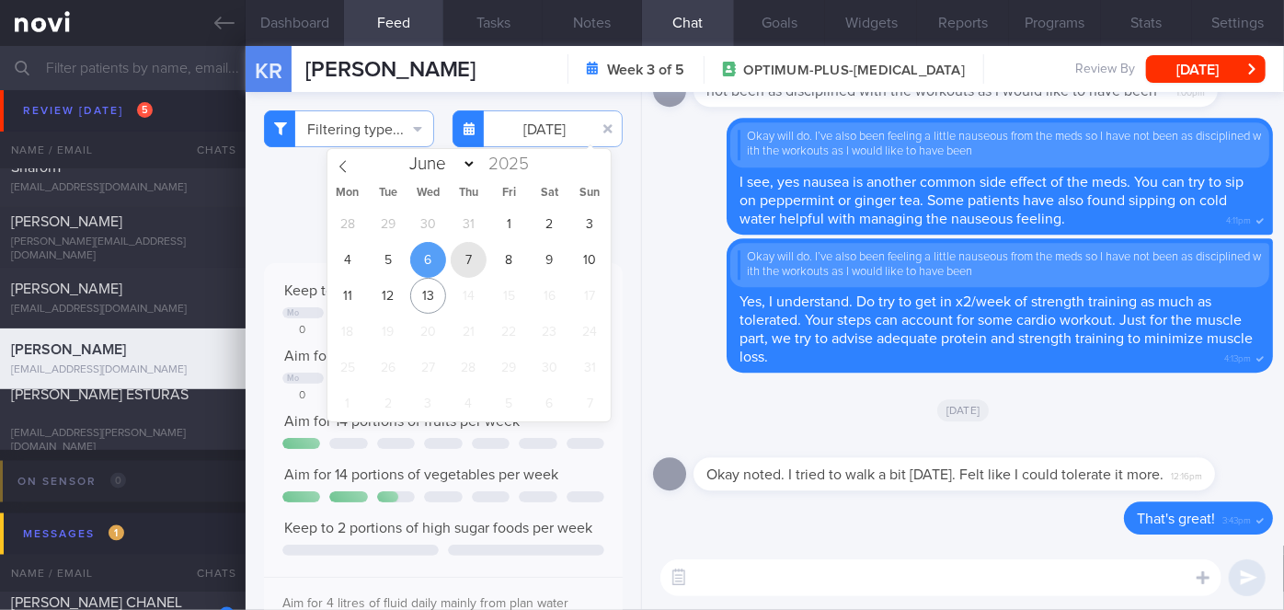
click at [465, 261] on span "7" at bounding box center [469, 260] width 36 height 36
type input "[DATE]"
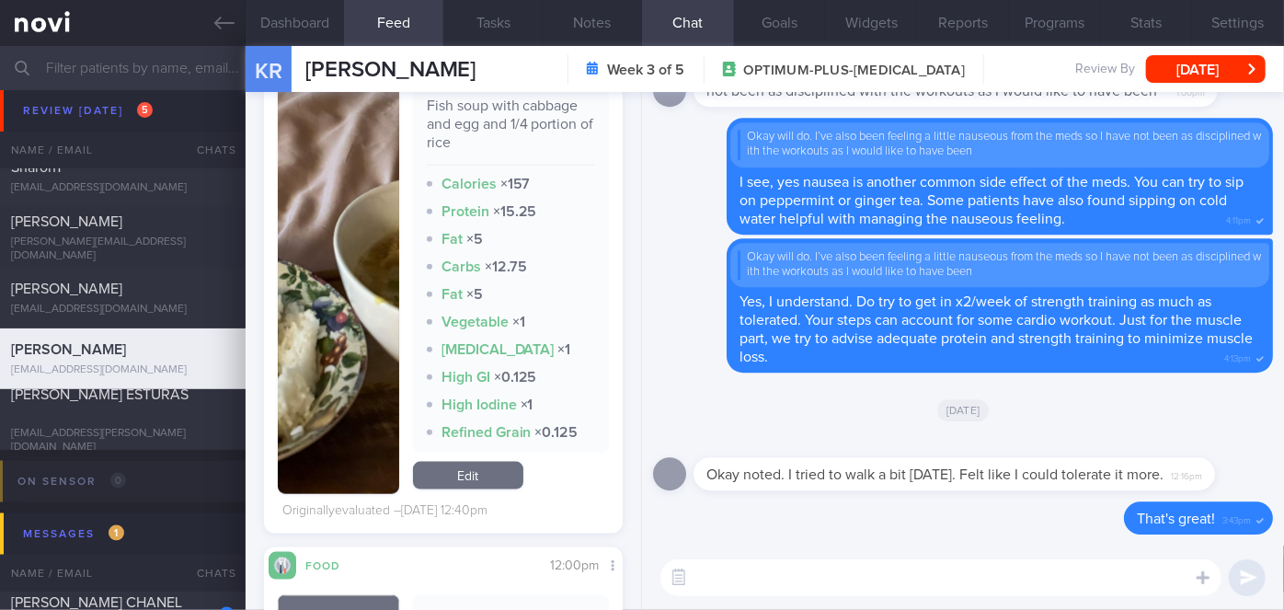
click at [351, 290] on button "button" at bounding box center [338, 290] width 121 height 409
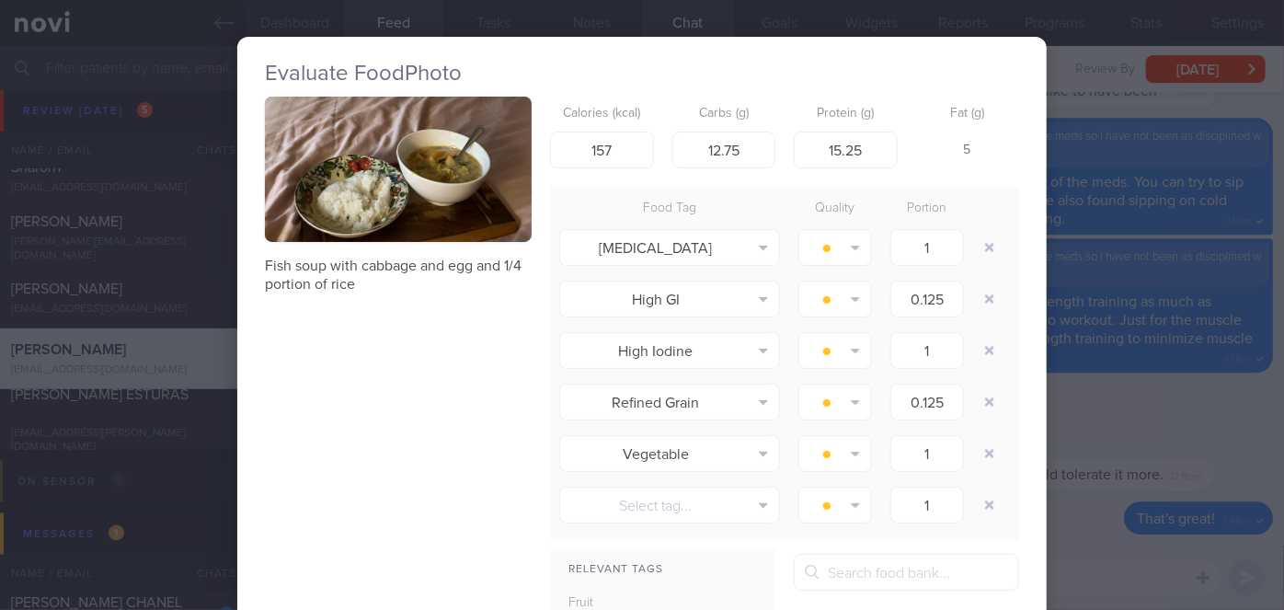
click at [1138, 312] on div "Evaluate Food Photo Fish soup with cabbage and egg and 1/4 portion of rice Calo…" at bounding box center [642, 305] width 1284 height 610
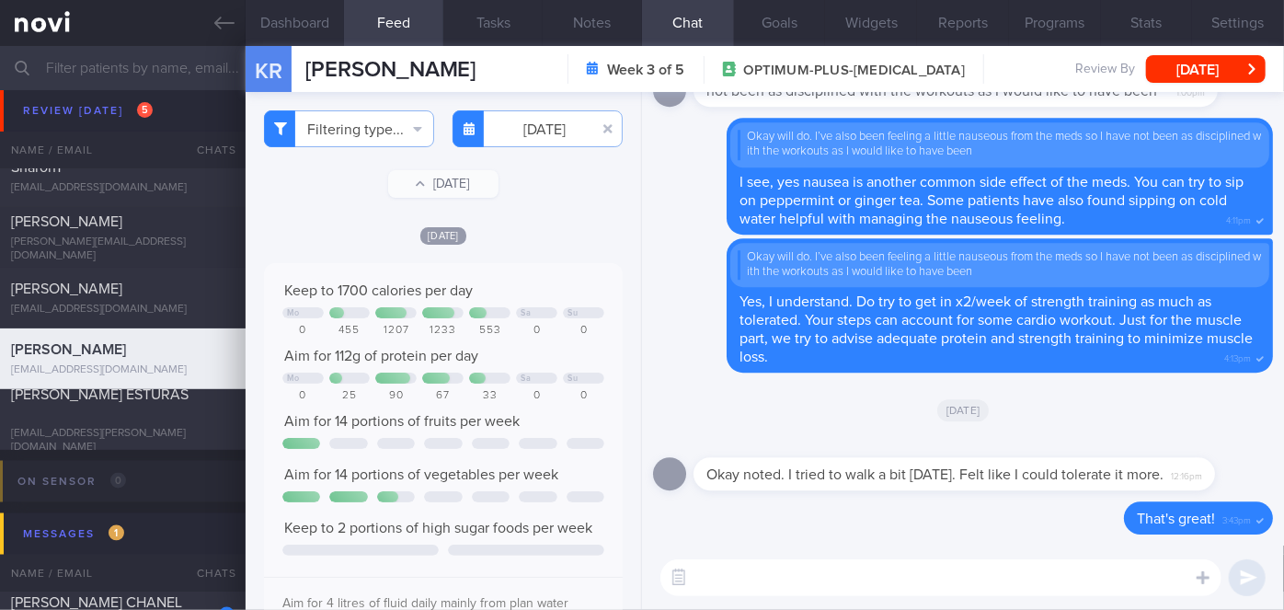
click at [754, 562] on textarea at bounding box center [941, 577] width 561 height 37
type textarea "Hi [PERSON_NAME], meals last week looked decent. Keep up the good work!"
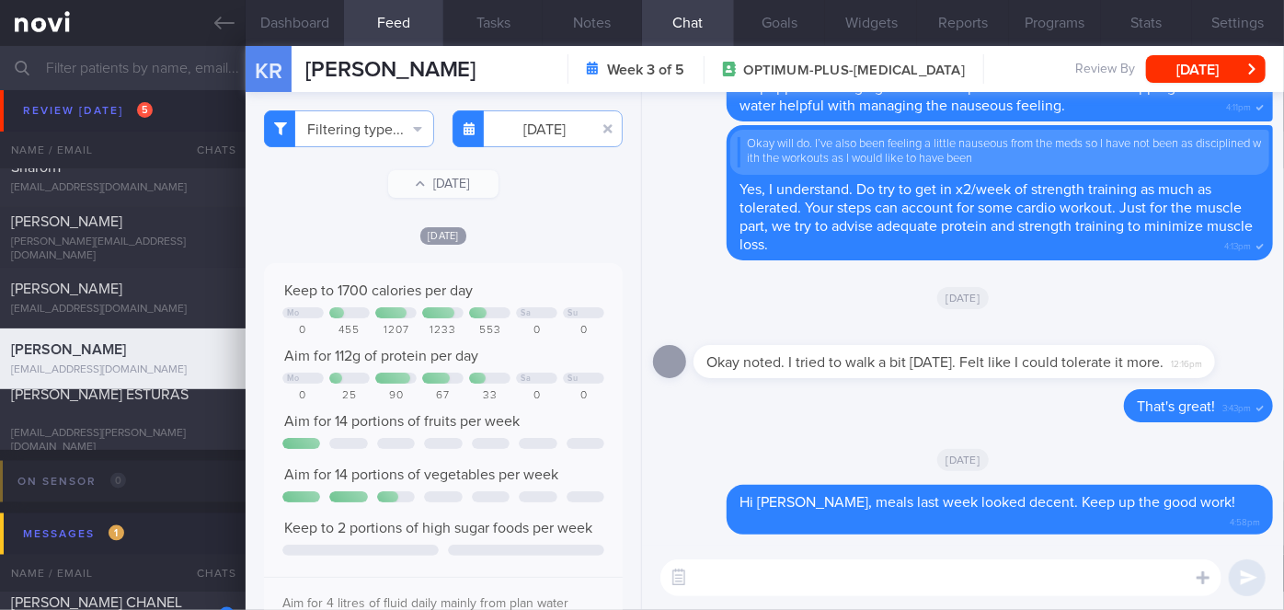
click at [1221, 54] on div "KR [PERSON_NAME] [PERSON_NAME] [EMAIL_ADDRESS][DOMAIN_NAME] Week 3 of 5 OPTIMUM…" at bounding box center [765, 69] width 1039 height 46
click at [1209, 62] on button "[DATE]" at bounding box center [1206, 69] width 120 height 28
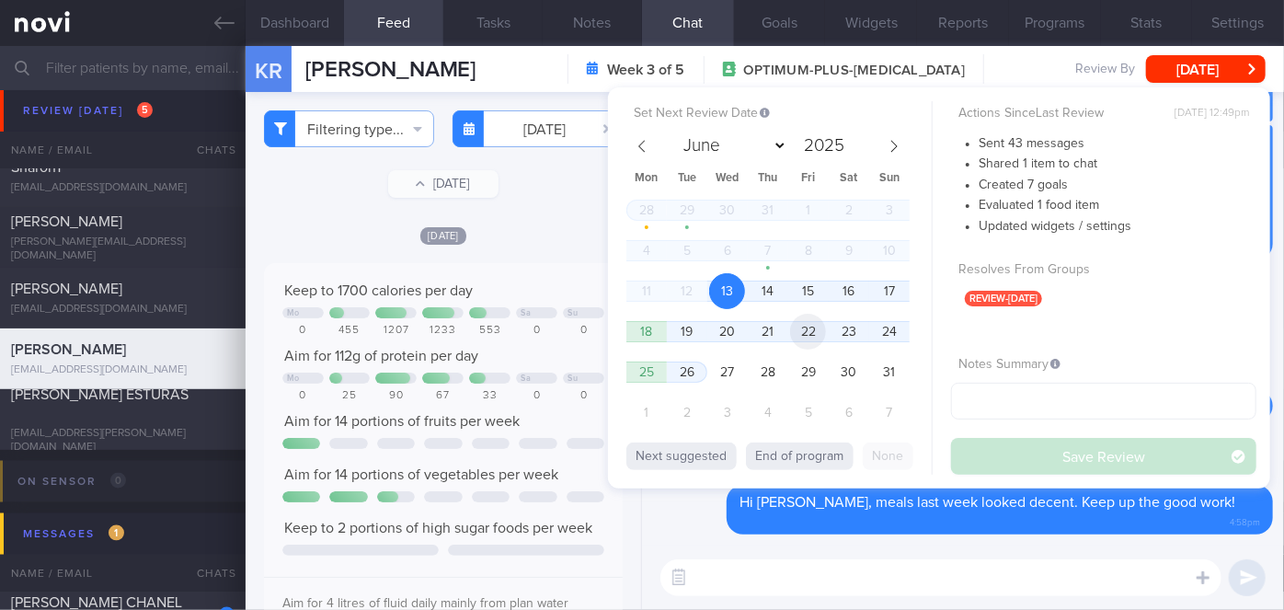
click at [811, 330] on span "22" at bounding box center [808, 332] width 36 height 36
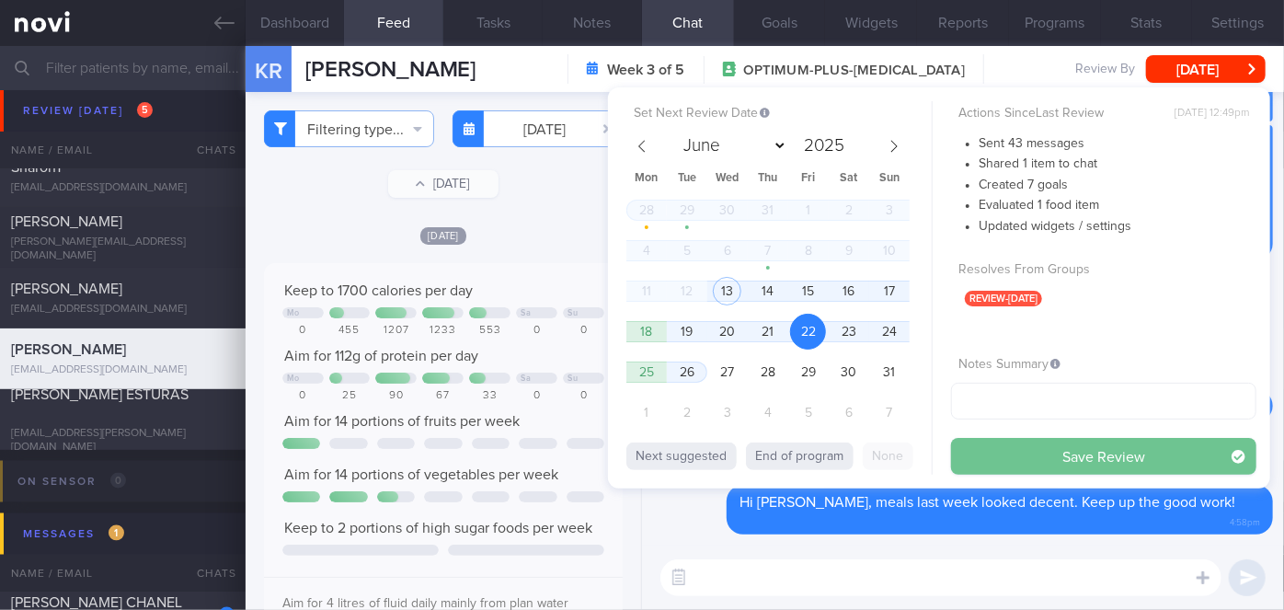
click at [1079, 462] on button "Save Review" at bounding box center [1103, 456] width 305 height 37
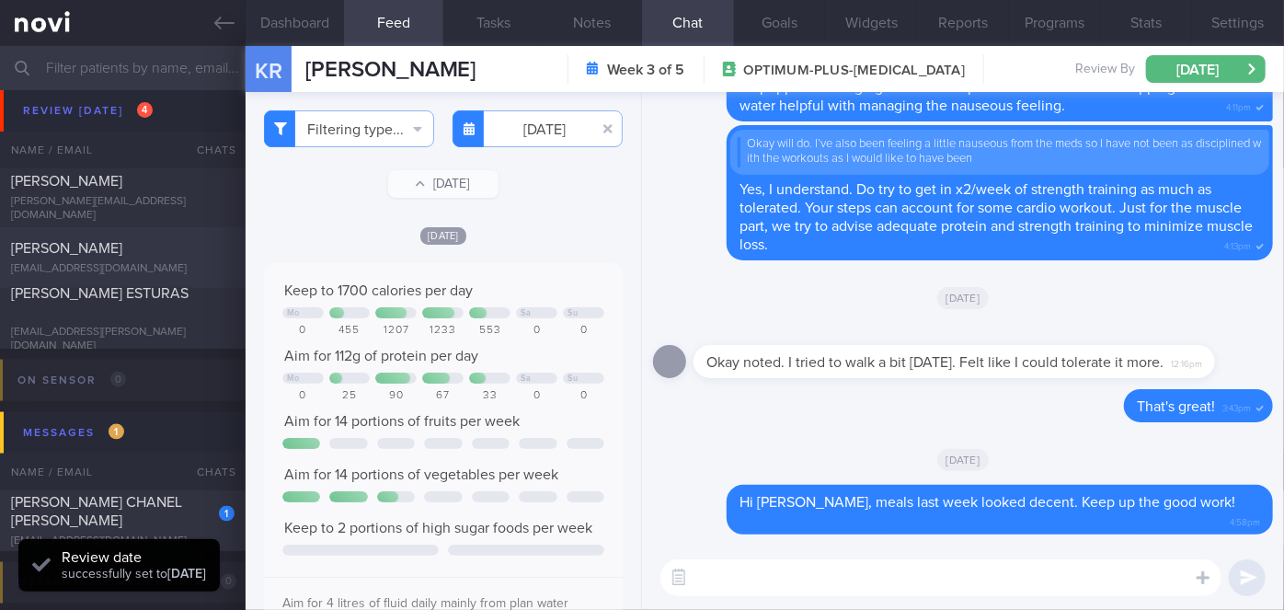
scroll to position [4841, 0]
click at [117, 298] on span "[PERSON_NAME] ESTURAS" at bounding box center [100, 290] width 178 height 15
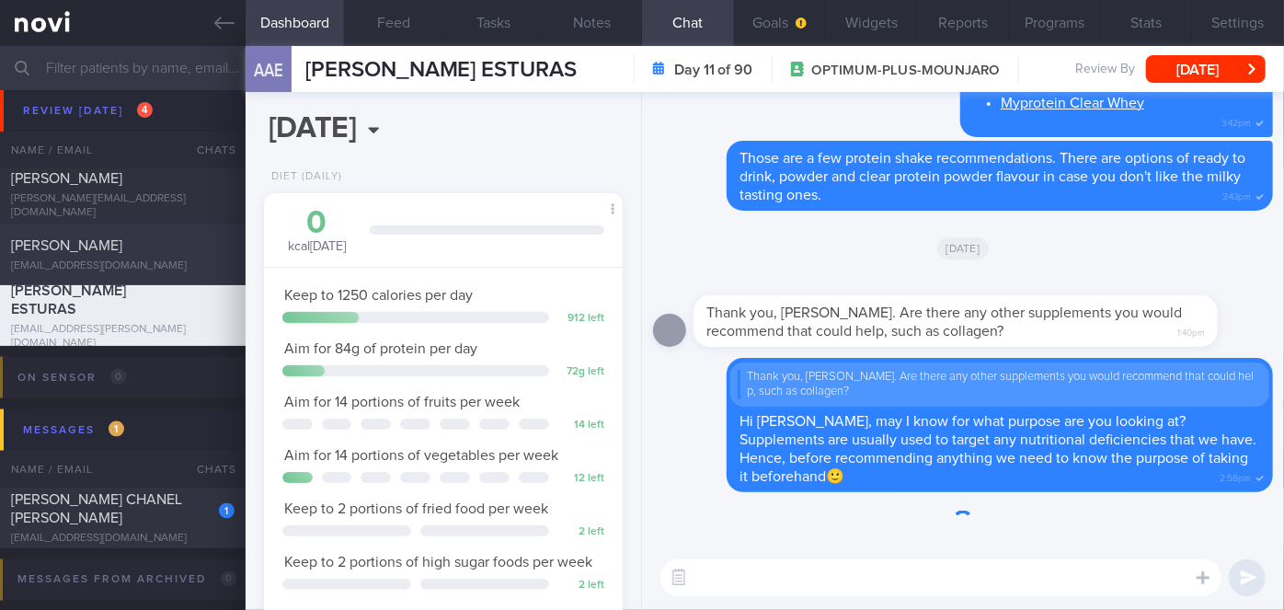
scroll to position [160, 321]
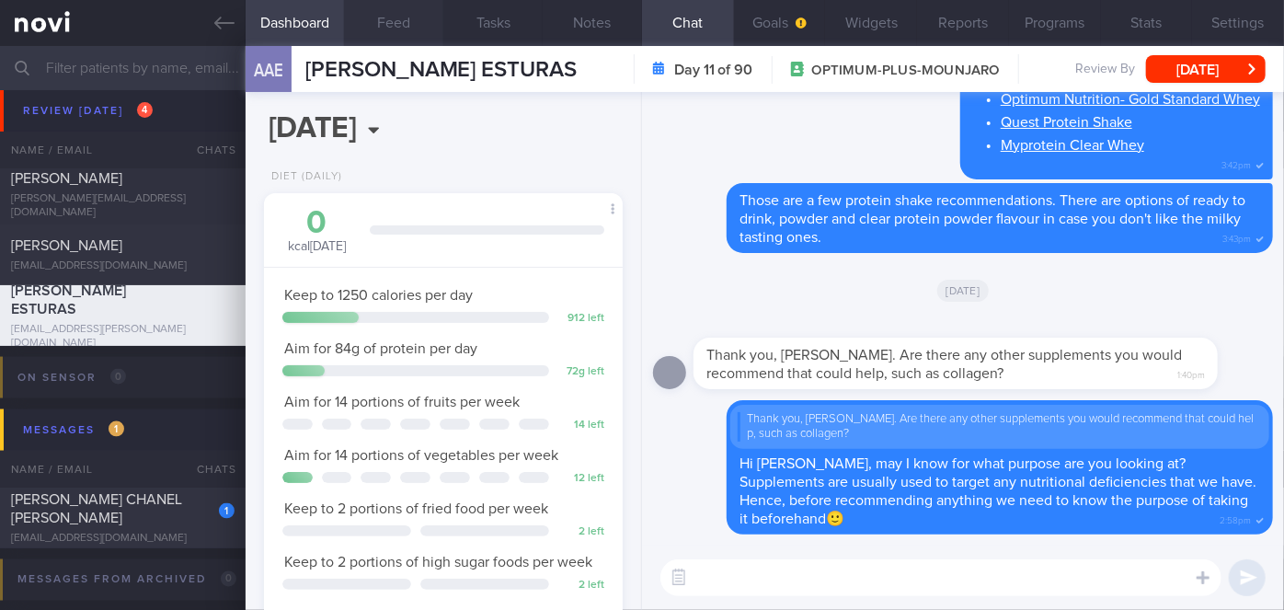
click at [408, 17] on button "Feed" at bounding box center [393, 23] width 99 height 46
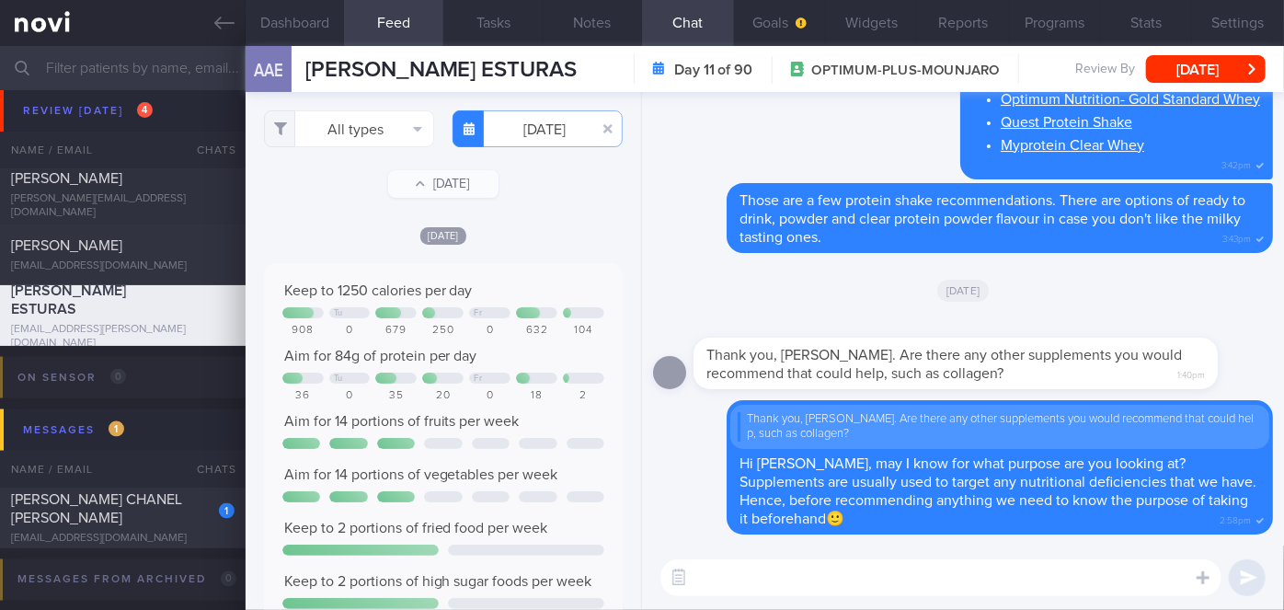
scroll to position [79, 322]
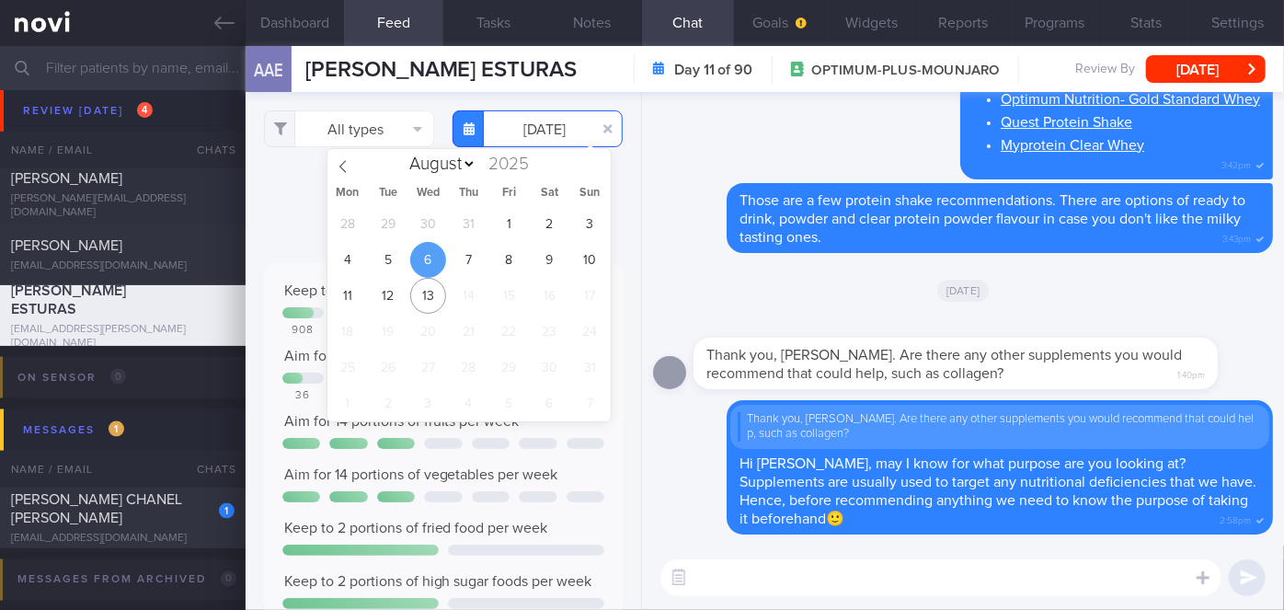
click at [506, 135] on input "[DATE]" at bounding box center [538, 128] width 170 height 37
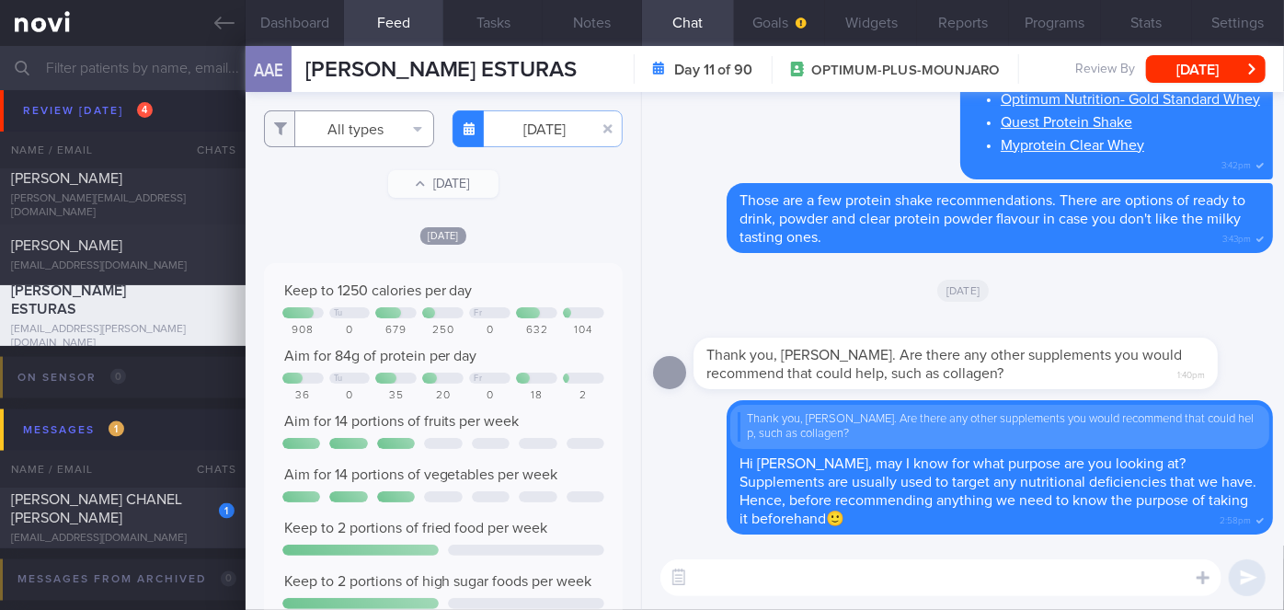
click at [358, 118] on button "All types" at bounding box center [349, 128] width 170 height 37
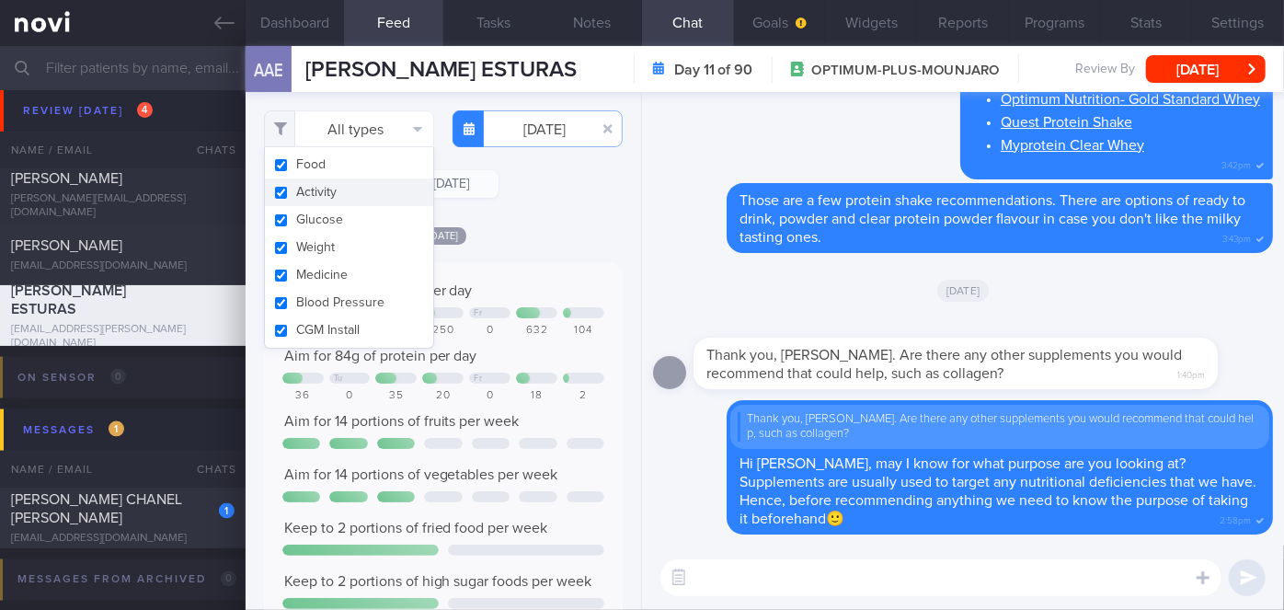
click at [314, 200] on button "Activity" at bounding box center [349, 192] width 168 height 28
checkbox input "false"
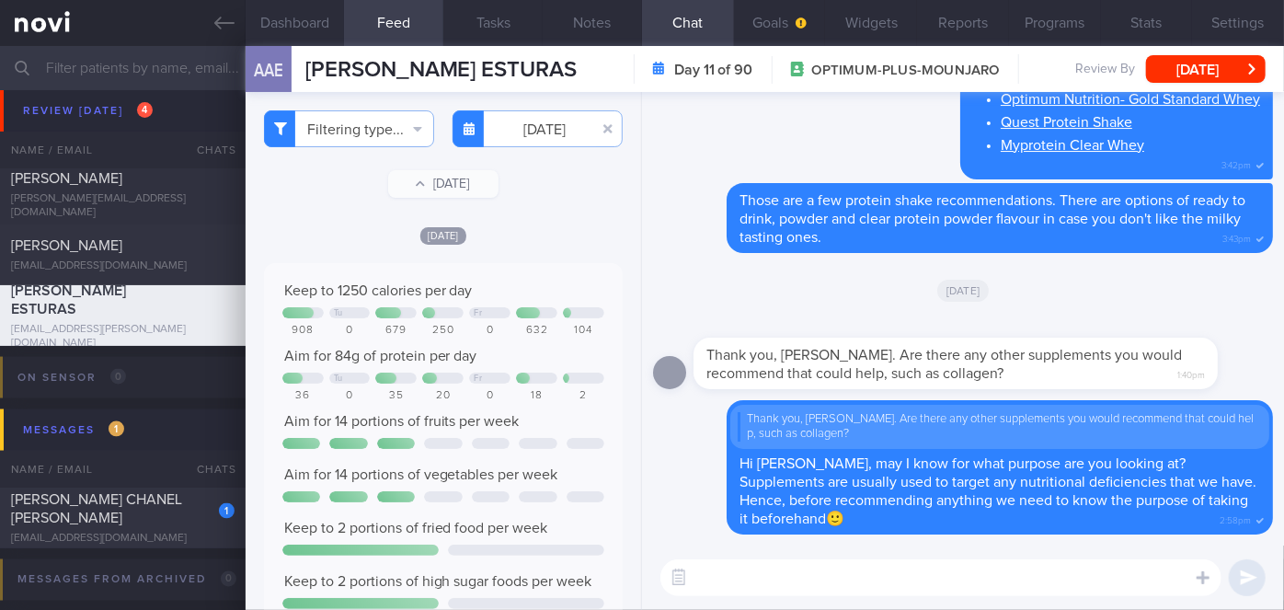
click at [576, 220] on div "Filtering type... Food Activity Glucose Weight Medicine Blood Pressure [MEDICAL…" at bounding box center [444, 351] width 396 height 518
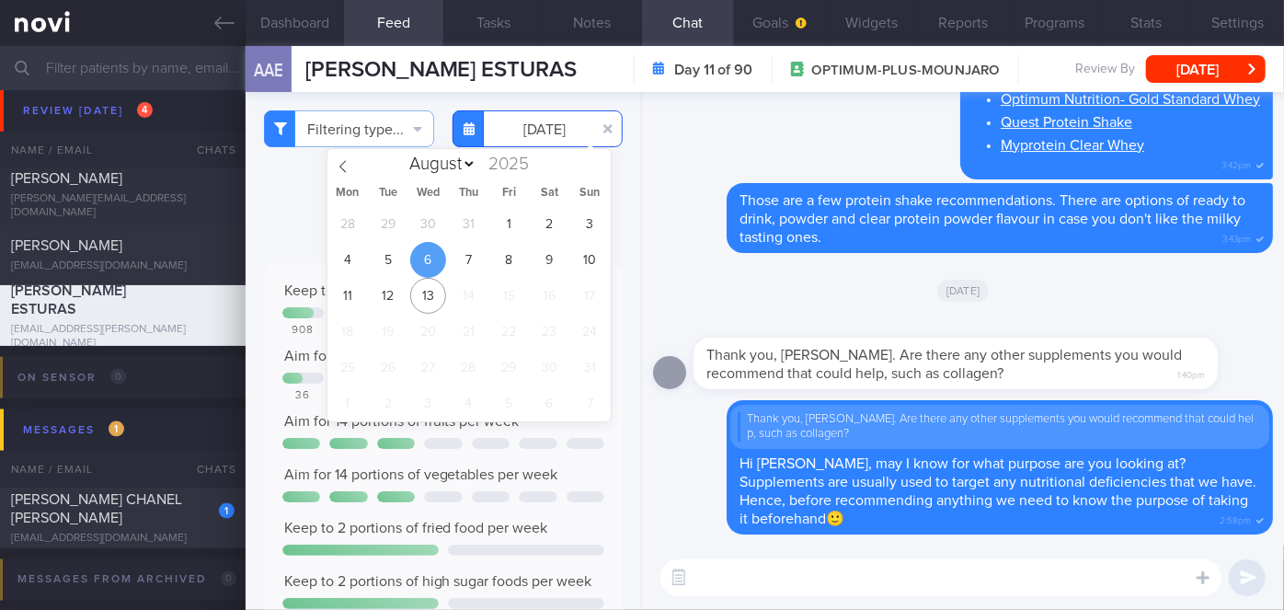
click at [538, 138] on input "[DATE]" at bounding box center [538, 128] width 170 height 37
click at [396, 257] on span "5" at bounding box center [388, 260] width 36 height 36
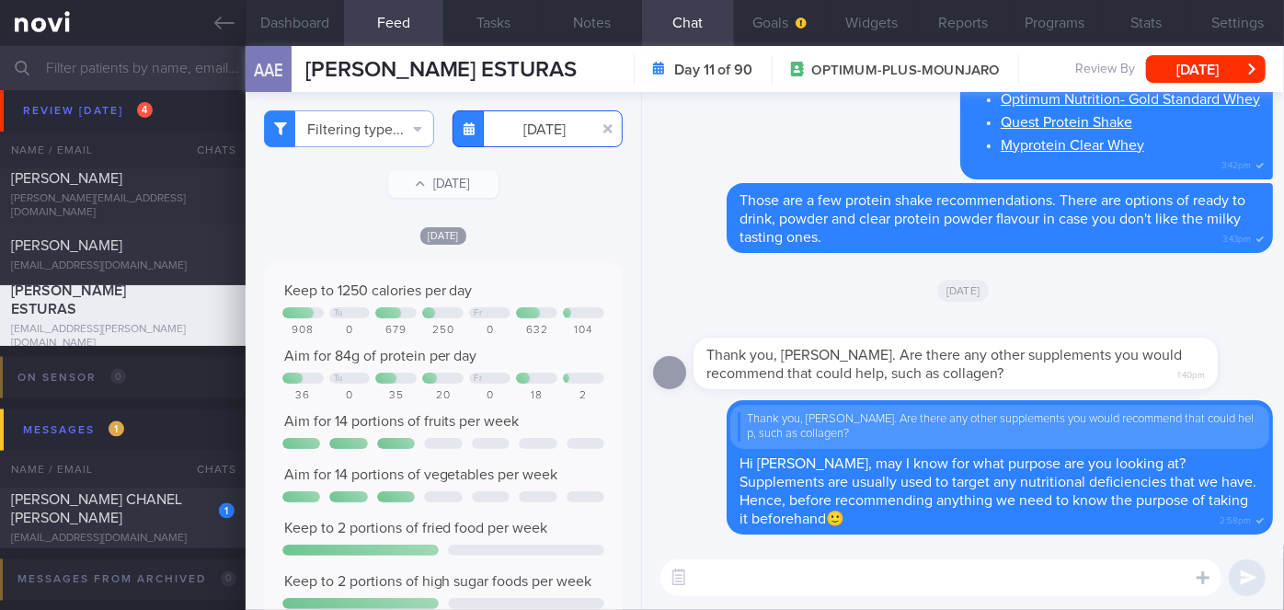
click at [530, 125] on input "[DATE]" at bounding box center [538, 128] width 170 height 37
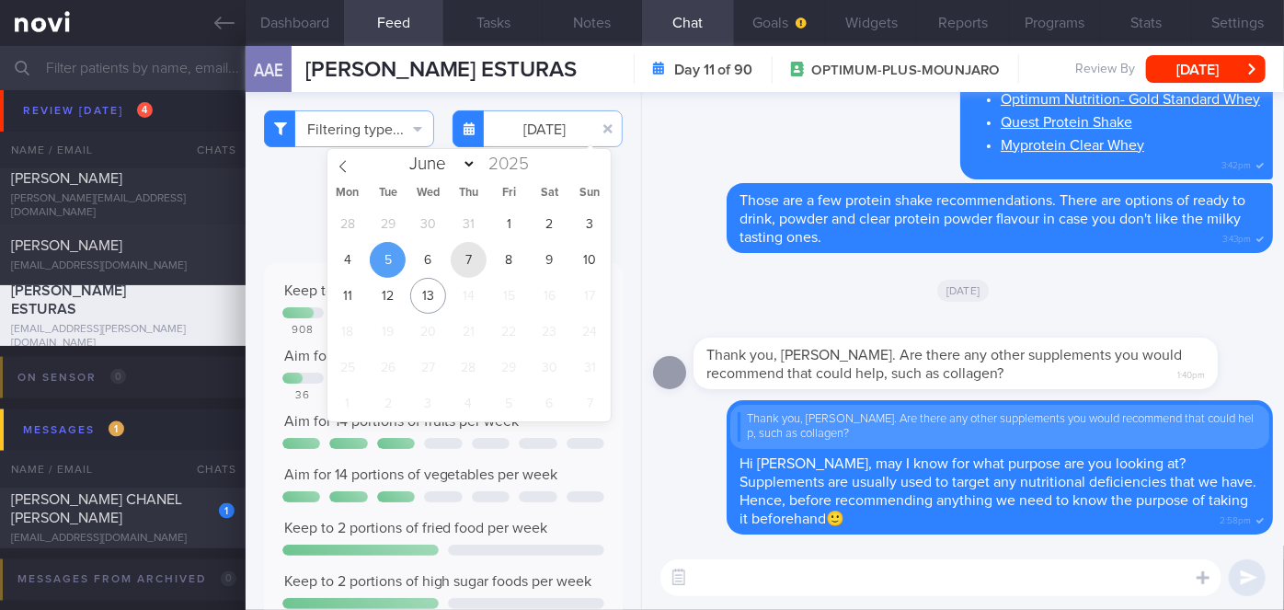
click at [479, 255] on span "7" at bounding box center [469, 260] width 36 height 36
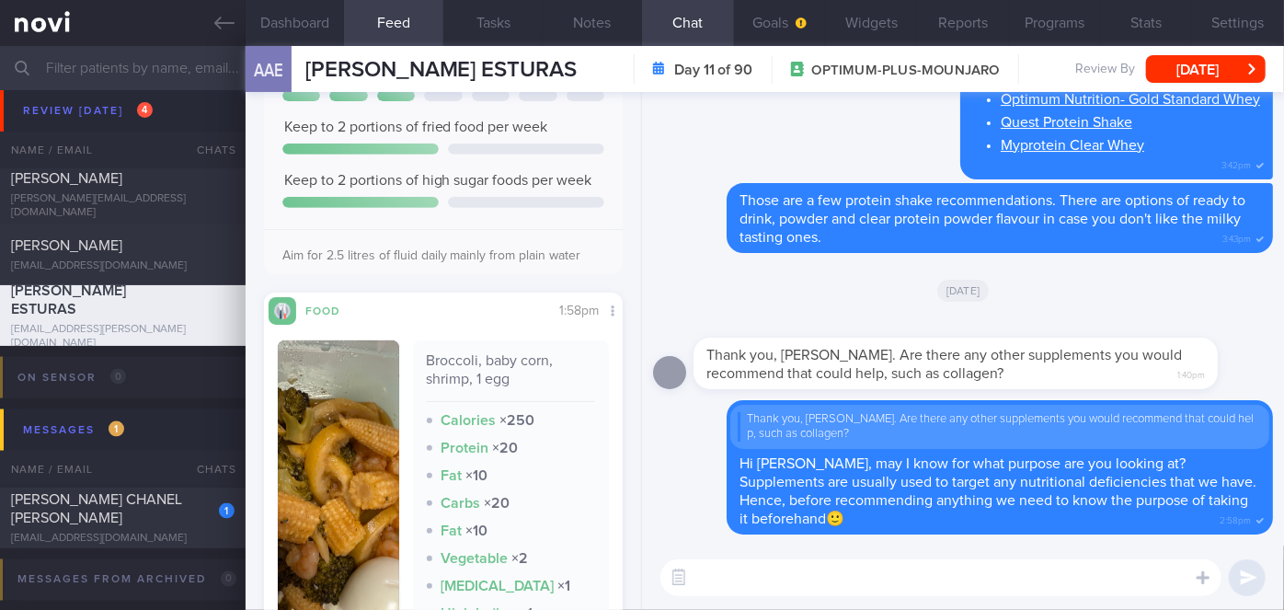
scroll to position [605, 0]
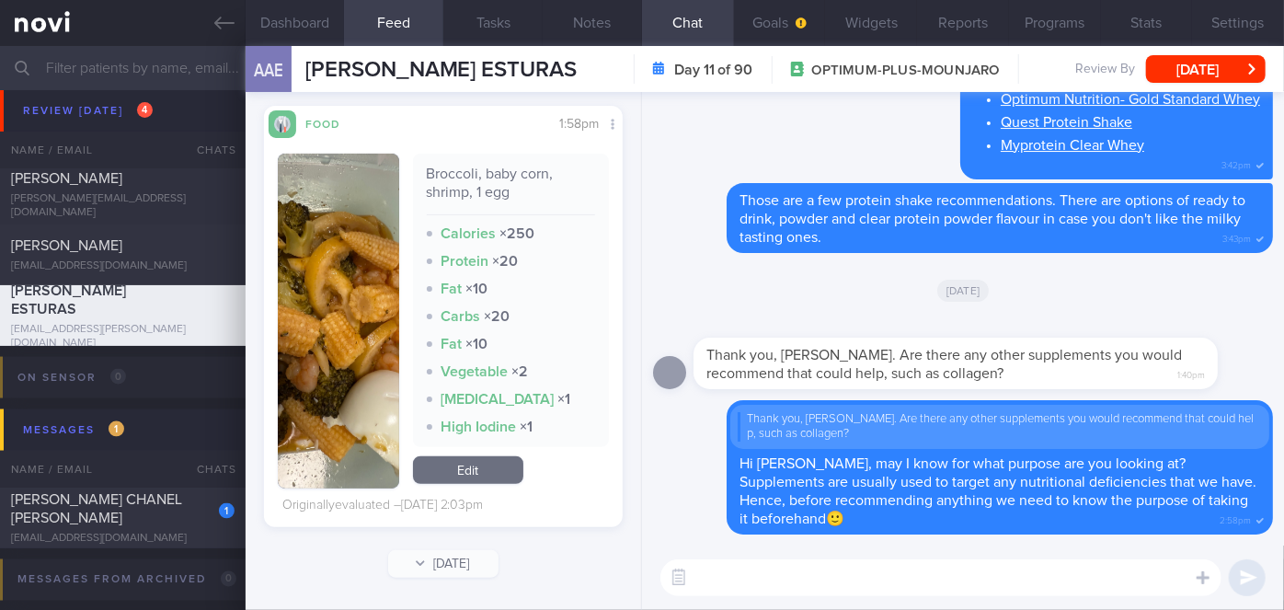
click at [303, 368] on button "button" at bounding box center [338, 321] width 121 height 335
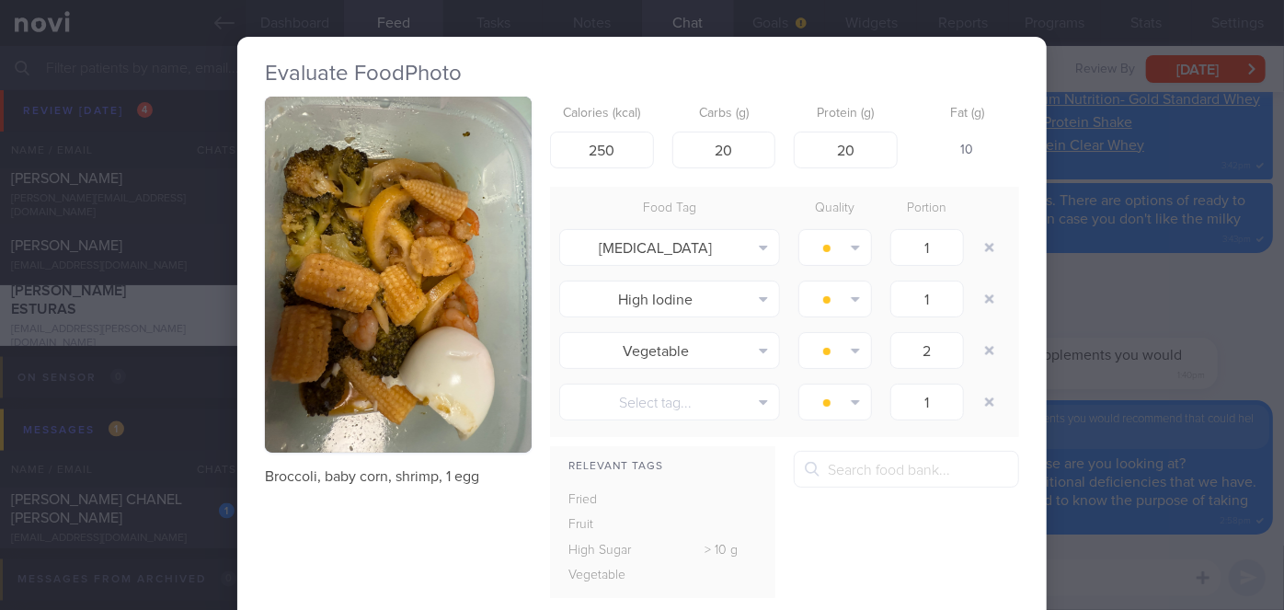
click at [1145, 303] on div "Evaluate Food Photo Broccoli, baby corn, shrimp, 1 egg Calories (kcal) 250 Carb…" at bounding box center [642, 305] width 1284 height 610
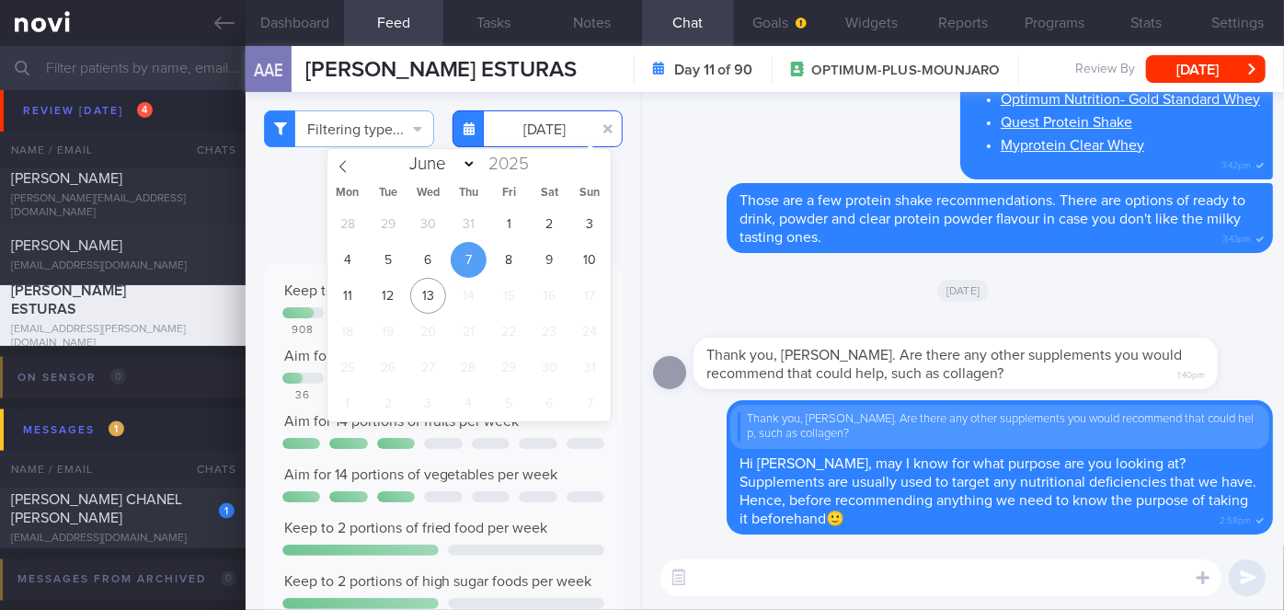
click at [546, 132] on input "[DATE]" at bounding box center [538, 128] width 170 height 37
click at [539, 263] on span "9" at bounding box center [550, 260] width 36 height 36
type input "[DATE]"
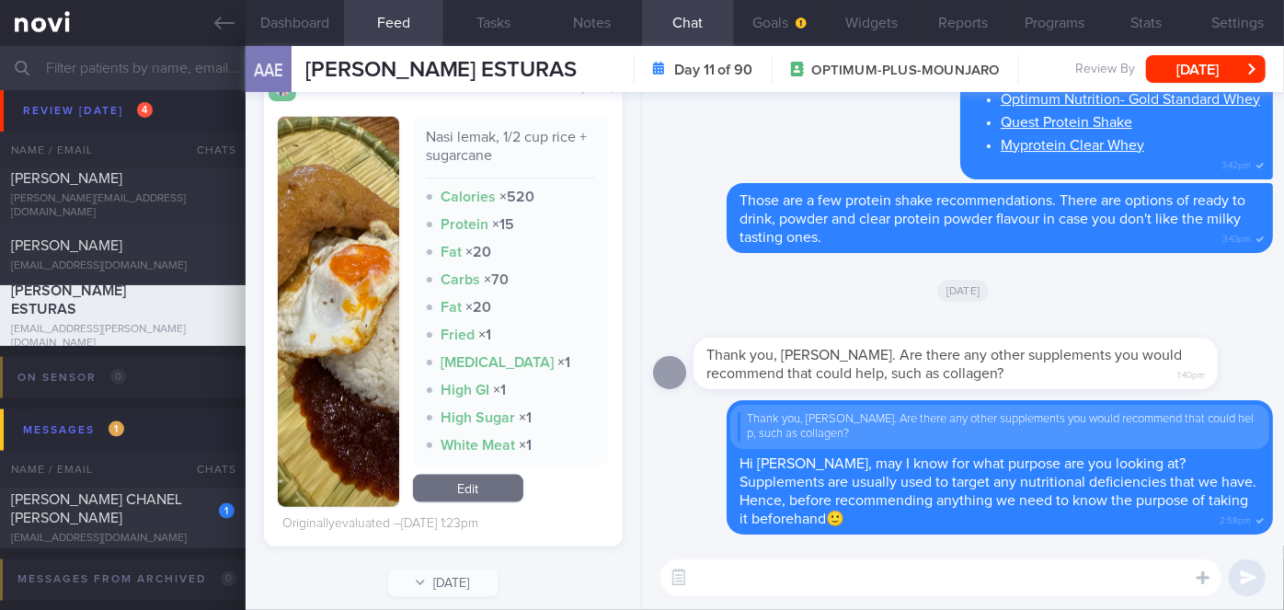
scroll to position [1016, 0]
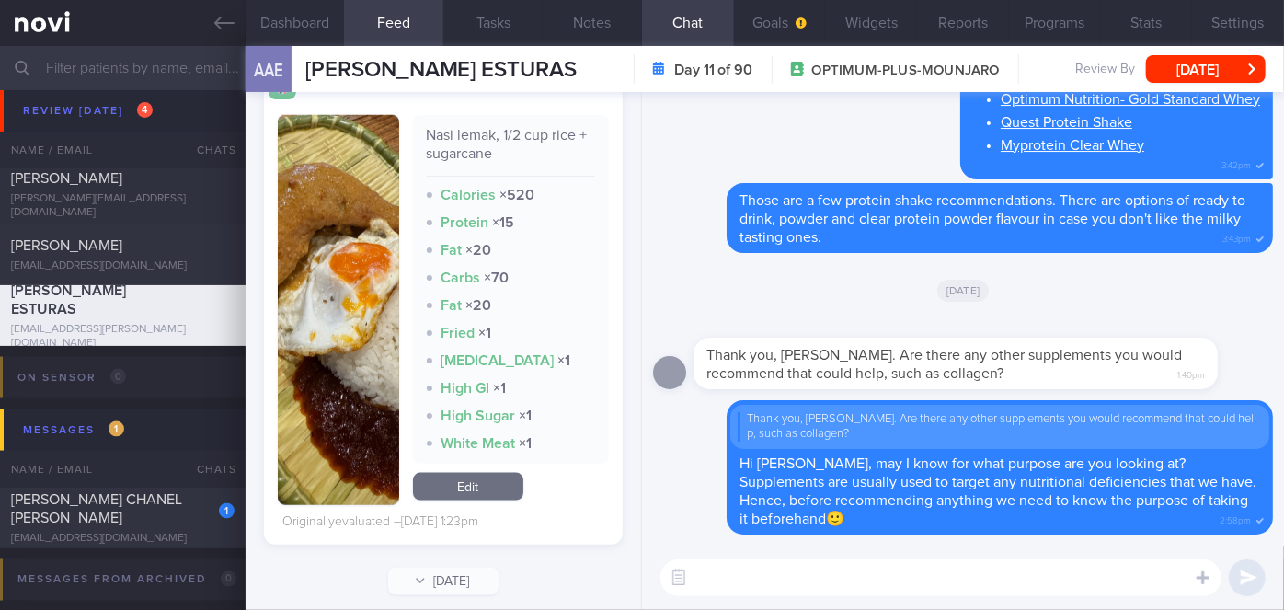
click at [370, 381] on button "button" at bounding box center [338, 310] width 121 height 390
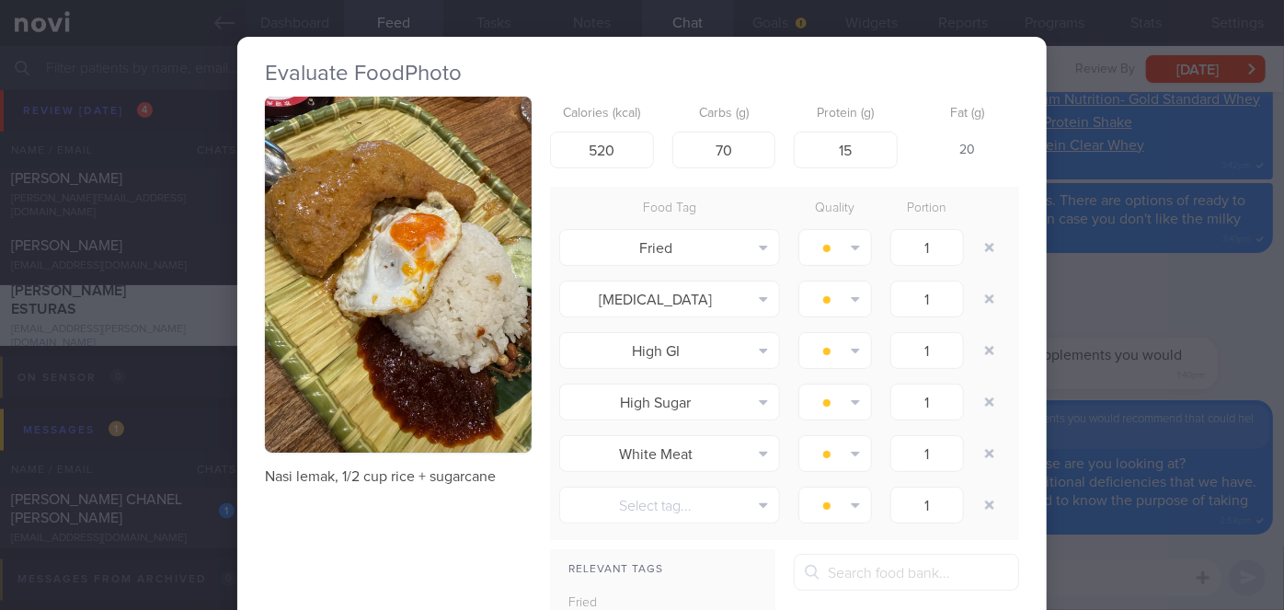
click at [1099, 385] on div "Evaluate Food Photo Nasi lemak, 1/2 cup rice + sugarcane Calories (kcal) 520 Ca…" at bounding box center [642, 305] width 1284 height 610
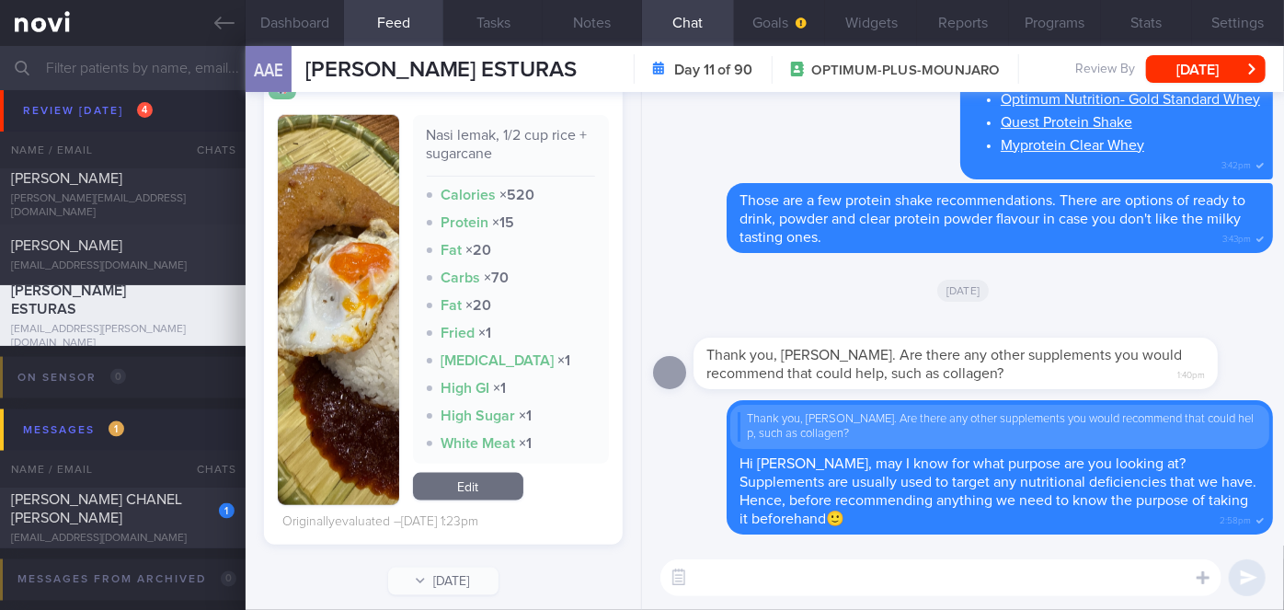
click at [846, 582] on textarea at bounding box center [941, 577] width 561 height 37
type textarea "Decent meals last week, Aizel🙂"
click at [1241, 586] on button "submit" at bounding box center [1247, 577] width 37 height 37
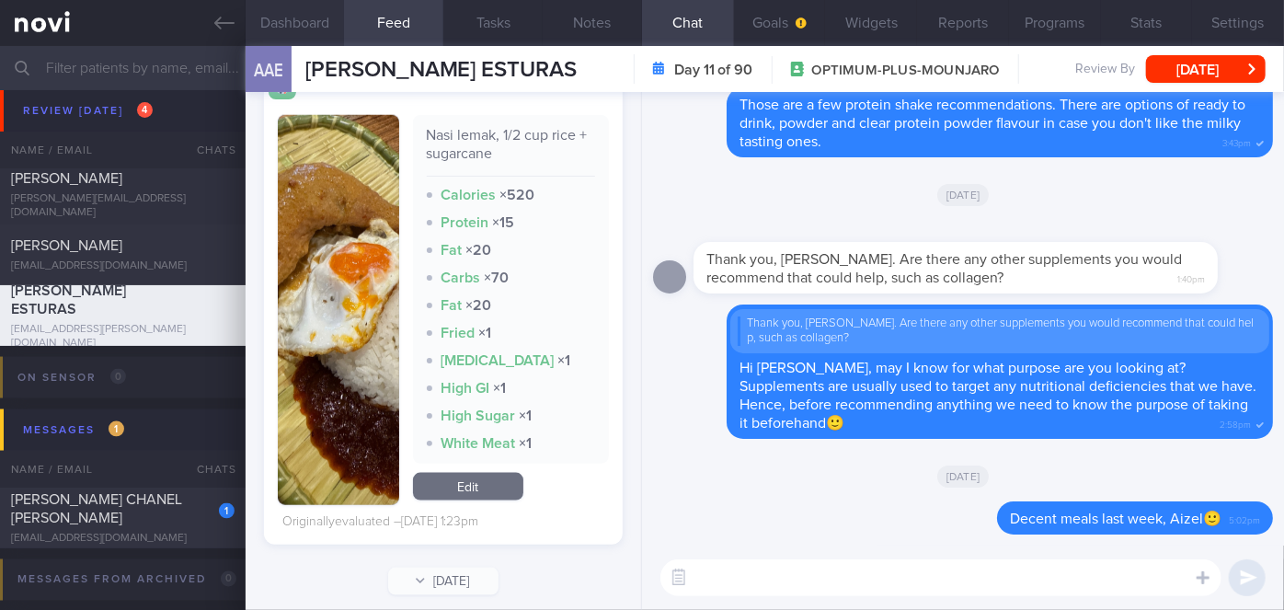
click at [304, 10] on button "Dashboard" at bounding box center [295, 23] width 99 height 46
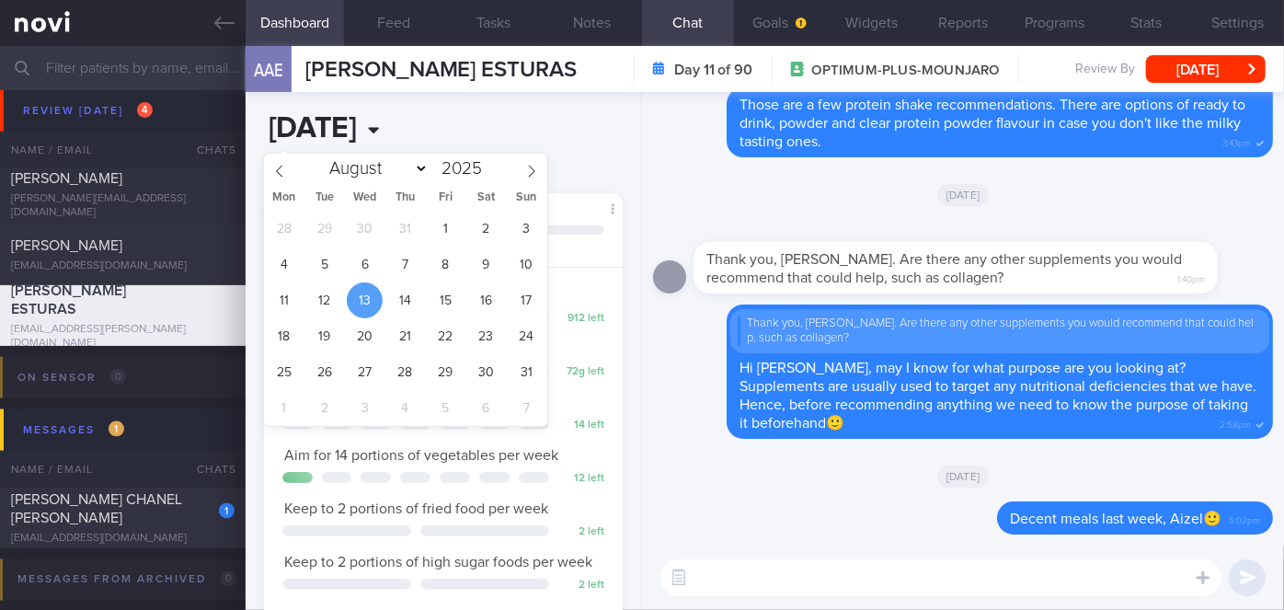
click at [375, 137] on input "[DATE]" at bounding box center [375, 129] width 222 height 46
click at [329, 263] on span "5" at bounding box center [324, 265] width 36 height 36
type input "[DATE]"
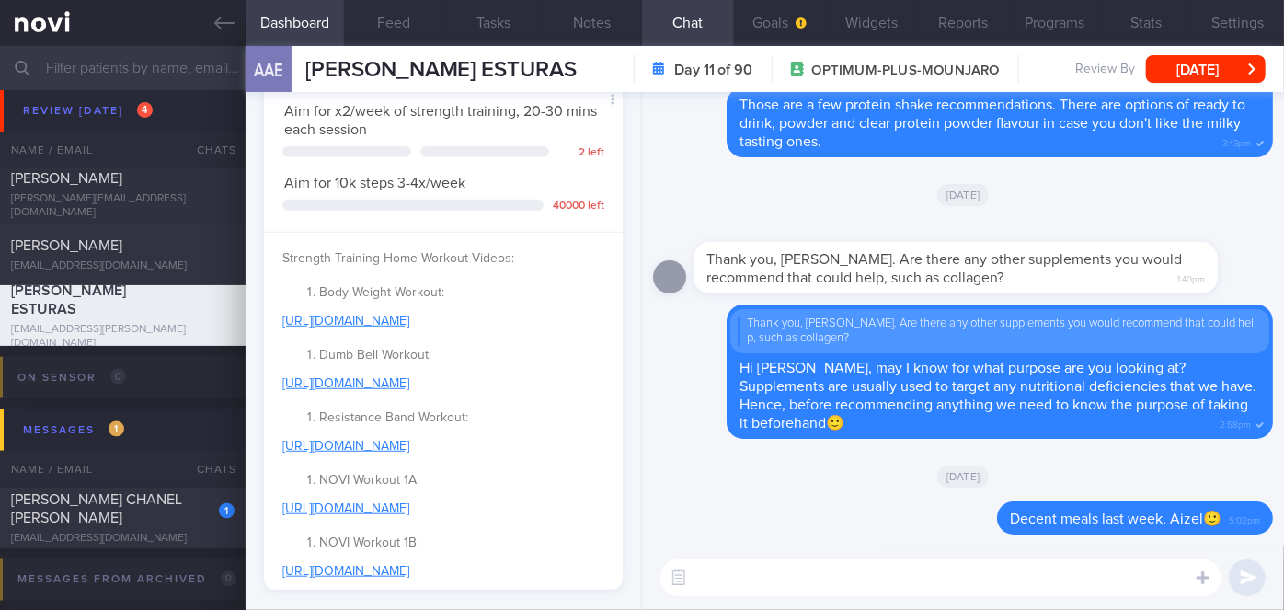
scroll to position [622, 0]
click at [773, 571] on textarea at bounding box center [941, 577] width 561 height 37
type textarea "How are strength workouts coming along?"
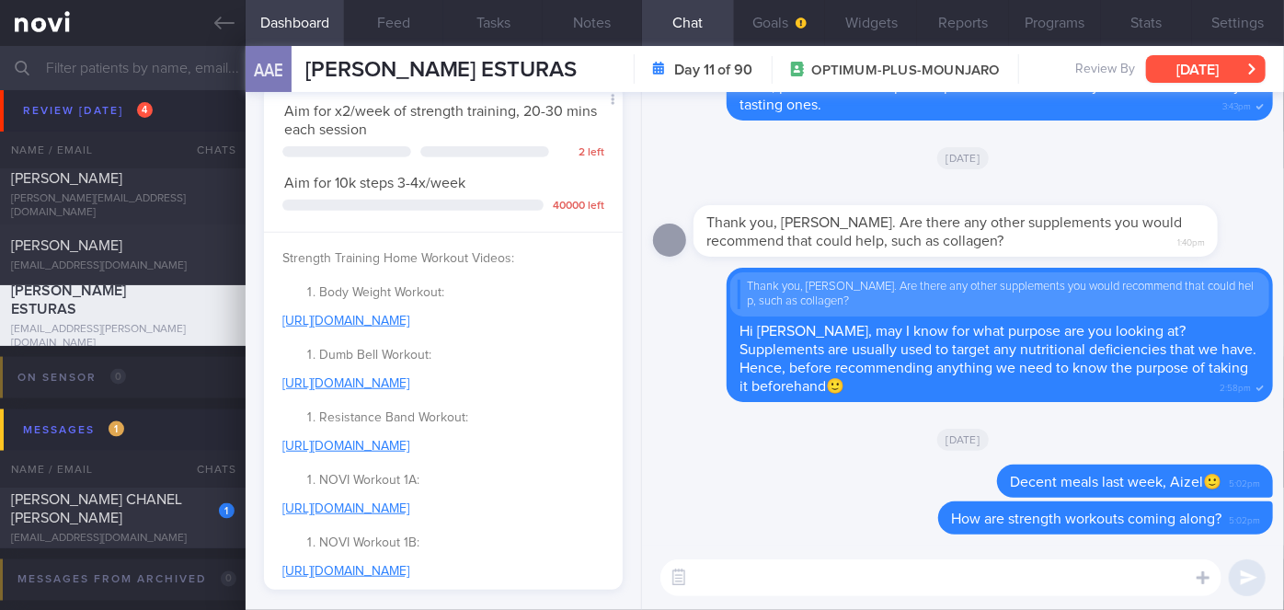
click at [1194, 69] on button "[DATE]" at bounding box center [1206, 69] width 120 height 28
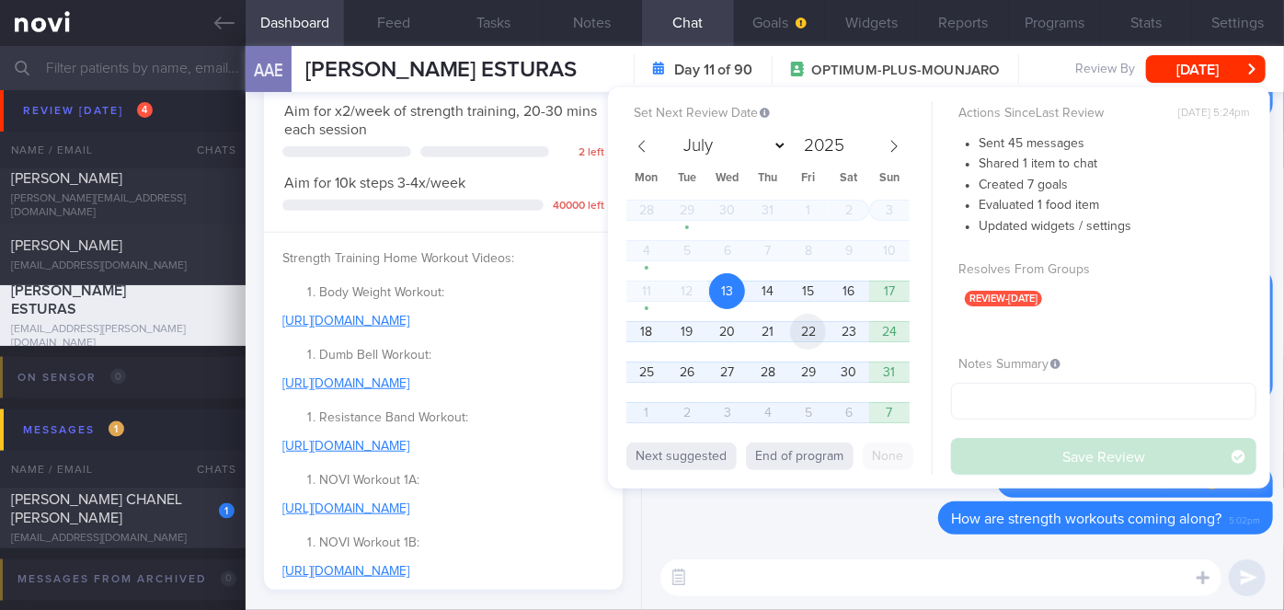
click at [800, 330] on span "22" at bounding box center [808, 332] width 36 height 36
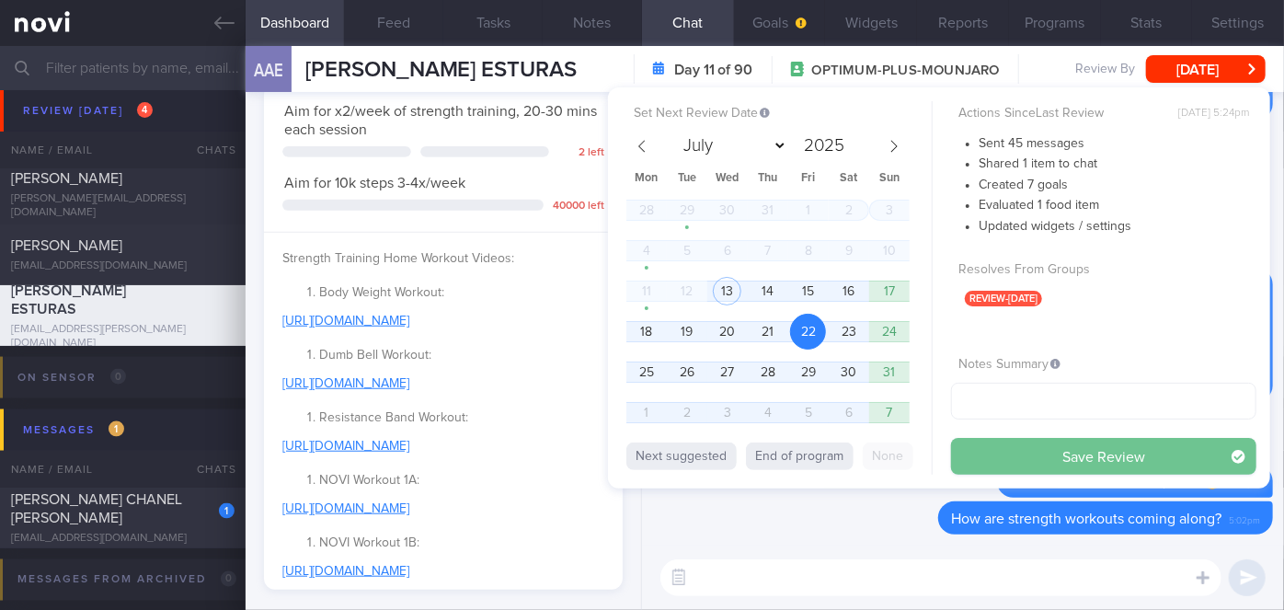
click at [1026, 459] on button "Save Review" at bounding box center [1103, 456] width 305 height 37
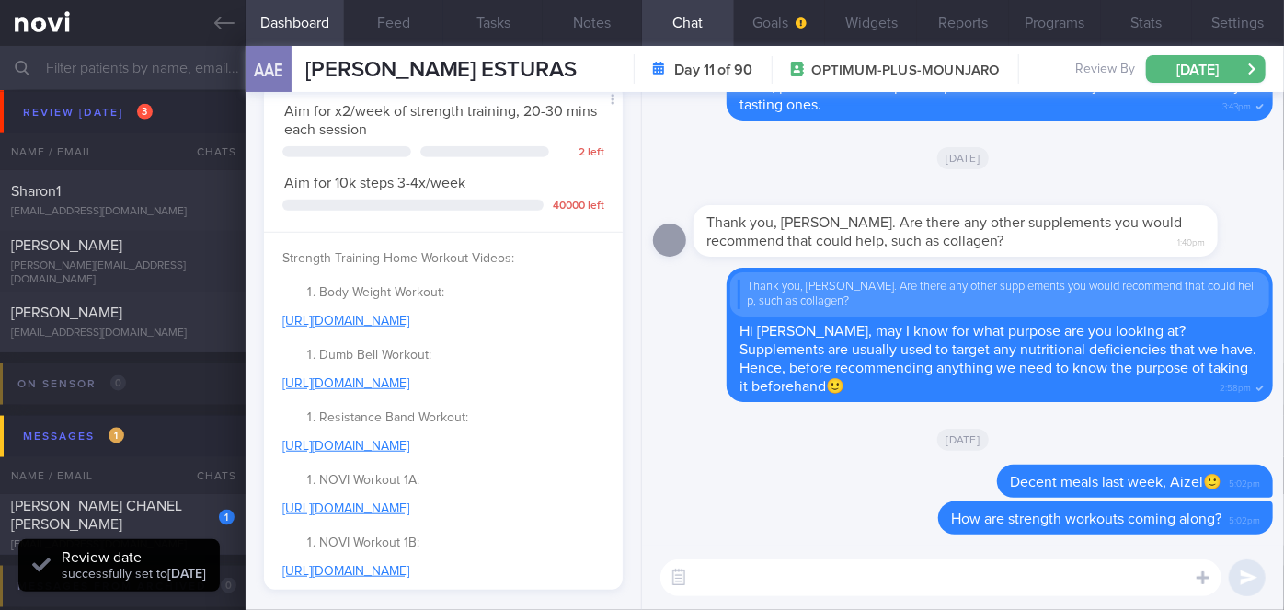
scroll to position [4767, 0]
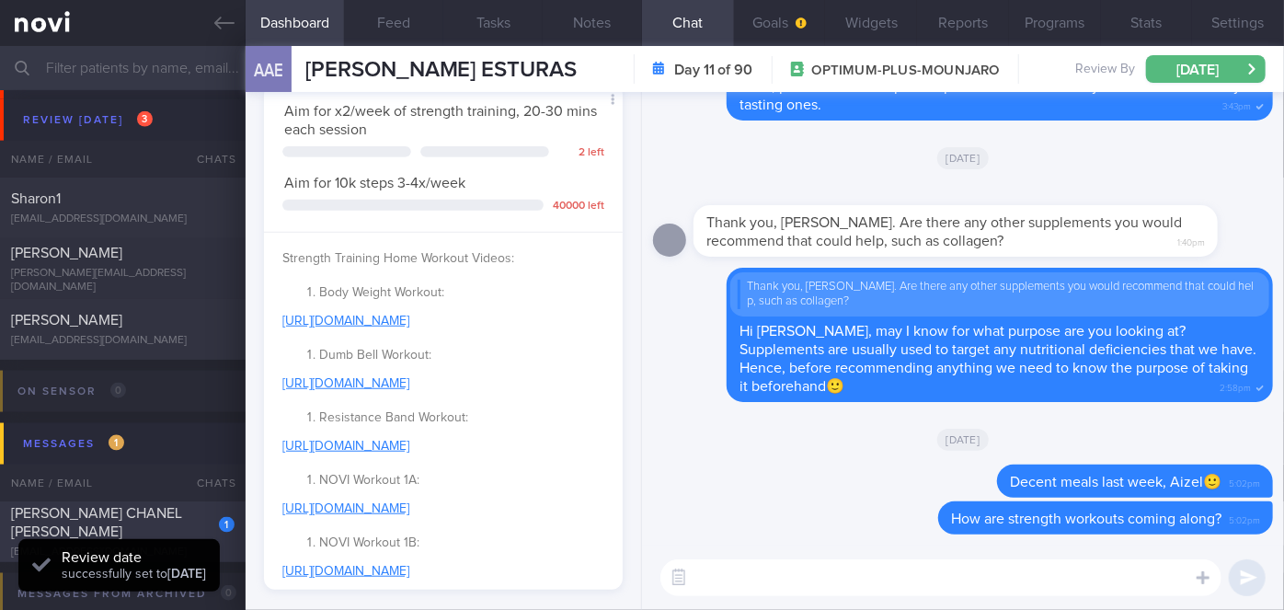
click at [162, 526] on div "[PERSON_NAME] CHANEL [PERSON_NAME]" at bounding box center [120, 522] width 219 height 37
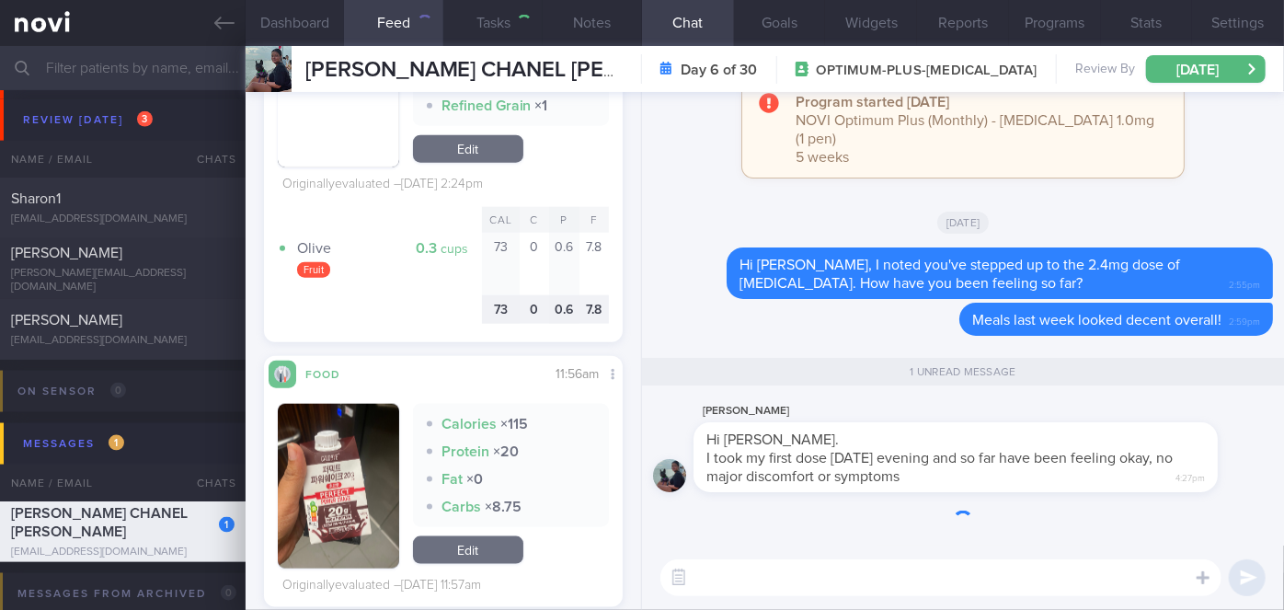
scroll to position [1114, 0]
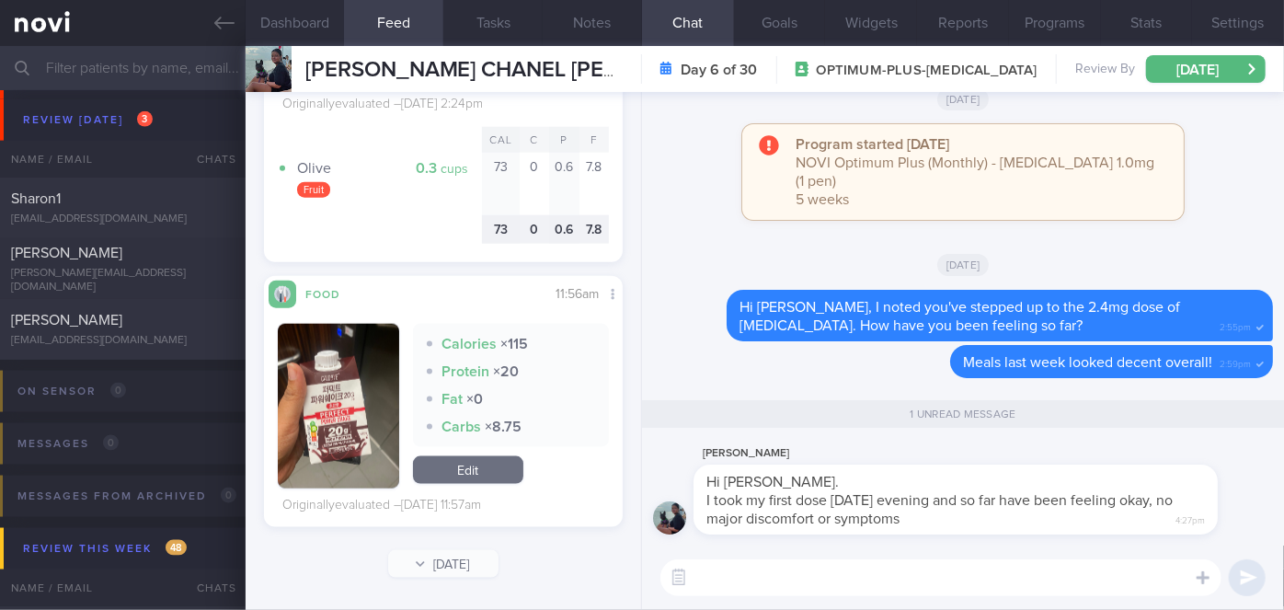
click at [892, 525] on span "I took my first dose [DATE] evening and so far have been feeling okay, no major…" at bounding box center [940, 509] width 466 height 33
drag, startPoint x: 883, startPoint y: 530, endPoint x: 1044, endPoint y: 489, distance: 166.2
click at [1044, 489] on div "[PERSON_NAME] Hi [PERSON_NAME]. I took my first dose [DATE] evening and so far …" at bounding box center [984, 489] width 580 height 92
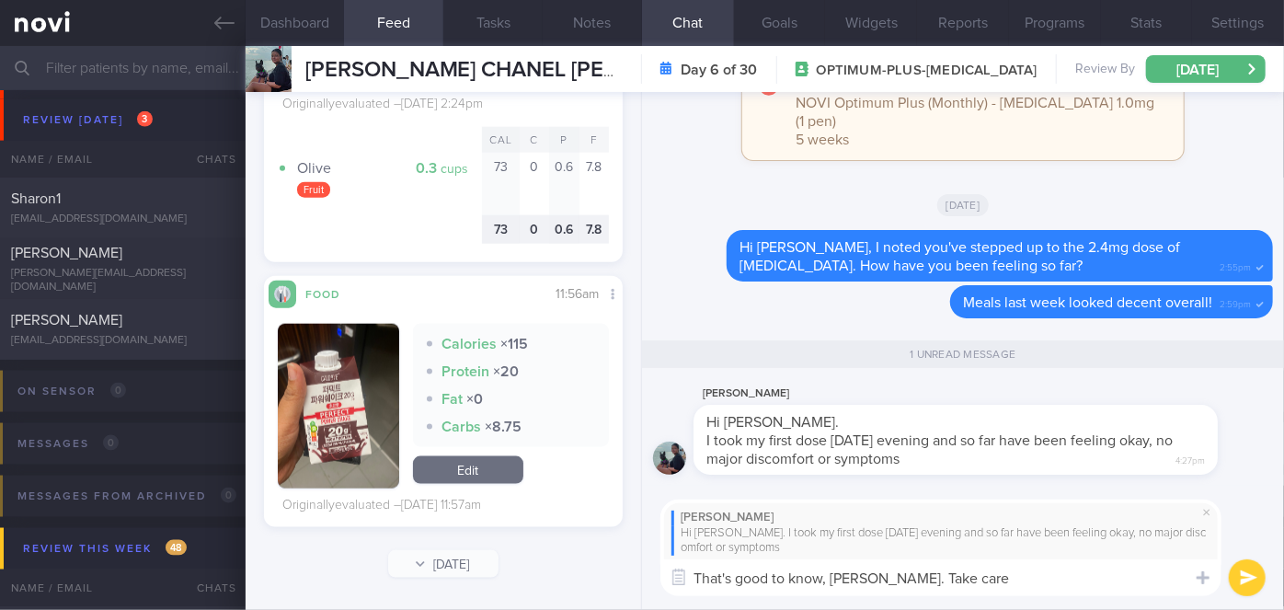
type textarea "That's good to know, [PERSON_NAME]. Take care!"
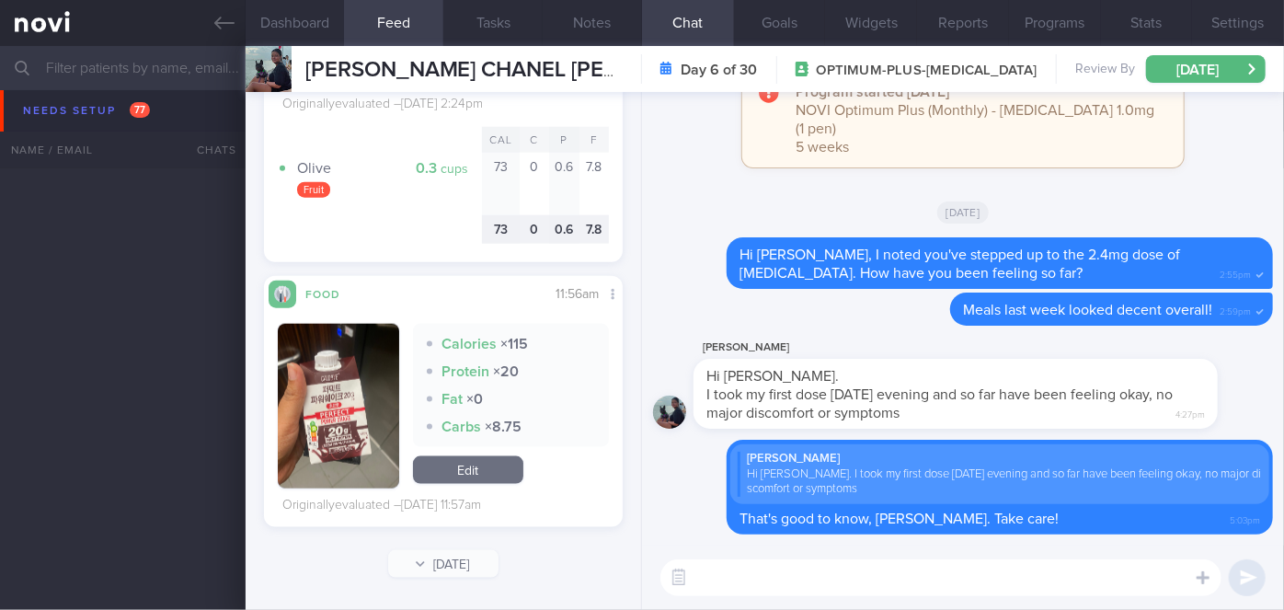
scroll to position [2821, 0]
